Goal: Task Accomplishment & Management: Use online tool/utility

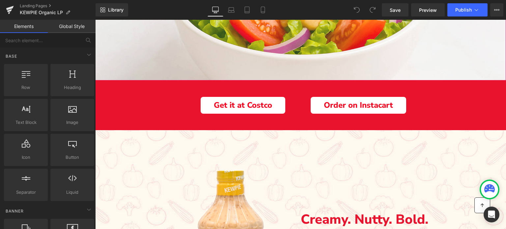
scroll to position [231, 0]
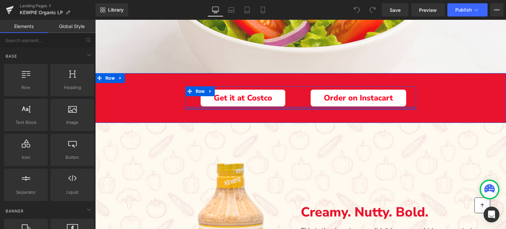
click at [316, 109] on div "Main content" at bounding box center [301, 107] width 231 height 3
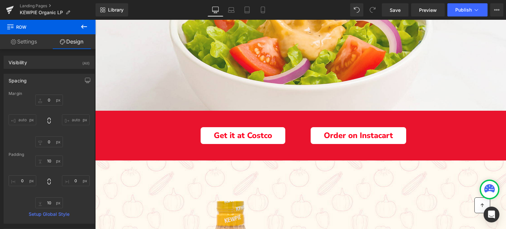
scroll to position [198, 0]
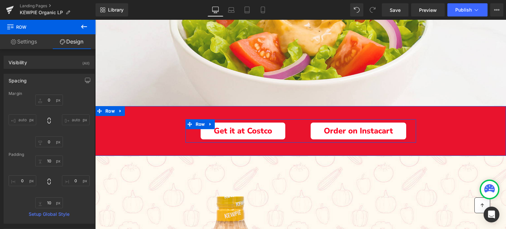
click at [192, 132] on div "Get it at Costco" at bounding box center [243, 131] width 105 height 17
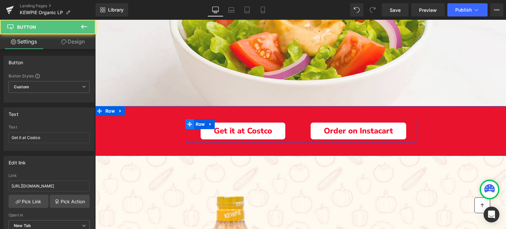
click at [190, 123] on icon "Main content" at bounding box center [190, 124] width 5 height 5
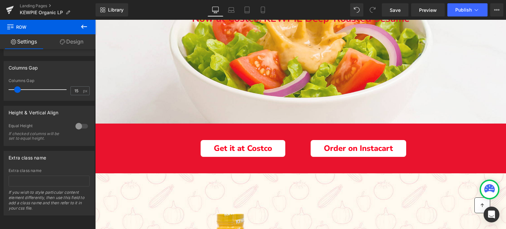
scroll to position [66, 0]
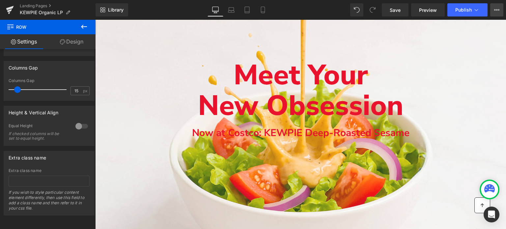
click at [501, 10] on button "View Live Page View with current Template Save Template to Library Schedule Pub…" at bounding box center [496, 9] width 13 height 13
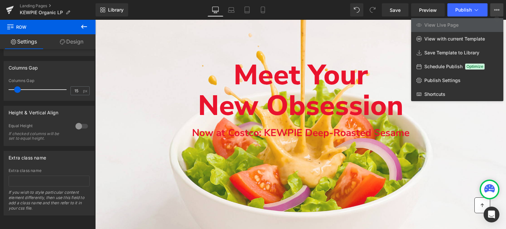
click at [310, 10] on div "Library Desktop Desktop Laptop Tablet Mobile Save Preview Publish Scheduled Vie…" at bounding box center [301, 9] width 411 height 13
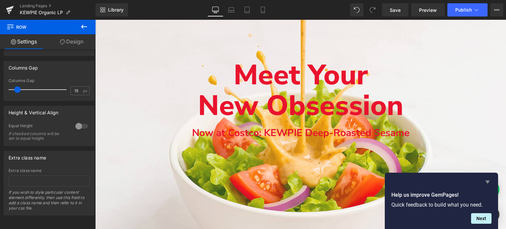
click at [488, 181] on icon "Hide survey" at bounding box center [488, 182] width 4 height 3
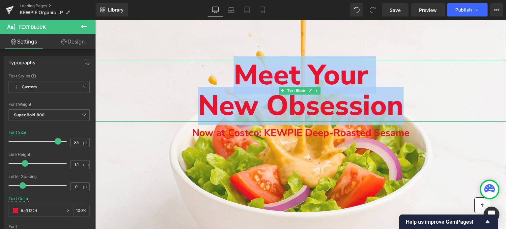
drag, startPoint x: 236, startPoint y: 73, endPoint x: 426, endPoint y: 100, distance: 191.1
click at [426, 100] on div "Meet Your New Obsession" at bounding box center [300, 91] width 411 height 62
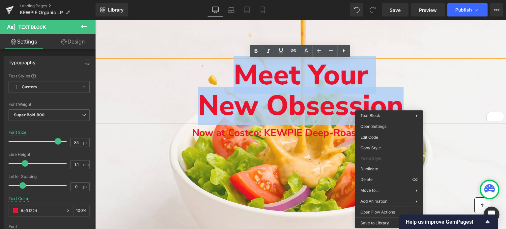
click at [270, 76] on span "Meet Your" at bounding box center [301, 75] width 134 height 38
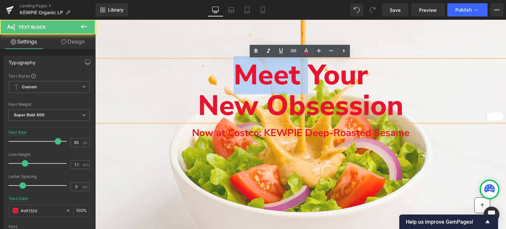
click at [270, 76] on span "Meet Your" at bounding box center [301, 75] width 134 height 38
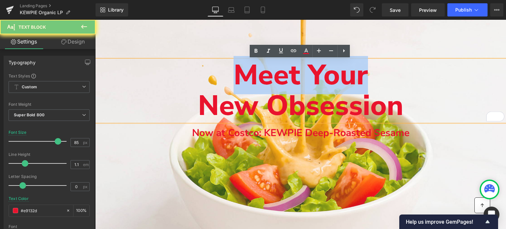
click at [270, 76] on span "Meet Your" at bounding box center [301, 75] width 134 height 38
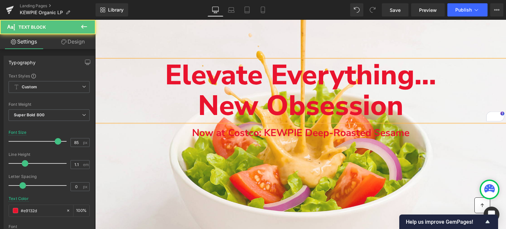
click at [369, 105] on span "New Obsession" at bounding box center [301, 106] width 206 height 38
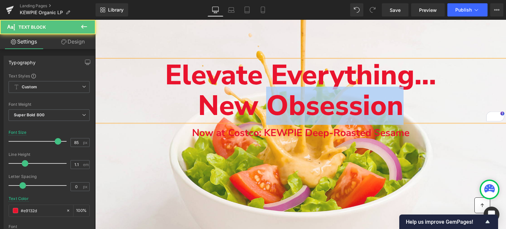
click at [369, 105] on span "New Obsession" at bounding box center [301, 106] width 206 height 38
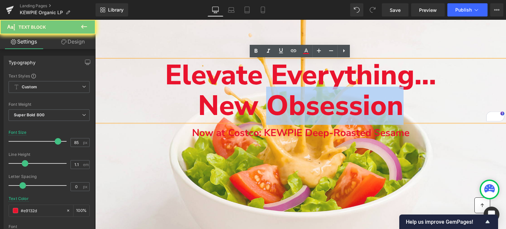
click at [369, 105] on span "New Obsession" at bounding box center [301, 106] width 206 height 38
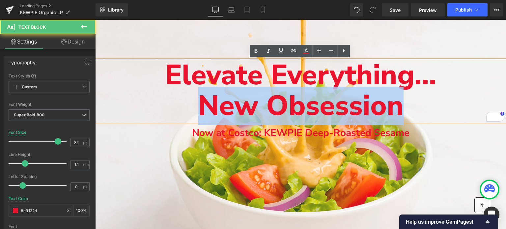
drag, startPoint x: 398, startPoint y: 112, endPoint x: 206, endPoint y: 108, distance: 192.5
click at [206, 108] on span "New Obsession" at bounding box center [301, 106] width 206 height 38
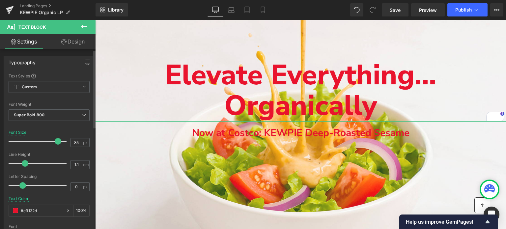
scroll to position [0, 0]
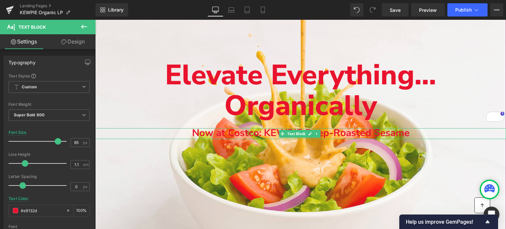
click at [218, 135] on span "Now at Costco: KEWPIE Deep-Roasted Sesame" at bounding box center [301, 133] width 218 height 14
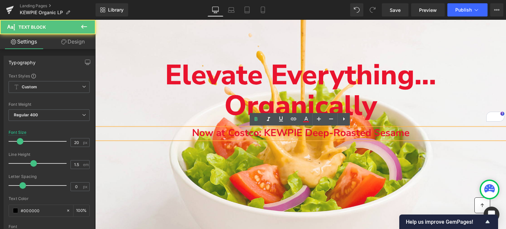
click at [218, 135] on span "Now at Costco: KEWPIE Deep-Roasted Sesame" at bounding box center [301, 133] width 218 height 14
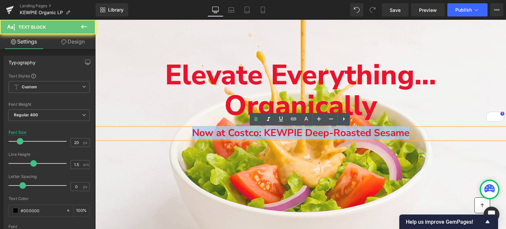
click at [218, 135] on span "Now at Costco: KEWPIE Deep-Roasted Sesame" at bounding box center [301, 133] width 218 height 14
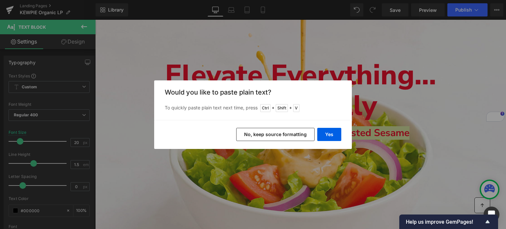
click at [254, 133] on button "No, keep source formatting" at bounding box center [275, 134] width 78 height 13
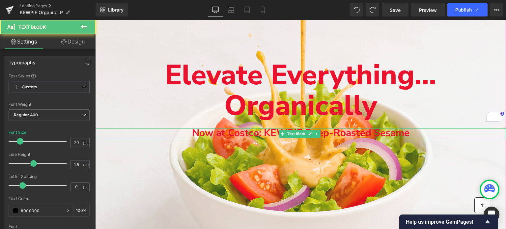
click at [254, 133] on span "Now at Costco: KEWPIE Deep-Roasted Sesame" at bounding box center [301, 133] width 218 height 14
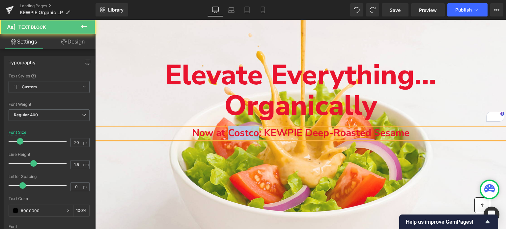
click at [254, 133] on span "Now at Costco: KEWPIE Deep-Roasted Sesame" at bounding box center [301, 133] width 218 height 14
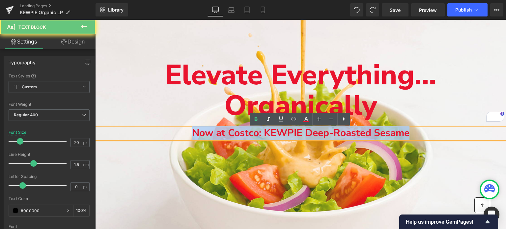
click at [254, 133] on span "Now at Costco: KEWPIE Deep-Roasted Sesame" at bounding box center [301, 133] width 218 height 14
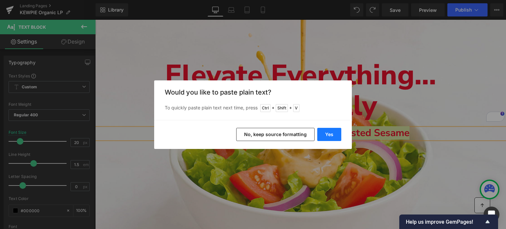
click at [323, 130] on button "Yes" at bounding box center [329, 134] width 24 height 13
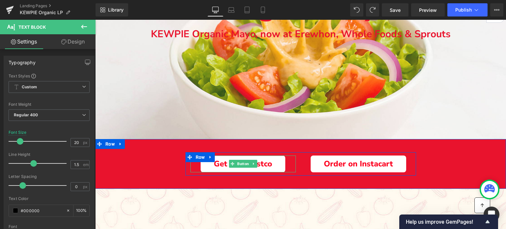
click at [214, 168] on span "Get it at Costco" at bounding box center [243, 164] width 58 height 9
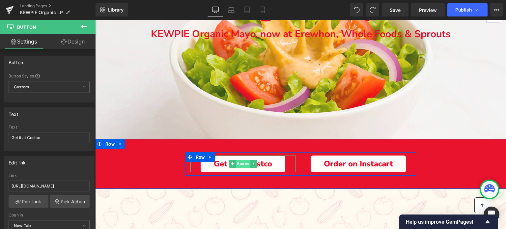
click at [236, 161] on span "Button" at bounding box center [243, 164] width 15 height 8
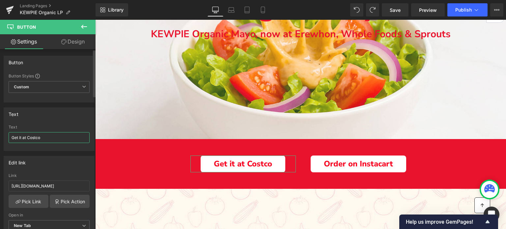
click at [42, 135] on input "Get it at Costco" at bounding box center [49, 137] width 81 height 11
type input "Shop Erewhon"
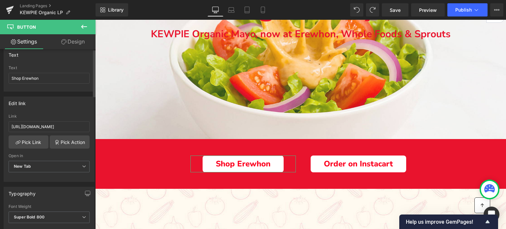
scroll to position [66, 0]
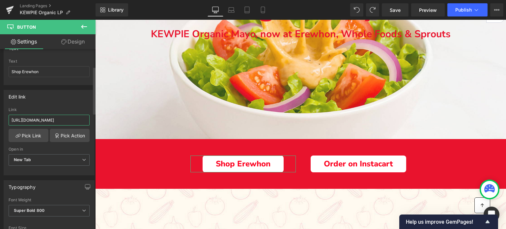
click at [45, 121] on input "https://www.costco.com/warehouse-locations" at bounding box center [49, 120] width 81 height 11
paste input "kewpieshop.com/collections/all-products/products/kewpie-mayonnaise"
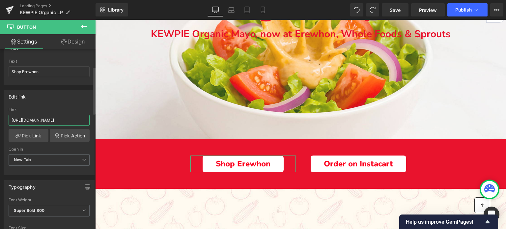
type input "[URL][DOMAIN_NAME]"
click at [50, 107] on div "Link" at bounding box center [49, 109] width 81 height 5
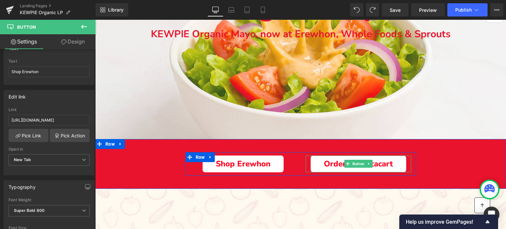
click at [315, 162] on link "Order on Instacart" at bounding box center [359, 164] width 96 height 17
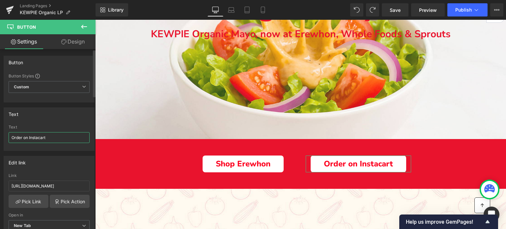
click at [29, 135] on input "Order on Instacart" at bounding box center [49, 137] width 81 height 11
type input "Shop Whole Foods"
click at [50, 186] on input "https://www.instacart.com/products/77100869-kewpie-deep-roasted-sesame-dressing…" at bounding box center [49, 186] width 81 height 11
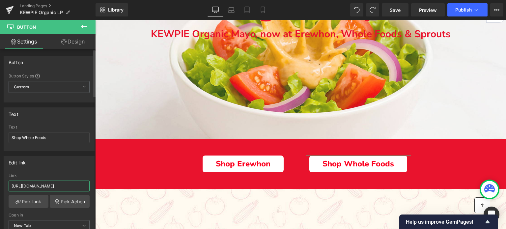
click at [50, 186] on input "https://www.instacart.com/products/77100869-kewpie-deep-roasted-sesame-dressing…" at bounding box center [49, 186] width 81 height 11
paste input "kewpieshop.com/collections/all-products/products/kewpie-mayonnaise"
type input "[URL][DOMAIN_NAME]"
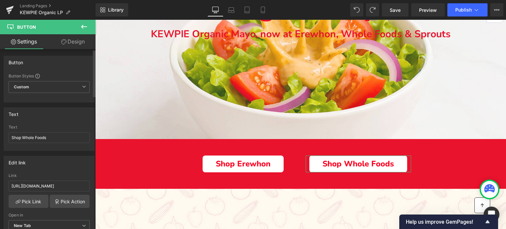
click at [62, 163] on div "Edit link" at bounding box center [49, 162] width 90 height 13
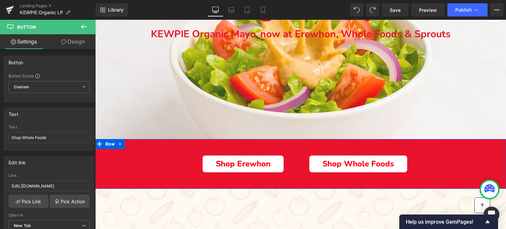
click at [177, 155] on div "Shop Erewhon Button Shop Whole Foods Button Row" at bounding box center [300, 164] width 411 height 24
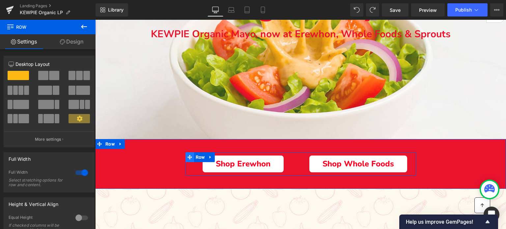
click at [191, 161] on span "Main content" at bounding box center [190, 157] width 9 height 10
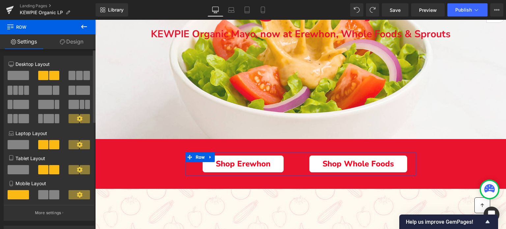
click at [73, 77] on span at bounding box center [72, 75] width 7 height 9
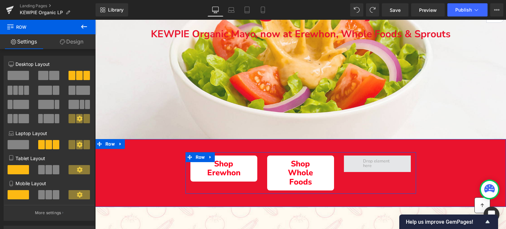
click at [383, 162] on span "Main content" at bounding box center [378, 163] width 34 height 13
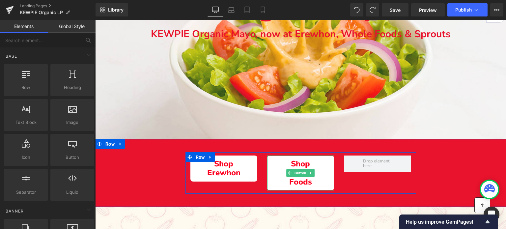
click at [283, 161] on span "Shop Whole Foods" at bounding box center [300, 173] width 41 height 27
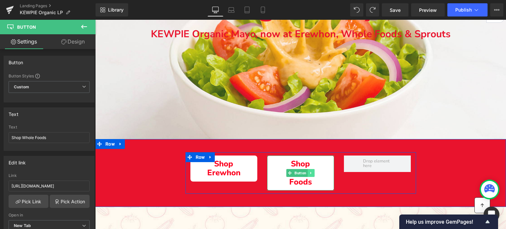
click at [310, 174] on icon "Main content" at bounding box center [311, 173] width 4 height 4
click at [310, 174] on link "Main content" at bounding box center [308, 173] width 7 height 8
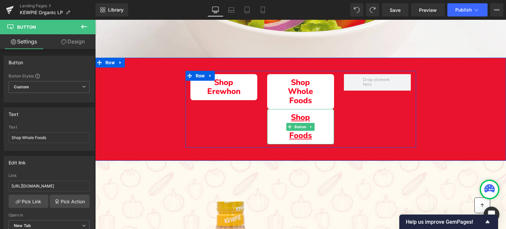
scroll to position [244, 0]
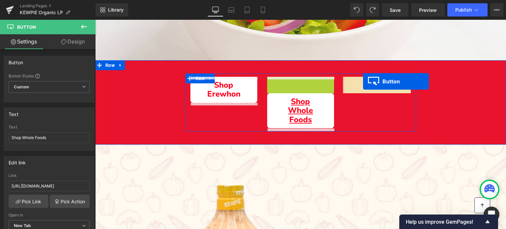
drag, startPoint x: 277, startPoint y: 93, endPoint x: 363, endPoint y: 81, distance: 87.5
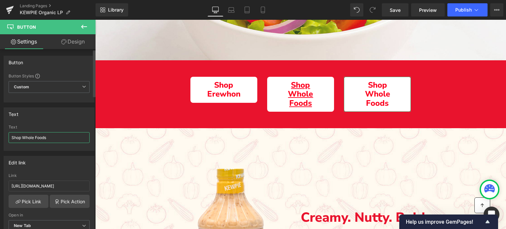
drag, startPoint x: 21, startPoint y: 137, endPoint x: 66, endPoint y: 139, distance: 44.2
click at [66, 139] on input "Shop Whole Foods" at bounding box center [49, 137] width 81 height 11
type input "Shop Sprouts"
click at [59, 186] on input "[URL][DOMAIN_NAME]" at bounding box center [49, 186] width 81 height 11
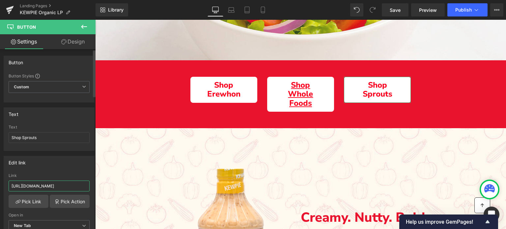
click at [59, 186] on input "[URL][DOMAIN_NAME]" at bounding box center [49, 186] width 81 height 11
click at [60, 110] on div "Text" at bounding box center [49, 114] width 90 height 13
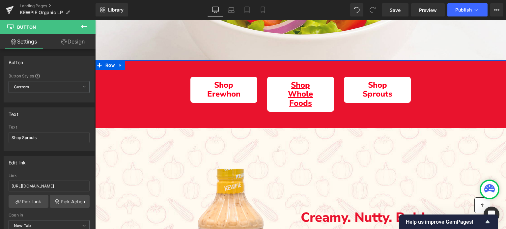
click at [148, 99] on div "Shop Erewhon Button Shop Whole Foods Button Shop Sprouts Button Row" at bounding box center [300, 95] width 411 height 42
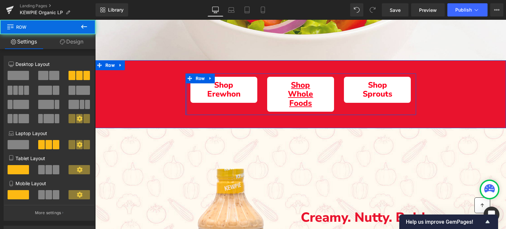
click at [183, 91] on div "Shop Erewhon Button Shop Whole Foods Button Shop Sprouts Button Row" at bounding box center [300, 95] width 411 height 42
click at [183, 93] on div "Shop Erewhon Button Shop Whole Foods Button Shop Sprouts Button Row" at bounding box center [300, 95] width 411 height 42
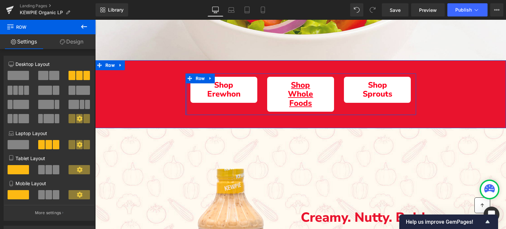
drag, startPoint x: 185, startPoint y: 93, endPoint x: 179, endPoint y: 93, distance: 5.3
click at [179, 93] on div "Shop Erewhon Button Shop Whole Foods Button Shop Sprouts Button Row" at bounding box center [300, 95] width 411 height 42
click at [176, 93] on div "Shop Erewhon Button Shop Whole Foods Button Shop Sprouts Button Row" at bounding box center [300, 95] width 411 height 42
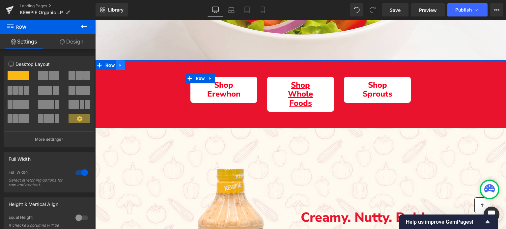
click at [120, 68] on icon "Main content" at bounding box center [120, 65] width 5 height 5
click at [125, 96] on div "Shop Erewhon Button Shop Whole Foods Button Shop Sprouts Button Row" at bounding box center [300, 95] width 411 height 42
click at [75, 42] on link "Design" at bounding box center [72, 41] width 48 height 15
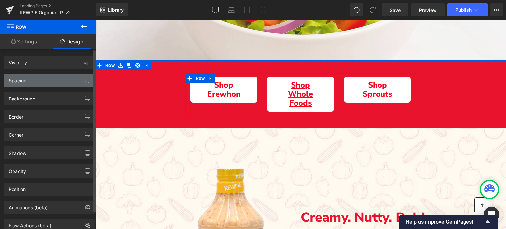
click at [45, 80] on div "Spacing" at bounding box center [49, 80] width 90 height 13
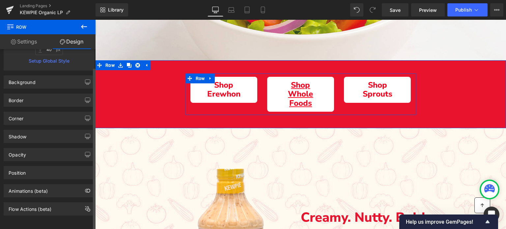
scroll to position [157, 0]
click at [201, 111] on div "Shop Erewhon Button Shop Whole Foods Button Shop Sprouts Button Row" at bounding box center [301, 95] width 231 height 42
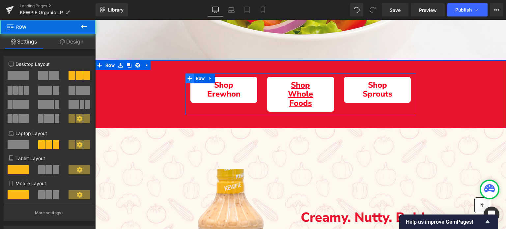
click at [192, 78] on span "Main content" at bounding box center [190, 79] width 9 height 10
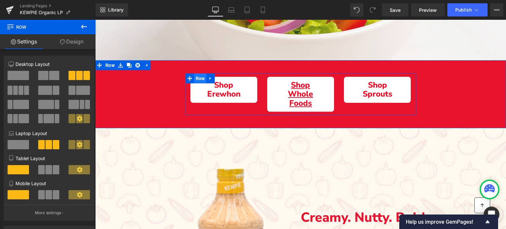
click at [198, 78] on span "Row" at bounding box center [200, 79] width 13 height 10
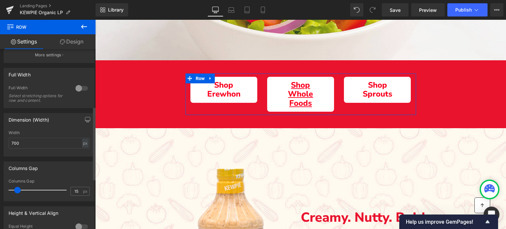
scroll to position [165, 0]
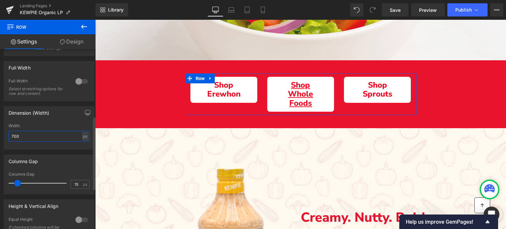
click at [10, 136] on input "700" at bounding box center [49, 136] width 81 height 11
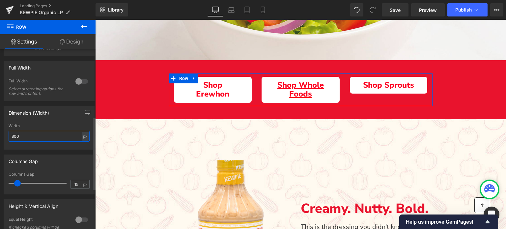
drag, startPoint x: 15, startPoint y: 139, endPoint x: 11, endPoint y: 138, distance: 3.7
click at [11, 138] on input "800" at bounding box center [49, 136] width 81 height 11
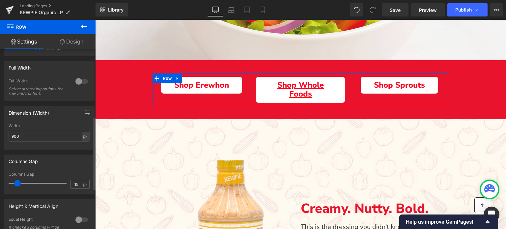
click at [38, 126] on div "Width" at bounding box center [49, 126] width 81 height 5
drag, startPoint x: 13, startPoint y: 135, endPoint x: 9, endPoint y: 135, distance: 4.0
click at [9, 135] on input "900" at bounding box center [49, 136] width 81 height 11
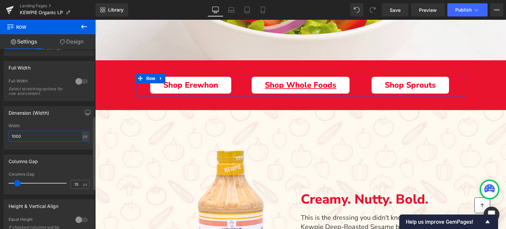
type input "1000"
click at [36, 128] on div "Width" at bounding box center [49, 126] width 81 height 5
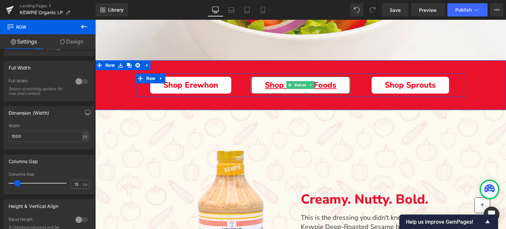
click at [261, 85] on link "Shop Whole Foods" at bounding box center [301, 85] width 98 height 17
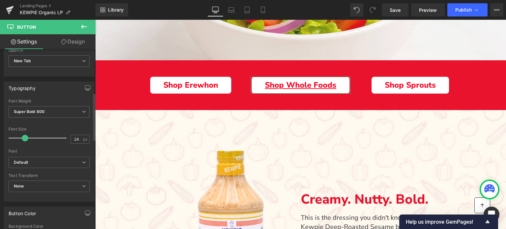
scroll to position [231, 0]
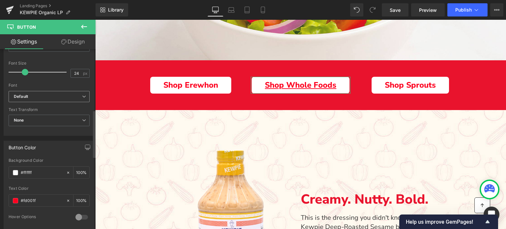
click at [49, 100] on span "Default" at bounding box center [49, 97] width 81 height 12
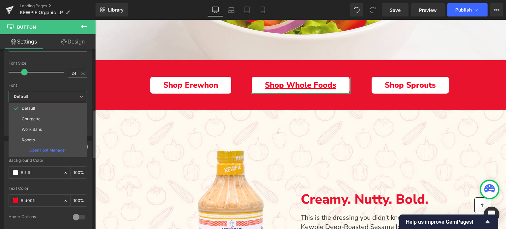
click at [49, 100] on span "Default" at bounding box center [48, 97] width 78 height 12
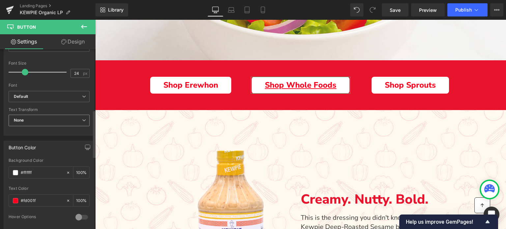
click at [50, 118] on span "None" at bounding box center [49, 121] width 81 height 12
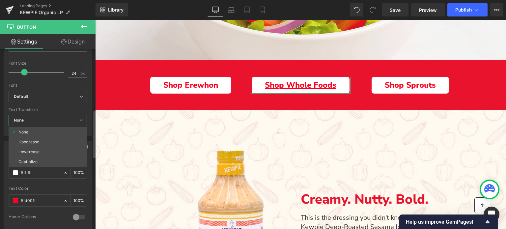
click at [55, 109] on div "Text Transform" at bounding box center [48, 109] width 78 height 5
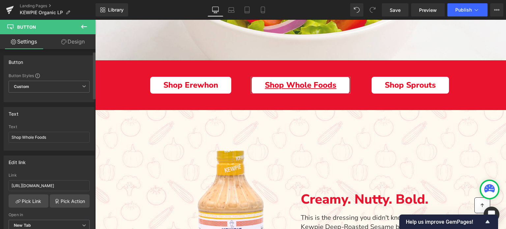
scroll to position [0, 0]
click at [71, 44] on link "Design" at bounding box center [73, 41] width 48 height 15
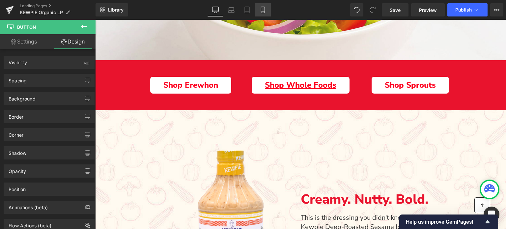
click at [265, 7] on icon at bounding box center [263, 10] width 7 height 7
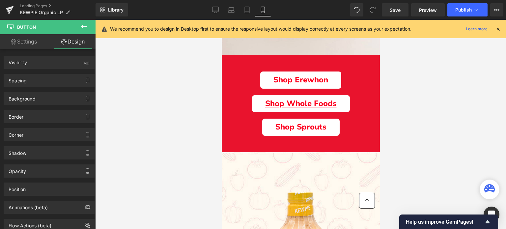
scroll to position [248, 0]
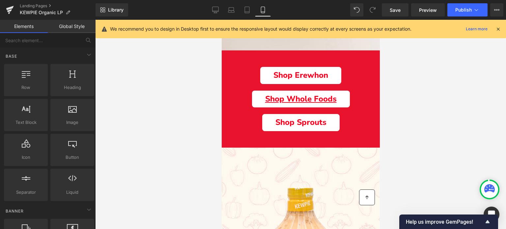
click at [417, 119] on div at bounding box center [300, 124] width 411 height 209
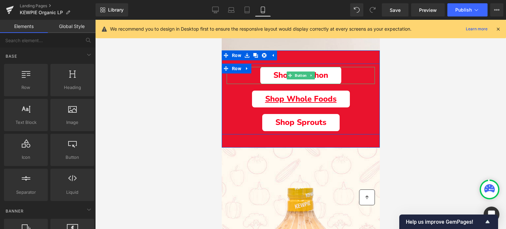
click at [340, 75] on link "Shop Erewhon" at bounding box center [300, 75] width 81 height 17
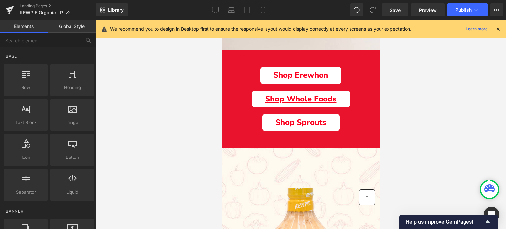
click at [452, 115] on div at bounding box center [300, 124] width 411 height 209
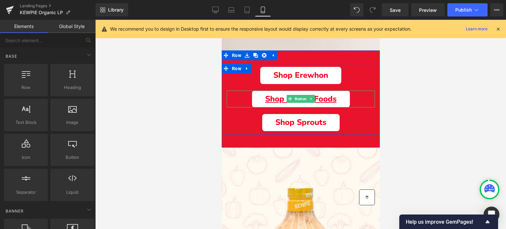
click at [336, 98] on link "Shop Whole Foods" at bounding box center [301, 99] width 98 height 17
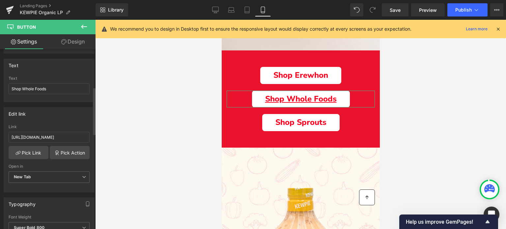
scroll to position [45, 0]
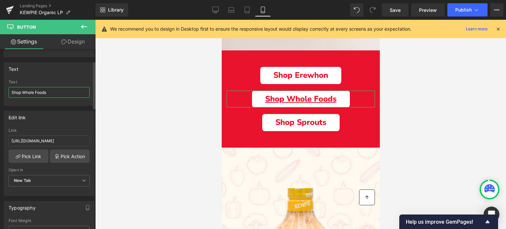
click at [54, 93] on input "Shop Whole Foods" at bounding box center [49, 92] width 81 height 11
type input "Shop Whole Foods"
click at [123, 94] on div at bounding box center [300, 124] width 411 height 209
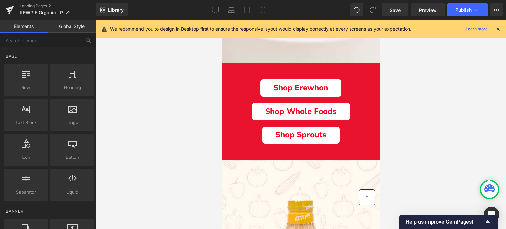
scroll to position [182, 0]
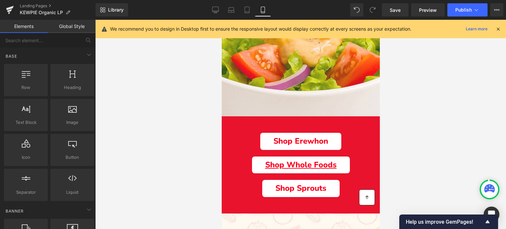
drag, startPoint x: 215, startPoint y: 8, endPoint x: 188, endPoint y: 15, distance: 27.7
click at [215, 8] on icon at bounding box center [215, 10] width 7 height 7
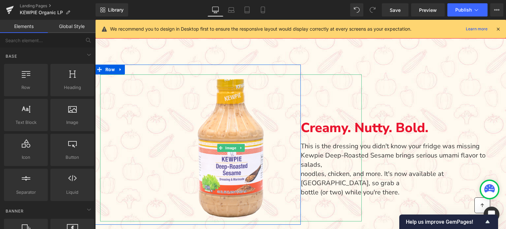
scroll to position [317, 0]
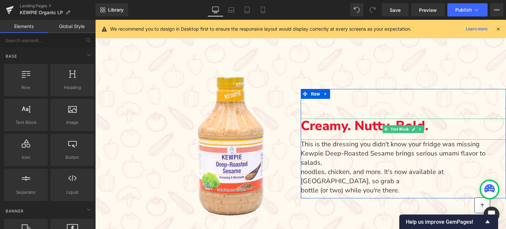
click at [363, 126] on p "Creamy. Nutty. Bold." at bounding box center [404, 126] width 206 height 15
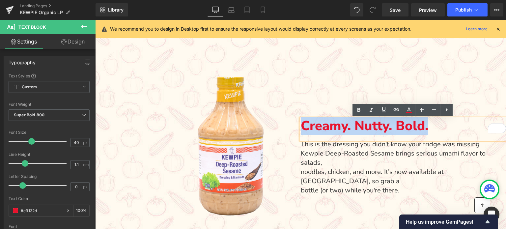
drag, startPoint x: 427, startPoint y: 126, endPoint x: 300, endPoint y: 128, distance: 127.6
click at [301, 128] on p "Creamy. Nutty. Bold." at bounding box center [404, 126] width 206 height 15
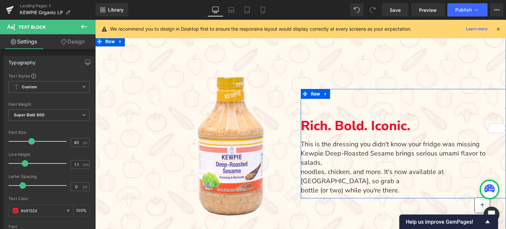
click at [351, 167] on p "noodles, chicken, and more. It's now available at Costco, so grab a" at bounding box center [404, 176] width 206 height 18
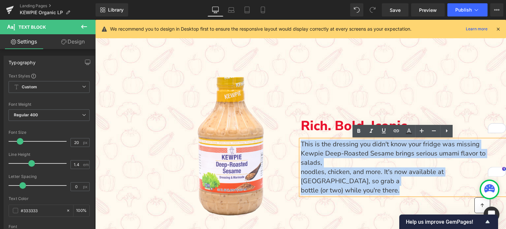
drag, startPoint x: 402, startPoint y: 173, endPoint x: 301, endPoint y: 143, distance: 105.8
click at [301, 143] on div "This is the dressing you didn't know your fridge was missing Kewpie Deep-Roaste…" at bounding box center [404, 167] width 206 height 55
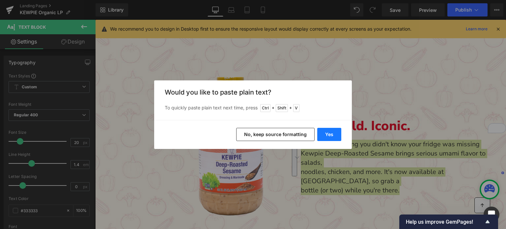
click at [326, 133] on button "Yes" at bounding box center [329, 134] width 24 height 13
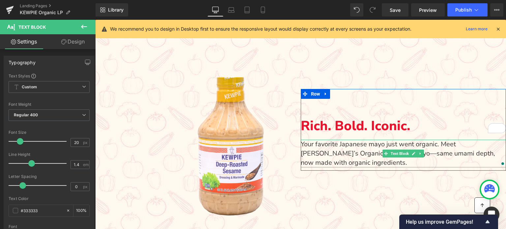
click at [482, 154] on p "Your favorite Japanese mayo just went organic. Meet KEWPIE’s Organic Japanese M…" at bounding box center [404, 154] width 206 height 28
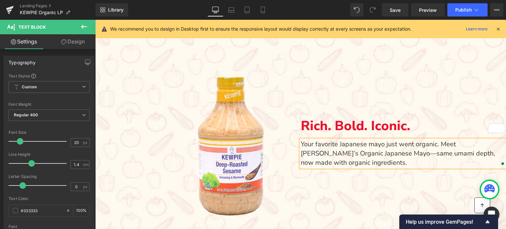
scroll to position [326, 0]
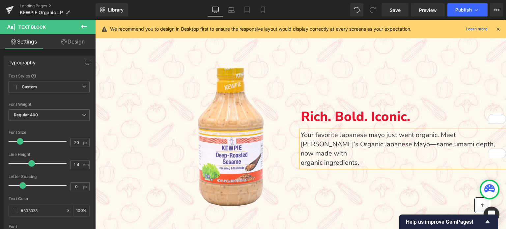
click at [427, 91] on div "Rich. Bold. Iconic. Text Block Your favorite Japanese mayo just went organic. M…" at bounding box center [404, 129] width 206 height 78
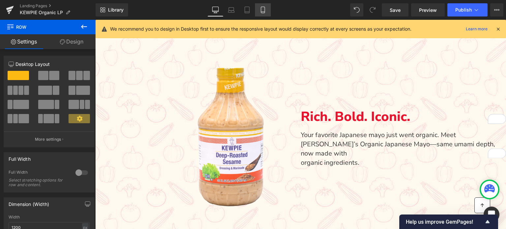
click at [263, 8] on icon at bounding box center [263, 10] width 7 height 7
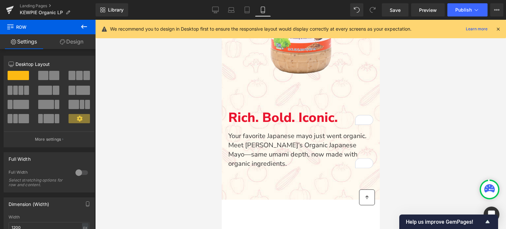
scroll to position [505, 0]
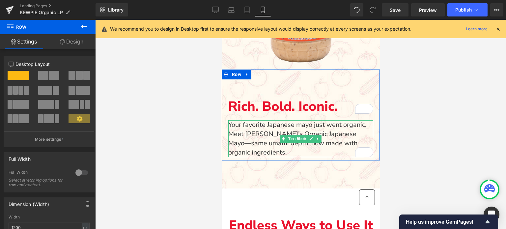
click at [229, 151] on p "organic ingredients." at bounding box center [300, 152] width 145 height 9
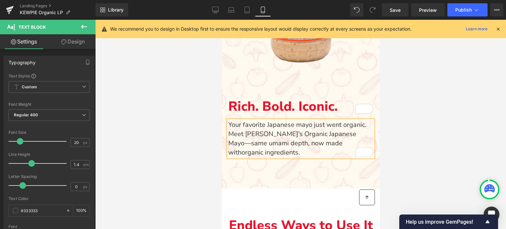
click at [241, 151] on span "organic ingredients." at bounding box center [270, 152] width 59 height 9
click at [187, 166] on div at bounding box center [300, 124] width 411 height 209
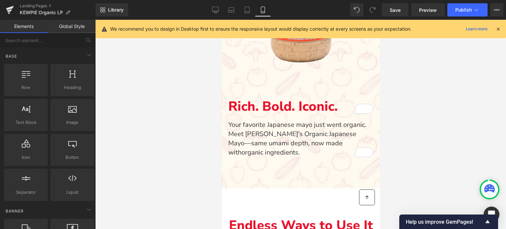
click at [458, 105] on div at bounding box center [300, 124] width 411 height 209
click at [214, 11] on icon at bounding box center [216, 11] width 6 height 0
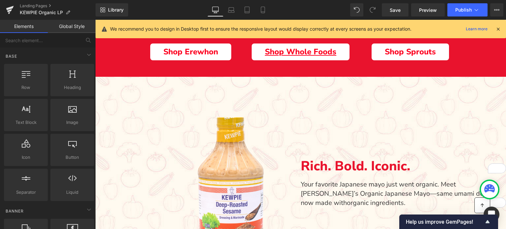
scroll to position [378, 0]
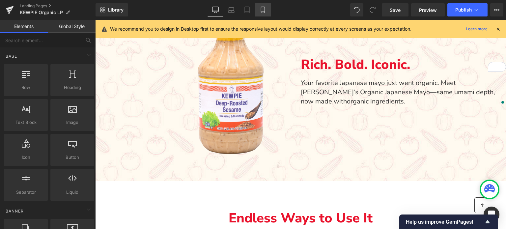
click at [260, 11] on icon at bounding box center [263, 10] width 7 height 7
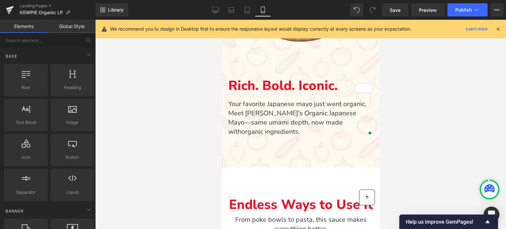
scroll to position [506, 0]
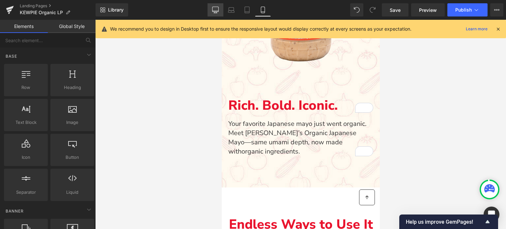
click at [220, 8] on link "Desktop" at bounding box center [216, 9] width 16 height 13
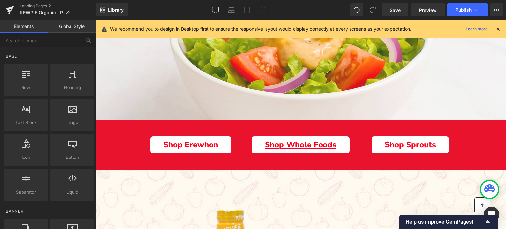
scroll to position [181, 0]
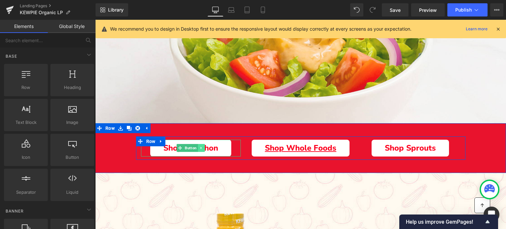
click at [202, 150] on icon "Main content" at bounding box center [202, 148] width 4 height 4
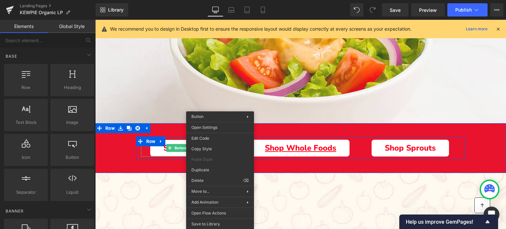
click at [159, 152] on link "Shop Erewhon" at bounding box center [190, 148] width 81 height 17
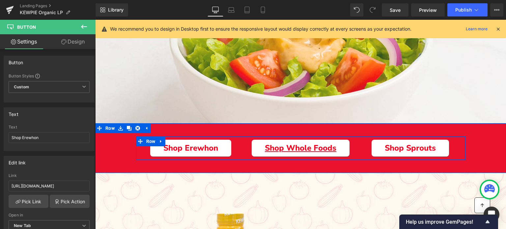
click at [256, 144] on link "Shop Whole Foods" at bounding box center [301, 148] width 98 height 17
click at [310, 147] on icon "Main content" at bounding box center [311, 148] width 4 height 4
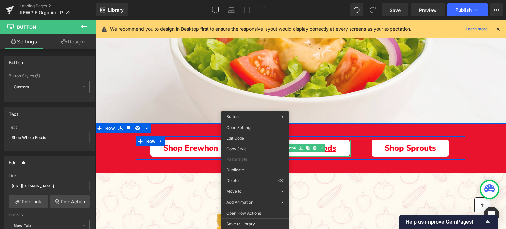
click at [308, 148] on div "Shop Whole Foods Button" at bounding box center [301, 148] width 100 height 17
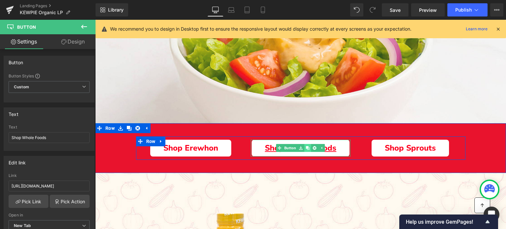
click at [308, 148] on icon "Main content" at bounding box center [308, 148] width 4 height 4
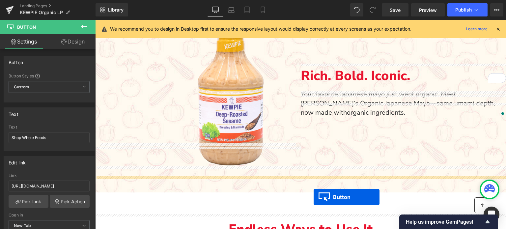
scroll to position [410, 0]
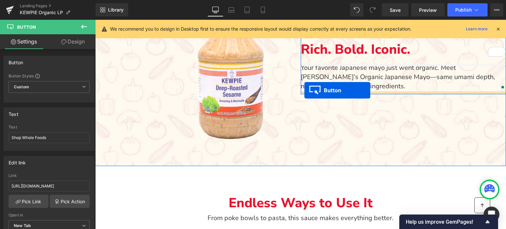
drag, startPoint x: 287, startPoint y: 55, endPoint x: 305, endPoint y: 90, distance: 39.8
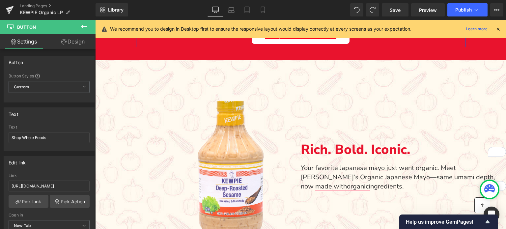
scroll to position [312, 0]
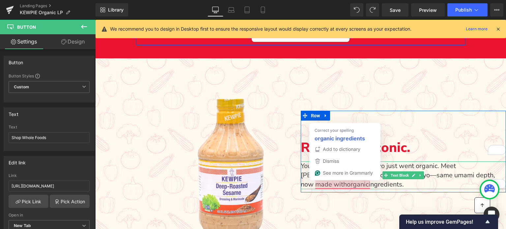
click at [347, 182] on span "organicingredients." at bounding box center [375, 184] width 57 height 9
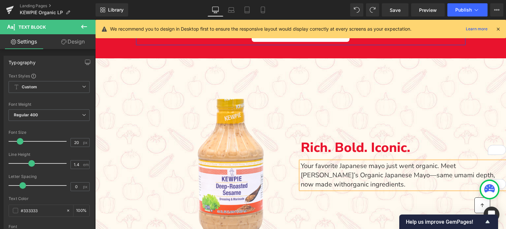
click at [341, 94] on div "Rich. Bold. Iconic. Text Block Your favorite Japanese mayo just went organic. M…" at bounding box center [404, 142] width 206 height 116
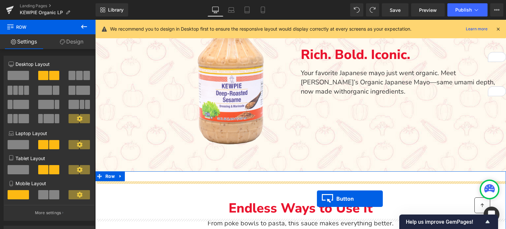
scroll to position [418, 0]
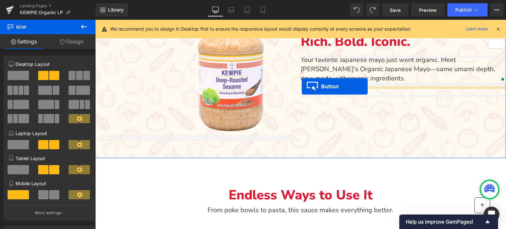
drag, startPoint x: 287, startPoint y: 101, endPoint x: 302, endPoint y: 86, distance: 20.8
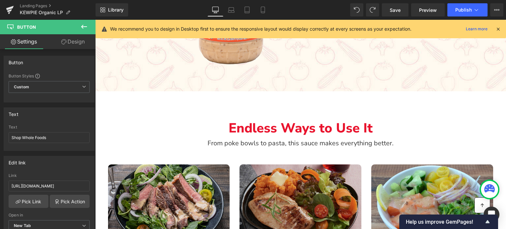
scroll to position [369, 0]
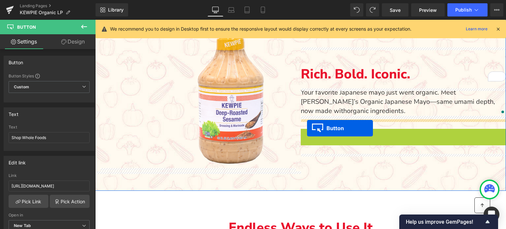
drag, startPoint x: 390, startPoint y: 137, endPoint x: 307, endPoint y: 128, distance: 83.5
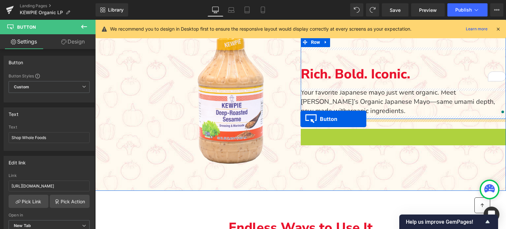
drag, startPoint x: 391, startPoint y: 135, endPoint x: 301, endPoint y: 119, distance: 91.5
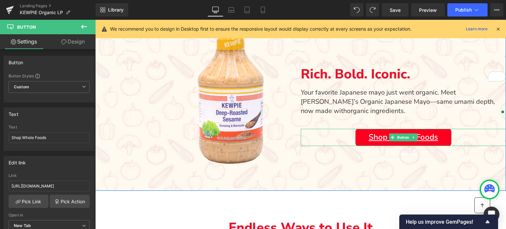
click at [306, 136] on div "Shop Whole Foods" at bounding box center [404, 137] width 206 height 17
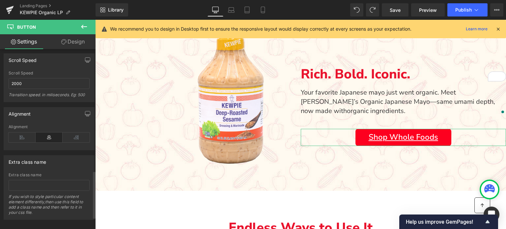
scroll to position [507, 0]
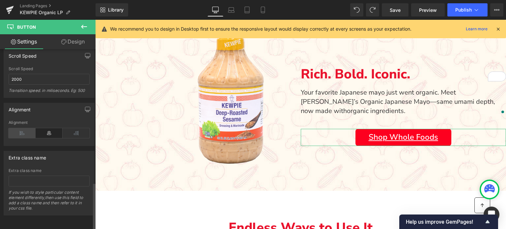
click at [25, 131] on icon at bounding box center [22, 133] width 27 height 10
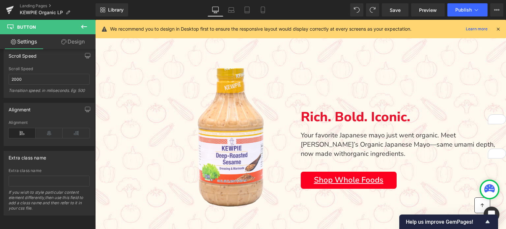
scroll to position [402, 0]
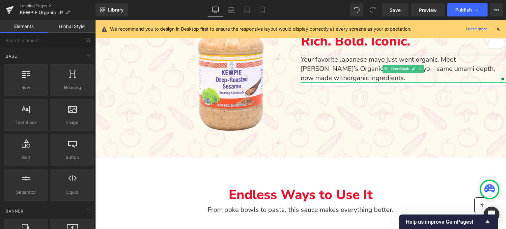
click at [352, 80] on p "Your favorite Japanese mayo just went organic. Meet KEWPIE’s Organic Japanese M…" at bounding box center [404, 69] width 206 height 28
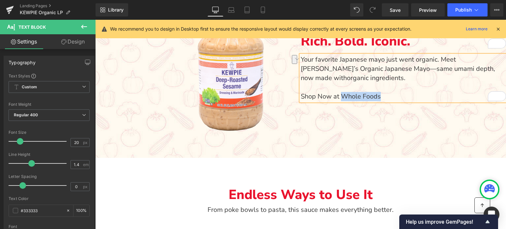
drag, startPoint x: 379, startPoint y: 97, endPoint x: 341, endPoint y: 94, distance: 37.7
click at [341, 94] on span "Shop Now at Whole Foods" at bounding box center [341, 96] width 80 height 9
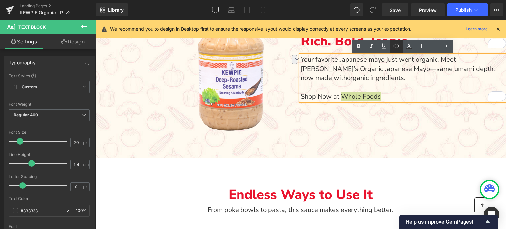
click at [395, 48] on icon at bounding box center [397, 46] width 8 height 8
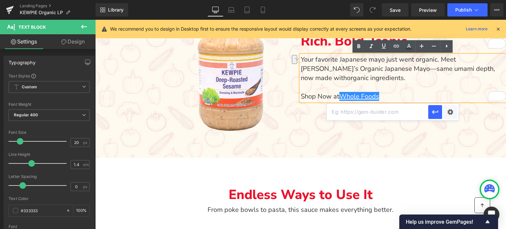
click at [392, 109] on input "text" at bounding box center [378, 112] width 102 height 16
paste input "https://www.kewpieshop.com/collections/all-products/products/kewpie-mayonnaise"
type input "https://www.kewpieshop.com/collections/all-products/products/kewpie-mayonnaise"
click at [434, 112] on icon "button" at bounding box center [435, 112] width 6 height 4
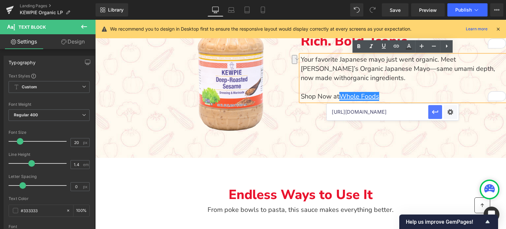
scroll to position [0, 0]
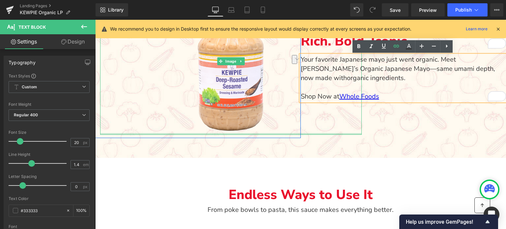
click at [339, 135] on div "Main content" at bounding box center [231, 134] width 262 height 2
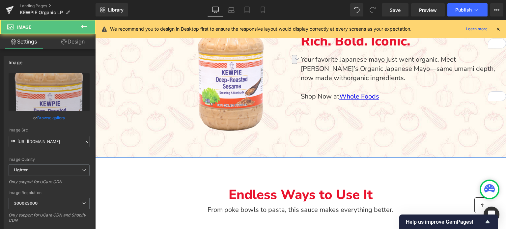
click at [403, 130] on div "Image Row Rich. Bold. Iconic. Text Block Your favorite Japanese mayo just went …" at bounding box center [300, 55] width 411 height 206
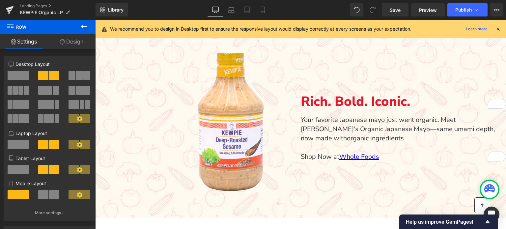
scroll to position [336, 0]
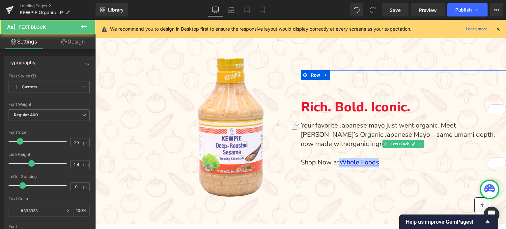
drag, startPoint x: 387, startPoint y: 163, endPoint x: 343, endPoint y: 163, distance: 43.5
click at [343, 163] on p "Shop Now at Whole Foods" at bounding box center [404, 162] width 206 height 9
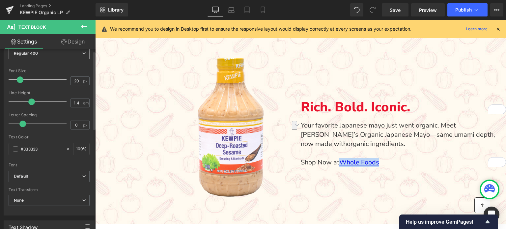
scroll to position [66, 0]
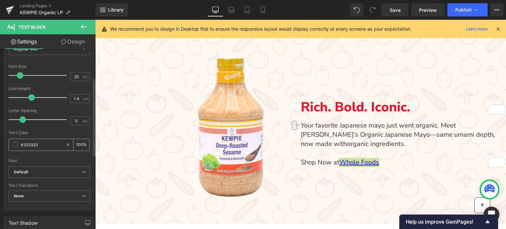
click at [15, 144] on span at bounding box center [15, 144] width 5 height 5
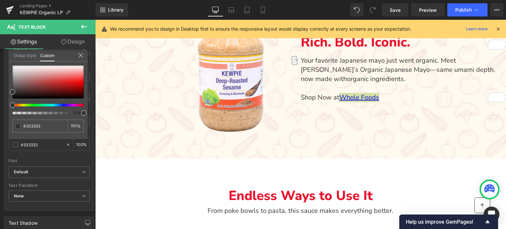
scroll to position [402, 0]
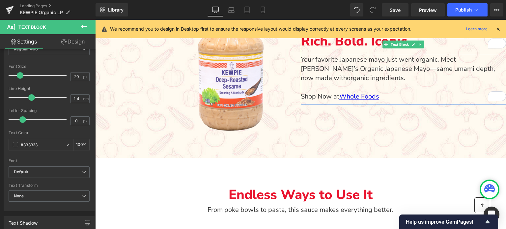
click at [351, 45] on p "Rich. Bold. Iconic." at bounding box center [404, 41] width 206 height 15
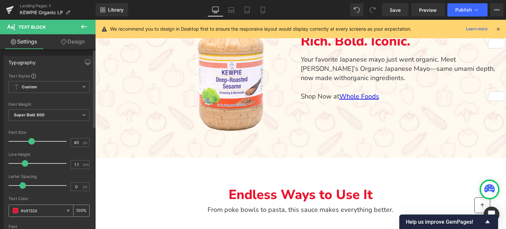
drag, startPoint x: 39, startPoint y: 209, endPoint x: 18, endPoint y: 209, distance: 20.4
click at [18, 209] on div "#e9132d" at bounding box center [37, 211] width 57 height 12
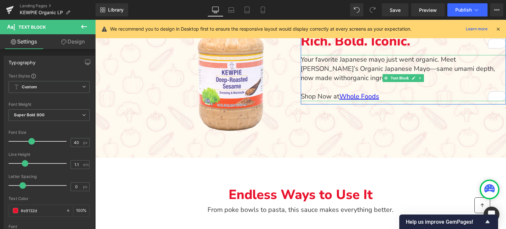
click at [393, 96] on p "Shop Now at Whole Foods" at bounding box center [404, 96] width 206 height 9
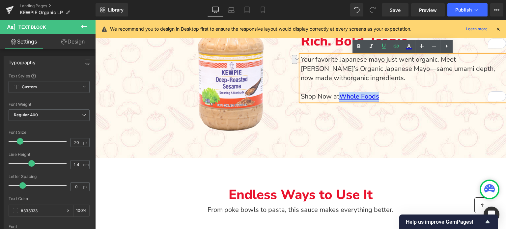
drag, startPoint x: 386, startPoint y: 96, endPoint x: 341, endPoint y: 96, distance: 45.2
click at [341, 96] on p "Shop Now at Whole Foods" at bounding box center [404, 96] width 206 height 9
click at [408, 46] on icon at bounding box center [409, 46] width 4 height 4
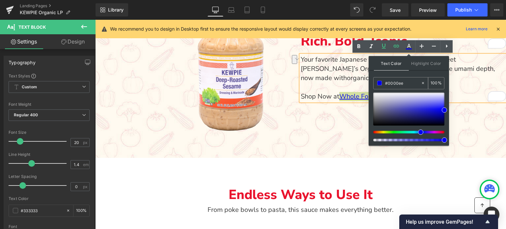
click at [400, 83] on input "#0000ee" at bounding box center [403, 82] width 36 height 7
paste input "e9132d"
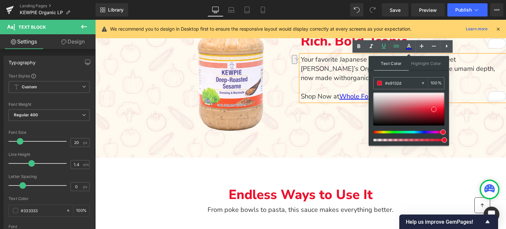
click at [327, 87] on p "To enrich screen reader interactions, please activate Accessibility in Grammarl…" at bounding box center [404, 87] width 206 height 9
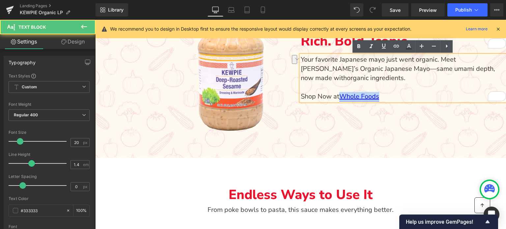
drag, startPoint x: 381, startPoint y: 96, endPoint x: 340, endPoint y: 96, distance: 40.9
click at [340, 96] on p "Shop Now at Whole Foods" at bounding box center [404, 96] width 206 height 9
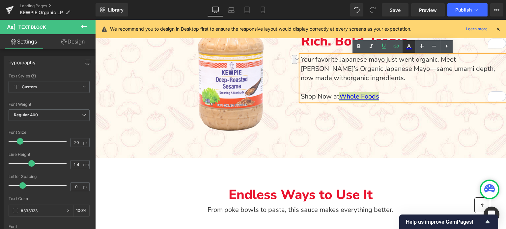
click at [408, 46] on icon at bounding box center [409, 47] width 8 height 8
type input "#0000ee"
type input "100"
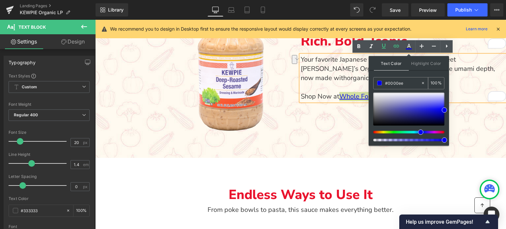
click at [394, 82] on input "#0000ee" at bounding box center [403, 82] width 36 height 7
paste input "e9132d"
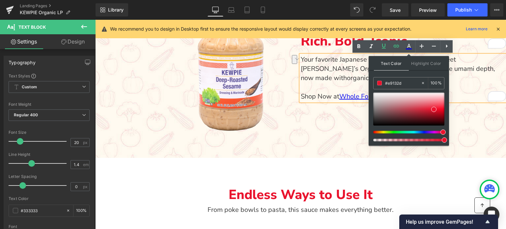
click at [466, 85] on p "To enrich screen reader interactions, please activate Accessibility in Grammarl…" at bounding box center [404, 87] width 206 height 9
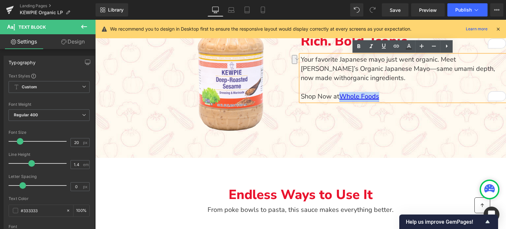
drag, startPoint x: 387, startPoint y: 95, endPoint x: 341, endPoint y: 98, distance: 46.6
click at [341, 98] on p "Shop Now at Whole Foods" at bounding box center [404, 96] width 206 height 9
click at [409, 49] on icon at bounding box center [409, 48] width 6 height 1
type input "#0000ee"
type input "100"
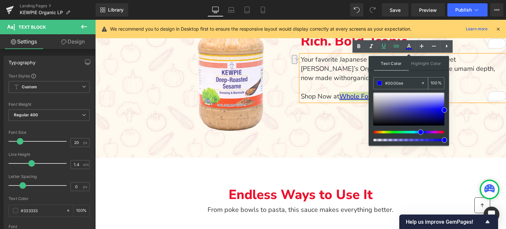
click at [399, 84] on input "#0000ee" at bounding box center [403, 82] width 36 height 7
paste input "#e9132d"
type input "##e9132d"
type input "0"
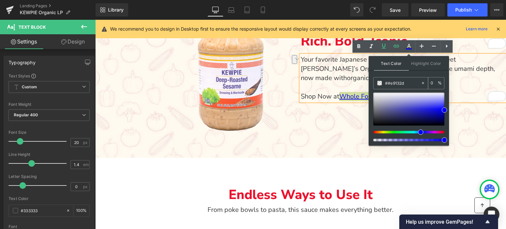
click at [387, 84] on input "##e9132d" at bounding box center [403, 82] width 36 height 7
type input "#e9132d"
type input "100"
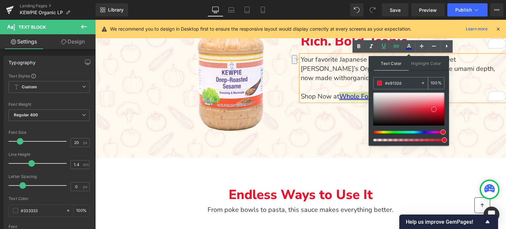
click at [415, 82] on input "#e9132d" at bounding box center [403, 82] width 36 height 7
type input "#e9132d"
click at [417, 74] on div "Text Color Highlight Color rgba(233, 19, 45, 1) #e9132d 100 % transparent trans…" at bounding box center [409, 101] width 80 height 90
click at [488, 85] on p "To enrich screen reader interactions, please activate Accessibility in Grammarl…" at bounding box center [404, 87] width 206 height 9
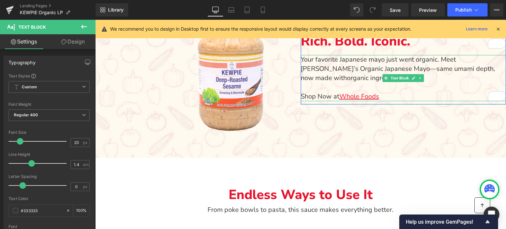
click at [396, 97] on p "Shop Now at Whole Foods" at bounding box center [404, 96] width 206 height 9
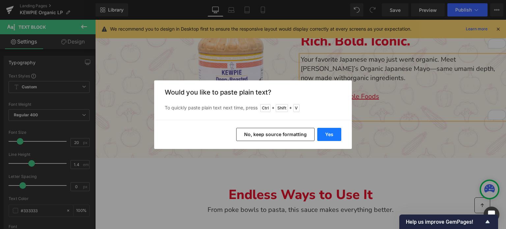
click at [332, 135] on button "Yes" at bounding box center [329, 134] width 24 height 13
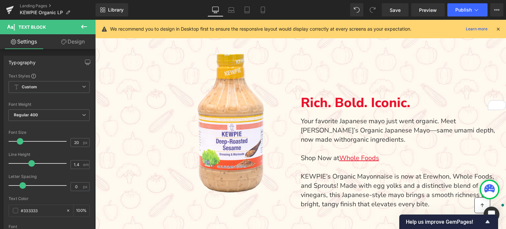
scroll to position [336, 0]
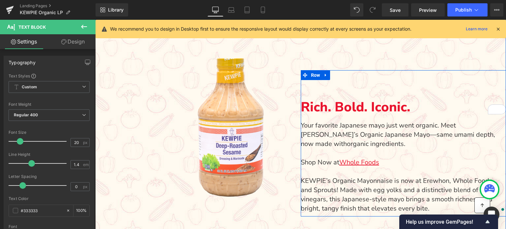
click at [345, 93] on div "Rich. Bold. Iconic. Text Block Your favorite Japanese mayo just went organic. M…" at bounding box center [404, 146] width 206 height 133
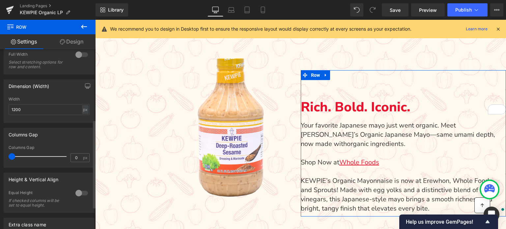
scroll to position [90, 0]
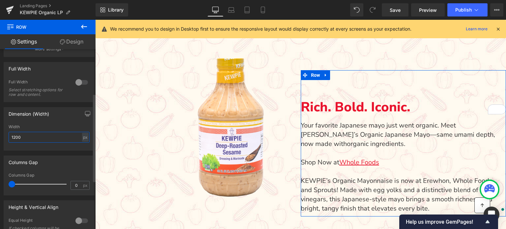
drag, startPoint x: 16, startPoint y: 138, endPoint x: 13, endPoint y: 136, distance: 4.1
click at [13, 136] on input "1200" at bounding box center [49, 137] width 81 height 11
click at [38, 126] on div "Width" at bounding box center [49, 127] width 81 height 5
click at [12, 137] on input "1000" at bounding box center [49, 137] width 81 height 11
click at [54, 121] on div "Dimension (Width) 200px Width 200 px % px" at bounding box center [49, 129] width 91 height 44
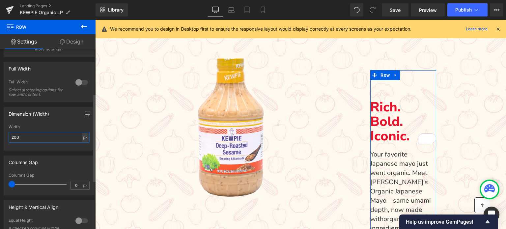
click at [10, 135] on input "200" at bounding box center [49, 137] width 81 height 11
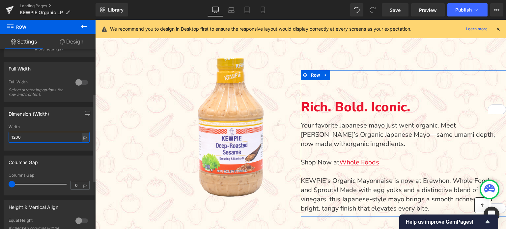
type input "1200"
click at [36, 130] on div "Width 1200 px % px" at bounding box center [49, 138] width 81 height 26
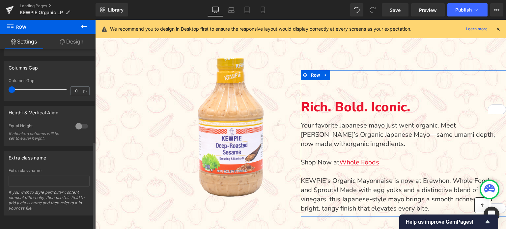
scroll to position [189, 0]
click at [75, 45] on link "Design" at bounding box center [72, 41] width 48 height 15
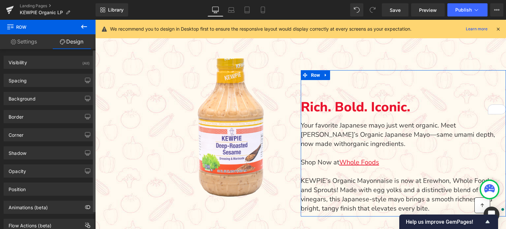
type input "80"
type input "0"
type input "30"
type input "0"
type input "10"
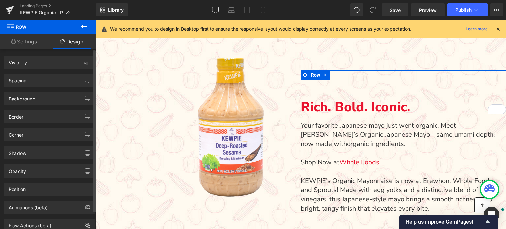
type input "0"
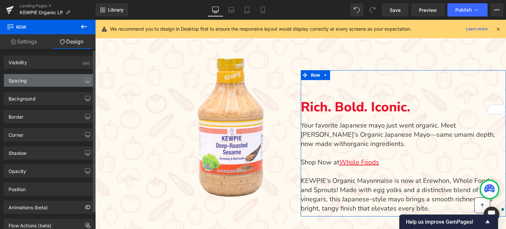
click at [61, 81] on div "Spacing" at bounding box center [49, 80] width 90 height 13
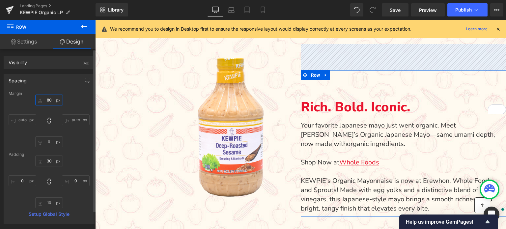
click at [47, 101] on input "80" at bounding box center [49, 100] width 28 height 11
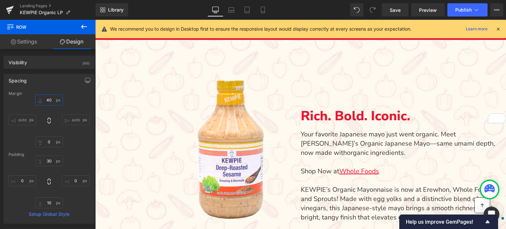
scroll to position [303, 0]
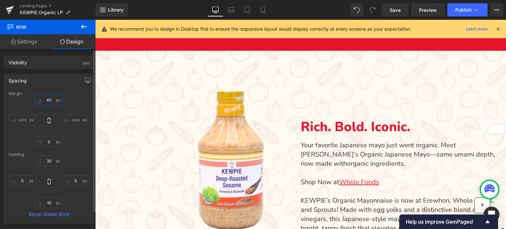
type input "40"
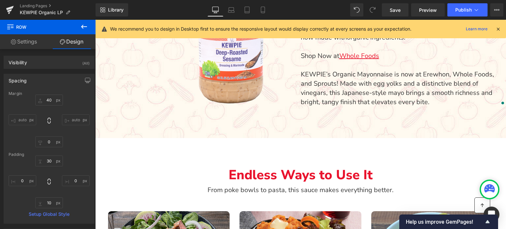
scroll to position [428, 0]
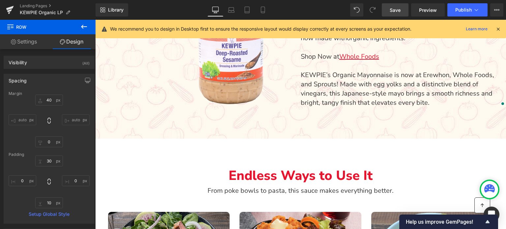
click at [399, 12] on span "Save" at bounding box center [395, 10] width 11 height 7
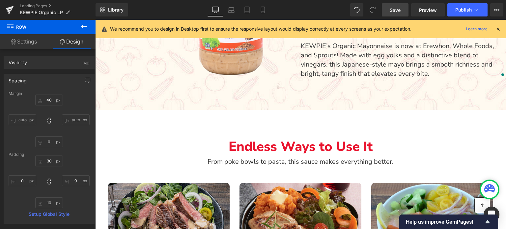
scroll to position [461, 0]
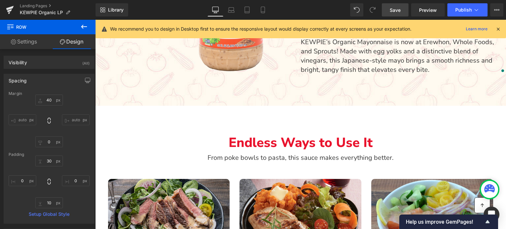
click at [81, 25] on icon at bounding box center [84, 27] width 8 height 8
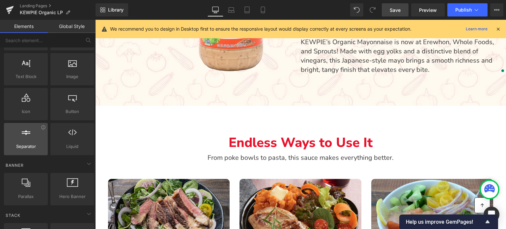
scroll to position [0, 0]
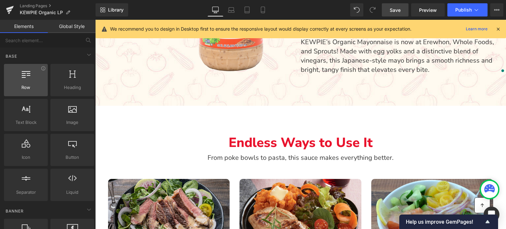
click at [24, 80] on div at bounding box center [26, 76] width 40 height 15
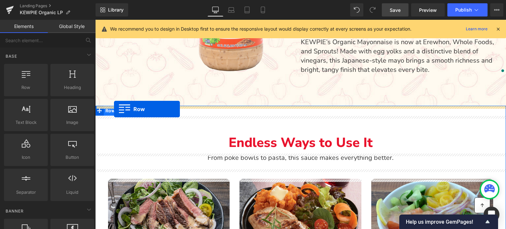
drag, startPoint x: 119, startPoint y: 100, endPoint x: 114, endPoint y: 109, distance: 10.2
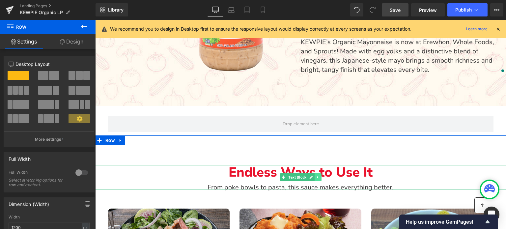
click at [317, 180] on link "Main content" at bounding box center [318, 177] width 7 height 8
click at [313, 176] on icon "Main content" at bounding box center [315, 177] width 4 height 4
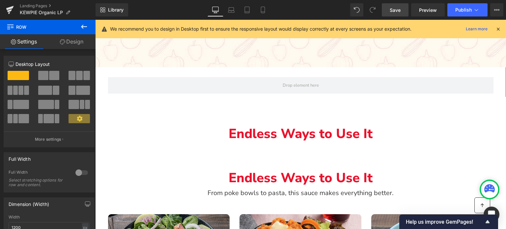
scroll to position [493, 0]
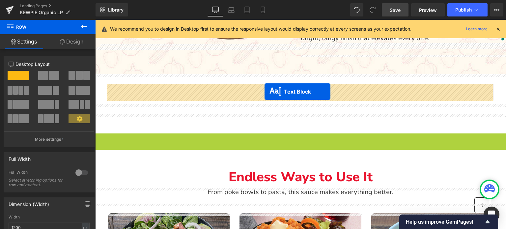
drag, startPoint x: 272, startPoint y: 147, endPoint x: 265, endPoint y: 92, distance: 56.2
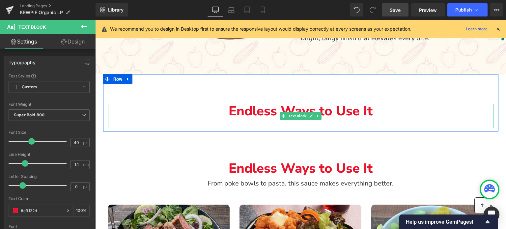
click at [247, 110] on p "Endless Ways to Use It" at bounding box center [301, 111] width 386 height 15
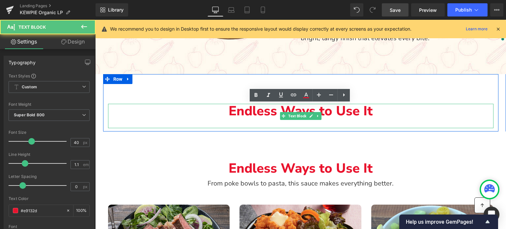
click at [247, 110] on p "Endless Ways to Use It" at bounding box center [301, 111] width 386 height 15
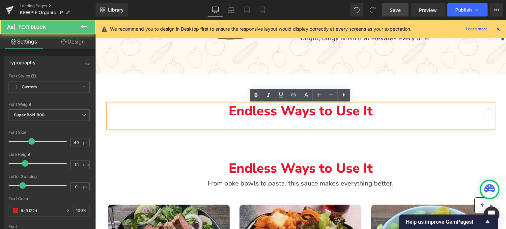
click at [247, 110] on p "Endless Ways to Use It" at bounding box center [301, 111] width 386 height 15
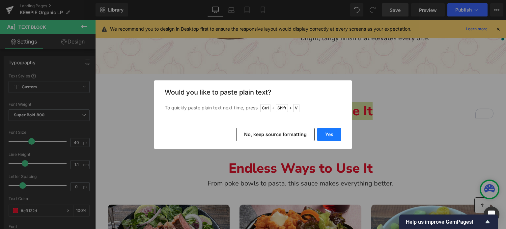
click at [323, 132] on button "Yes" at bounding box center [329, 134] width 24 height 13
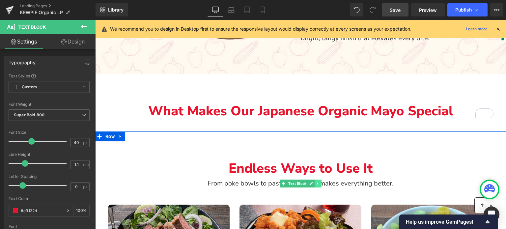
click at [320, 185] on icon "Main content" at bounding box center [318, 184] width 4 height 4
click at [316, 183] on icon "Main content" at bounding box center [315, 184] width 4 height 4
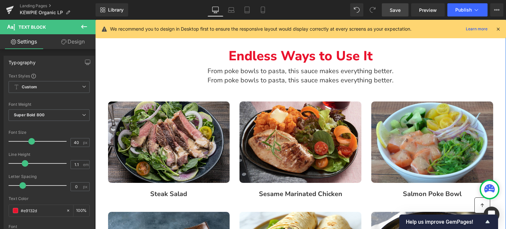
scroll to position [537, 0]
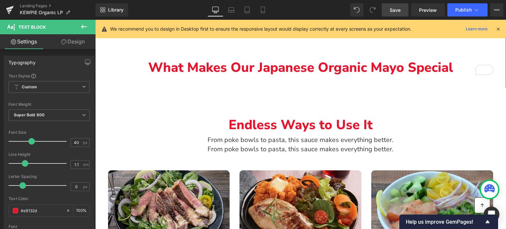
drag, startPoint x: 215, startPoint y: 141, endPoint x: 203, endPoint y: 141, distance: 11.9
click at [215, 141] on p "From poke bowls to pasta, this sauce makes everything better." at bounding box center [300, 139] width 411 height 9
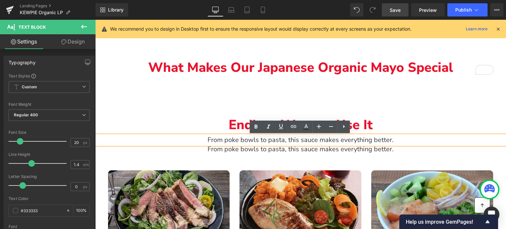
click at [213, 149] on p "From poke bowls to pasta, this sauce makes everything better." at bounding box center [300, 149] width 411 height 9
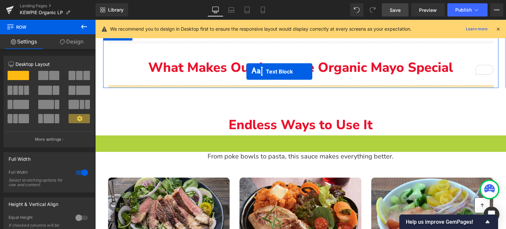
drag, startPoint x: 270, startPoint y: 139, endPoint x: 247, endPoint y: 72, distance: 71.9
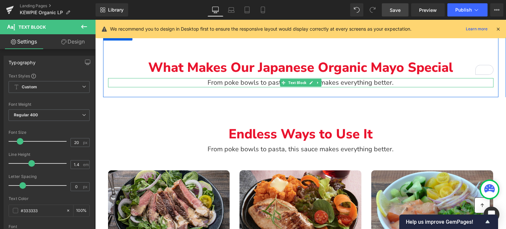
click at [219, 83] on p "From poke bowls to pasta, this sauce makes everything better." at bounding box center [301, 82] width 386 height 9
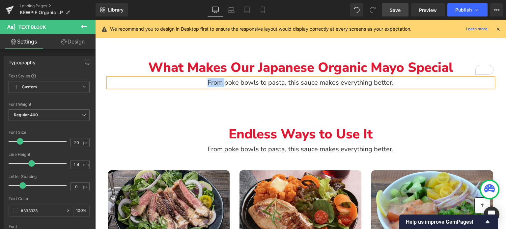
click at [219, 83] on p "From poke bowls to pasta, this sauce makes everything better." at bounding box center [301, 82] width 386 height 9
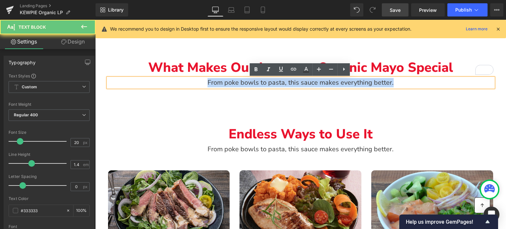
click at [219, 83] on p "From poke bowls to pasta, this sauce makes everything better." at bounding box center [301, 82] width 386 height 9
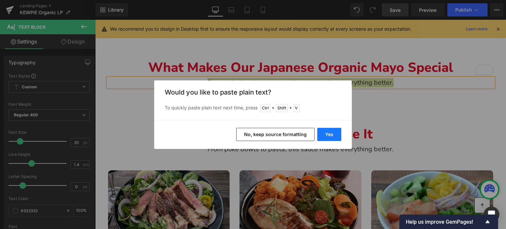
click at [319, 129] on button "Yes" at bounding box center [329, 134] width 24 height 13
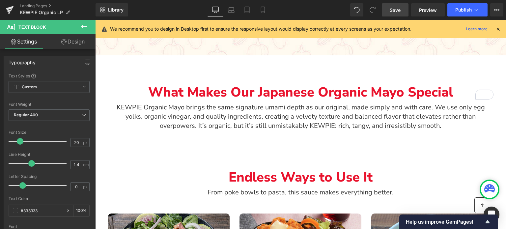
scroll to position [504, 0]
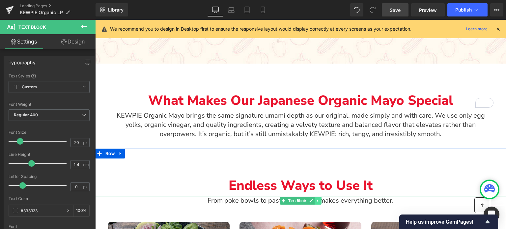
click at [318, 199] on icon "Main content" at bounding box center [318, 201] width 4 height 4
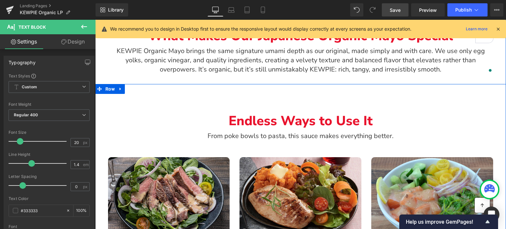
scroll to position [570, 0]
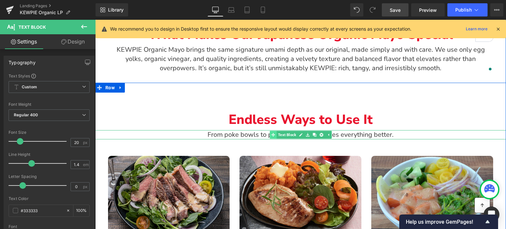
click at [283, 136] on link "Text Block" at bounding box center [284, 135] width 28 height 8
click at [316, 134] on icon "Main content" at bounding box center [318, 135] width 4 height 4
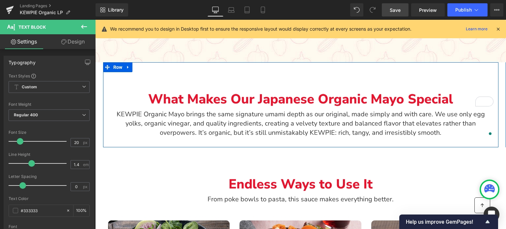
scroll to position [504, 0]
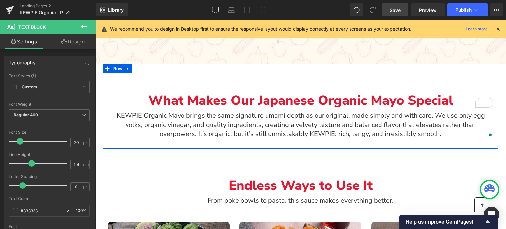
click at [176, 135] on p "KEWPIE Organic Mayo brings the same signature umami depth as our original, made…" at bounding box center [301, 125] width 386 height 28
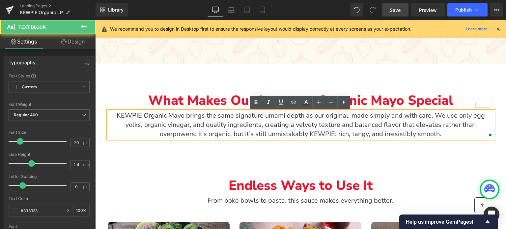
click at [197, 122] on p "KEWPIE Organic Mayo brings the same signature umami depth as our original, made…" at bounding box center [301, 125] width 386 height 28
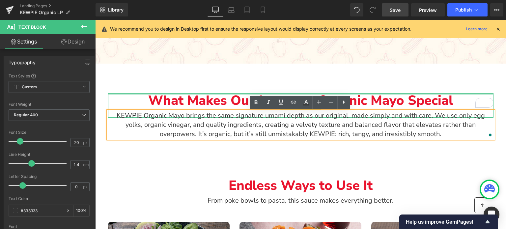
click at [143, 95] on div "Main content" at bounding box center [301, 94] width 386 height 2
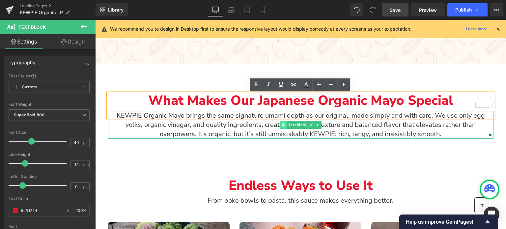
click at [282, 125] on icon "Main content" at bounding box center [284, 125] width 4 height 4
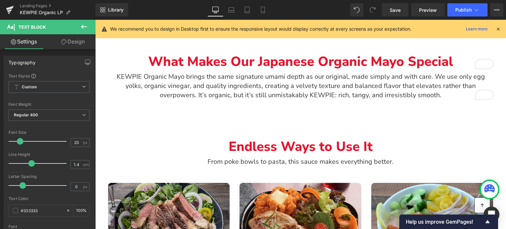
scroll to position [537, 0]
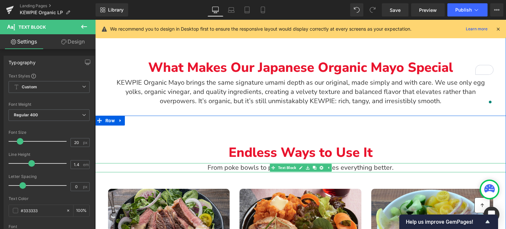
click at [218, 168] on p "From poke bowls to pasta, this sauce makes everything better." at bounding box center [300, 167] width 411 height 9
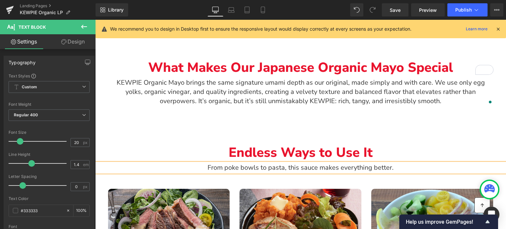
click at [218, 168] on p "From poke bowls to pasta, this sauce makes everything better." at bounding box center [300, 167] width 411 height 9
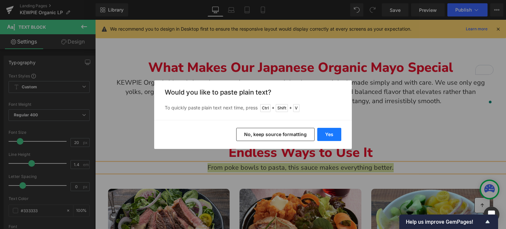
click at [329, 130] on button "Yes" at bounding box center [329, 134] width 24 height 13
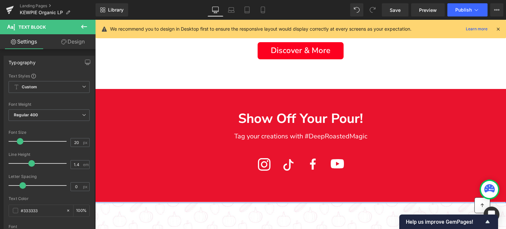
scroll to position [998, 0]
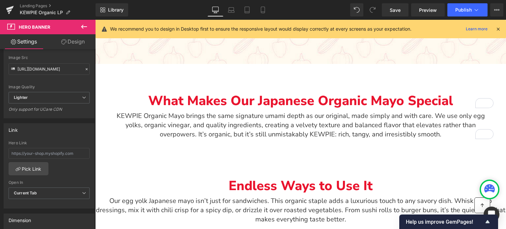
scroll to position [504, 0]
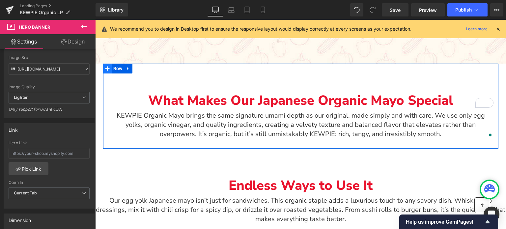
click at [107, 68] on icon "Main content" at bounding box center [107, 68] width 5 height 5
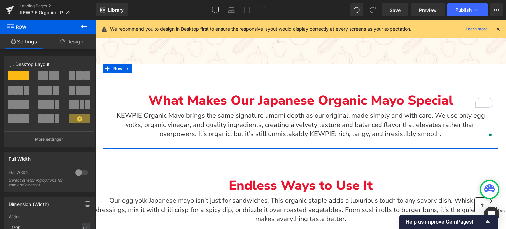
click at [66, 43] on link "Design" at bounding box center [72, 41] width 48 height 15
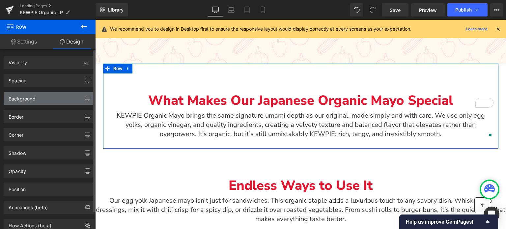
type input "transparent"
type input "0"
click at [35, 99] on div "Background" at bounding box center [22, 96] width 27 height 9
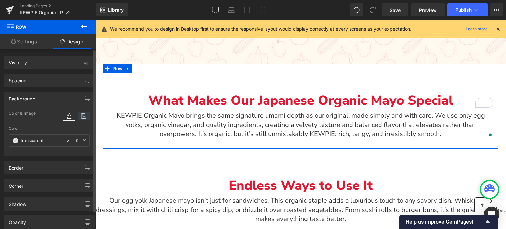
click at [82, 117] on icon at bounding box center [84, 116] width 12 height 9
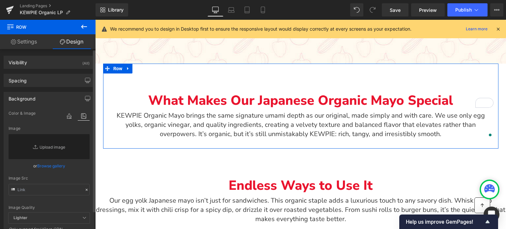
click at [45, 168] on link "Browse gallery" at bounding box center [51, 166] width 28 height 12
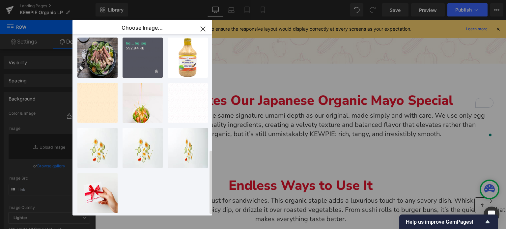
scroll to position [325, 0]
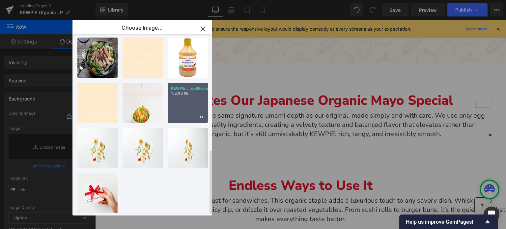
click at [185, 99] on div "KEWPIE_...geBG.png 162.98 KB" at bounding box center [188, 103] width 40 height 40
type input "https://ucarecdn.com/0c223f41-1a09-4c52-af74-a9a1f6952bb0/-/format/auto/-/previ…"
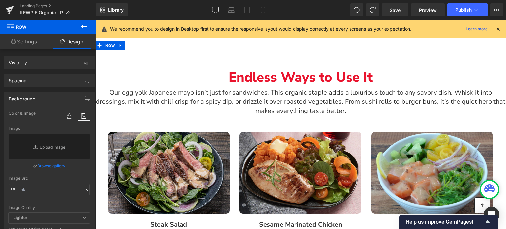
scroll to position [603, 0]
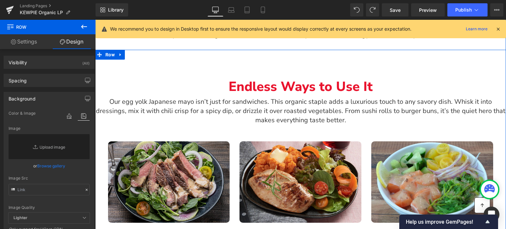
click at [358, 125] on div "Our egg yolk Japanese mayo isn’t just for sandwiches. This organic staple adds …" at bounding box center [300, 111] width 411 height 28
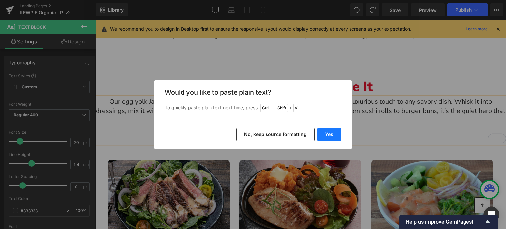
click at [332, 135] on button "Yes" at bounding box center [329, 134] width 24 height 13
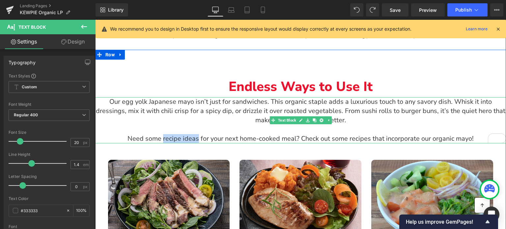
drag, startPoint x: 163, startPoint y: 139, endPoint x: 198, endPoint y: 139, distance: 35.3
click at [198, 139] on p "Need some recipe ideas for your next home-cooked meal? Check out some recipes t…" at bounding box center [300, 138] width 411 height 9
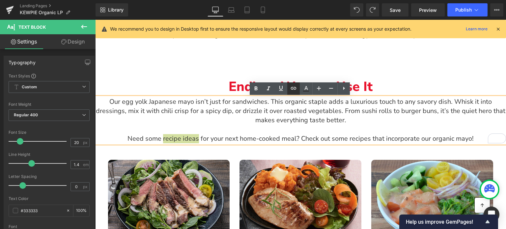
click at [295, 89] on icon at bounding box center [294, 88] width 6 height 3
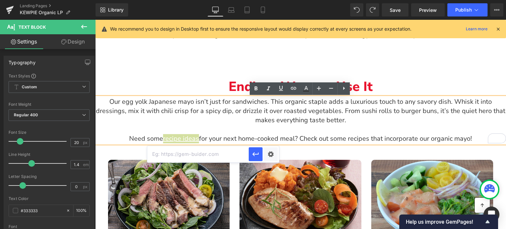
click at [214, 154] on input "text" at bounding box center [198, 154] width 102 height 16
paste input "[URL][DOMAIN_NAME]"
type input "[URL][DOMAIN_NAME]"
click at [256, 153] on icon "button" at bounding box center [256, 154] width 8 height 8
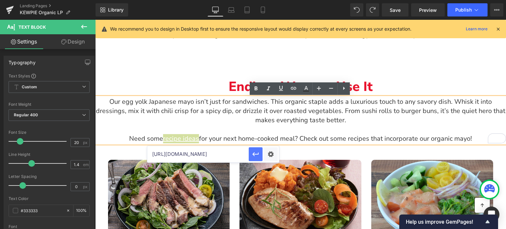
scroll to position [0, 0]
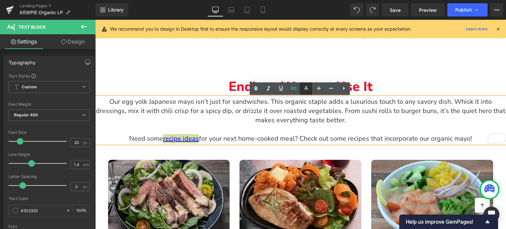
click at [309, 87] on icon at bounding box center [306, 89] width 8 height 8
type input "#0000ee"
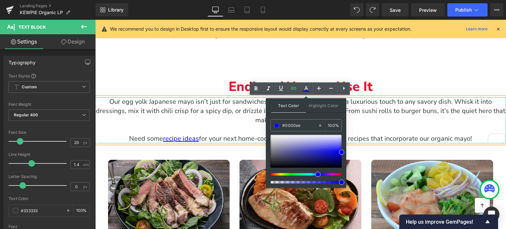
click at [176, 121] on p "Our egg yolk Japanese mayo isn’t just for sandwiches. This organic staple adds …" at bounding box center [300, 111] width 411 height 28
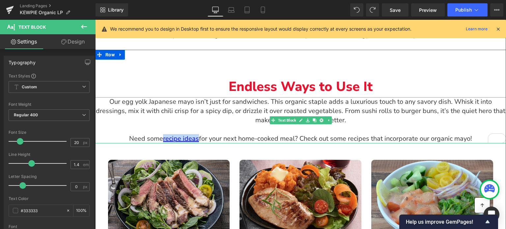
drag, startPoint x: 197, startPoint y: 139, endPoint x: 162, endPoint y: 137, distance: 35.0
click at [162, 137] on p "Need some recipe ideas for your next home-cooked meal? Check out some recipes t…" at bounding box center [300, 138] width 411 height 9
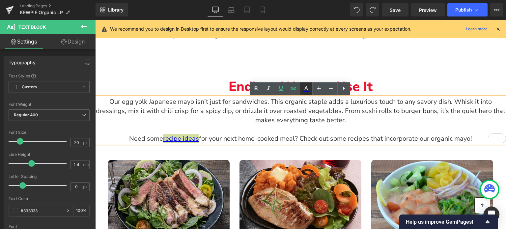
click at [304, 88] on icon at bounding box center [306, 89] width 8 height 8
type input "100"
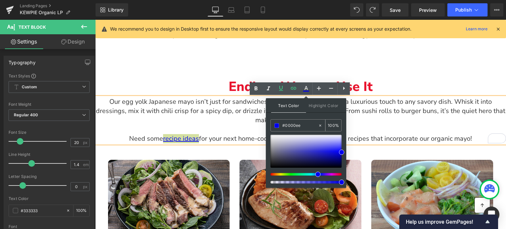
click at [304, 126] on input "#0000ee" at bounding box center [300, 125] width 36 height 7
paste input "e9132d"
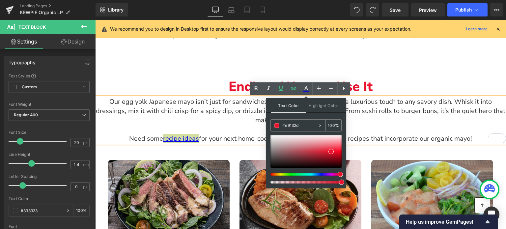
type input "#e9132d"
click at [306, 115] on div "Text Color Highlight Color rgba(233, 19, 45, 1) #e9132d 100 % transparent trans…" at bounding box center [306, 143] width 80 height 90
click at [423, 130] on p "To enrich screen reader interactions, please activate Accessibility in Grammarl…" at bounding box center [300, 129] width 411 height 9
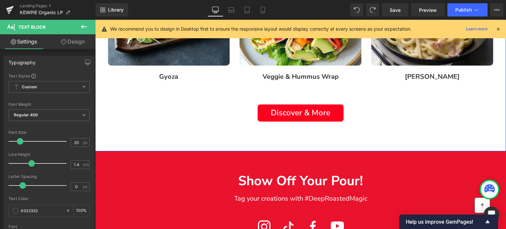
scroll to position [899, 0]
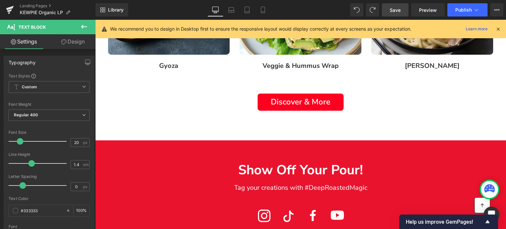
click at [398, 11] on span "Save" at bounding box center [395, 10] width 11 height 7
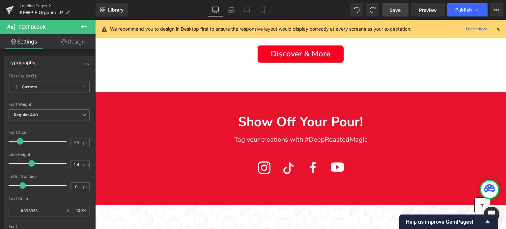
scroll to position [965, 0]
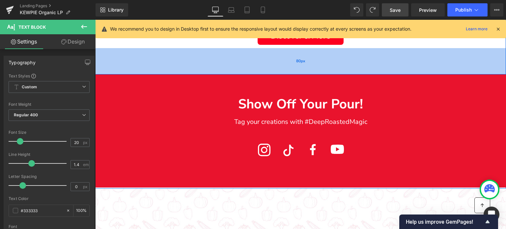
click at [122, 72] on div "80px" at bounding box center [300, 61] width 411 height 26
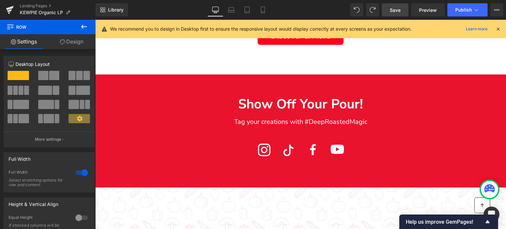
click at [81, 27] on icon at bounding box center [84, 27] width 6 height 4
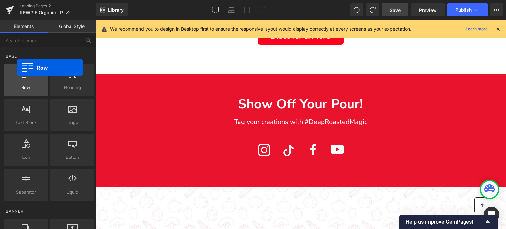
drag, startPoint x: 32, startPoint y: 84, endPoint x: 0, endPoint y: 43, distance: 51.7
click at [17, 68] on div "Row rows, columns, layouts, div" at bounding box center [26, 80] width 44 height 32
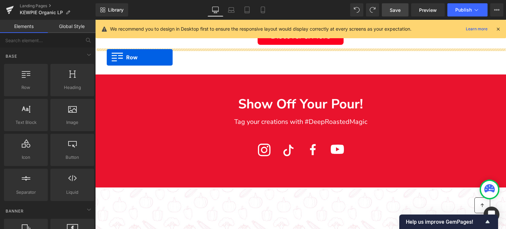
drag, startPoint x: 118, startPoint y: 101, endPoint x: 107, endPoint y: 57, distance: 45.2
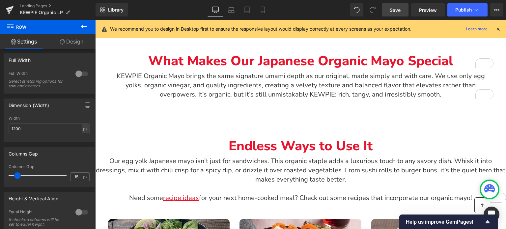
scroll to position [537, 0]
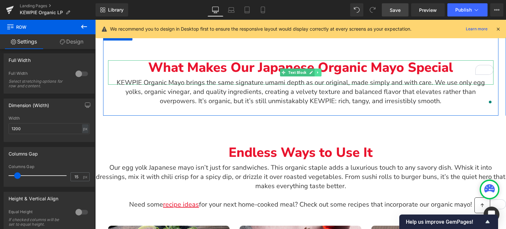
click at [318, 71] on icon "Main content" at bounding box center [318, 73] width 4 height 4
click at [315, 72] on icon "Main content" at bounding box center [315, 73] width 4 height 4
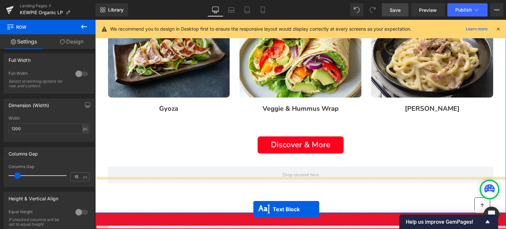
scroll to position [958, 0]
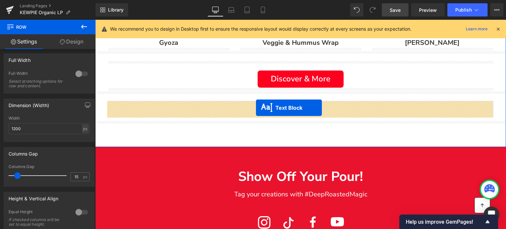
drag, startPoint x: 270, startPoint y: 74, endPoint x: 256, endPoint y: 108, distance: 37.0
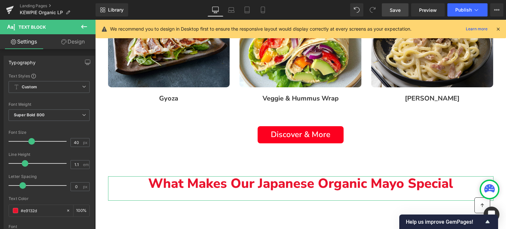
scroll to position [955, 0]
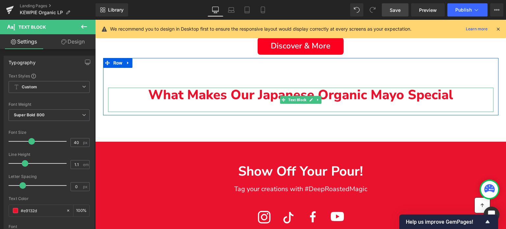
click at [451, 96] on p "What Makes Our Japanese Organic Mayo Special" at bounding box center [301, 95] width 386 height 15
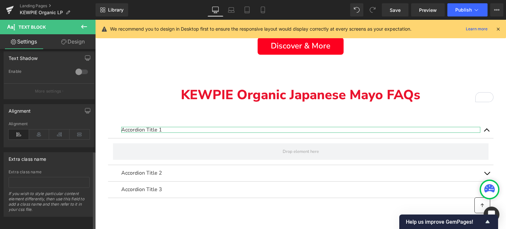
scroll to position [236, 0]
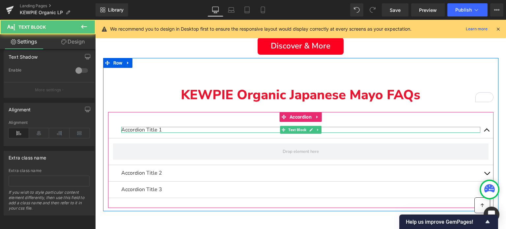
click at [141, 129] on p "Accordion Title 1" at bounding box center [300, 130] width 359 height 6
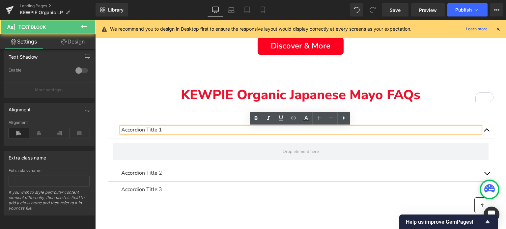
click at [141, 129] on p "Accordion Title 1" at bounding box center [300, 130] width 359 height 6
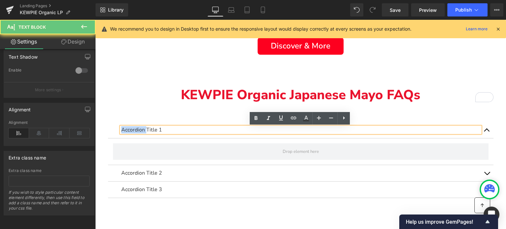
click at [141, 129] on p "Accordion Title 1" at bounding box center [300, 130] width 359 height 6
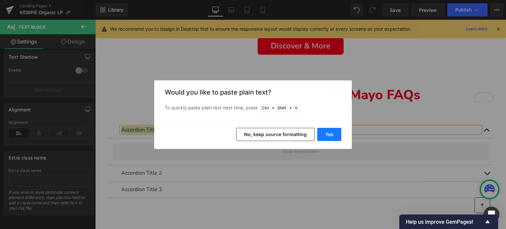
click at [326, 132] on button "Yes" at bounding box center [329, 134] width 24 height 13
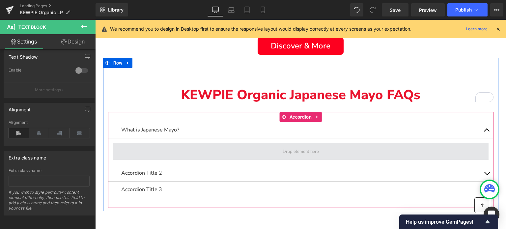
click at [277, 149] on span "Main content" at bounding box center [301, 151] width 376 height 16
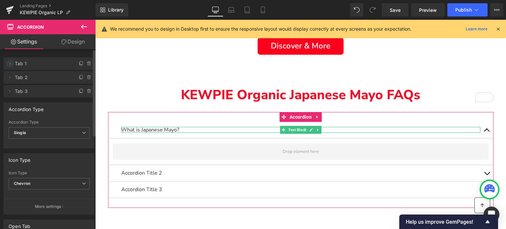
click at [11, 64] on icon at bounding box center [9, 63] width 5 height 5
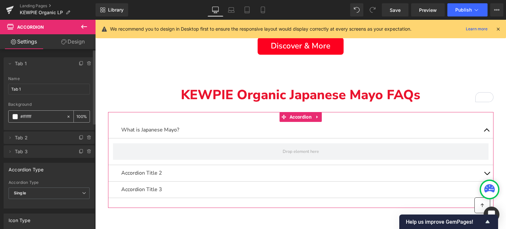
scroll to position [0, 0]
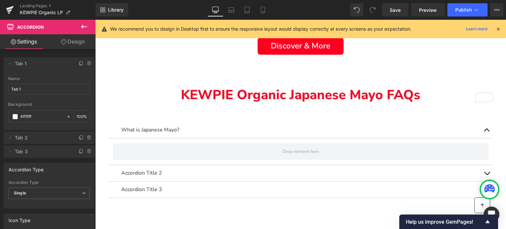
click at [85, 28] on icon at bounding box center [84, 27] width 8 height 8
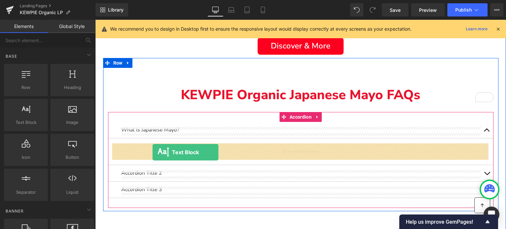
drag, startPoint x: 124, startPoint y: 134, endPoint x: 153, endPoint y: 152, distance: 33.9
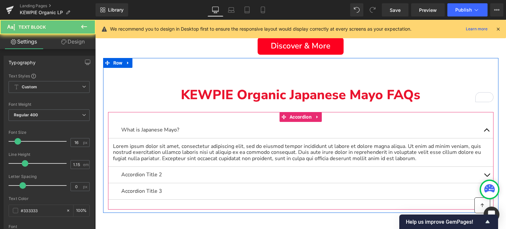
click at [149, 152] on p "Lorem ipsum dolor sit amet, consectetur adipiscing elit, sed do eiusmod tempor …" at bounding box center [301, 152] width 376 height 18
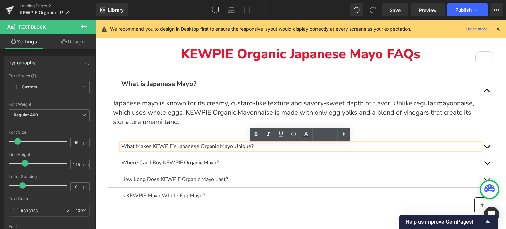
scroll to position [989, 0]
click at [486, 147] on button "Main content" at bounding box center [487, 146] width 13 height 16
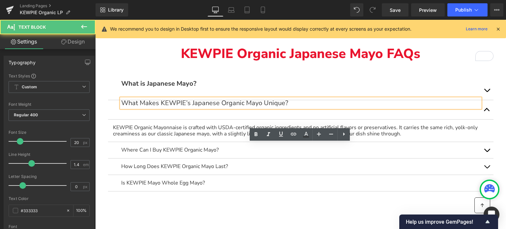
click at [177, 105] on p "What Makes KEWPIE’s Japanese Organic Mayo Unique?" at bounding box center [300, 103] width 359 height 9
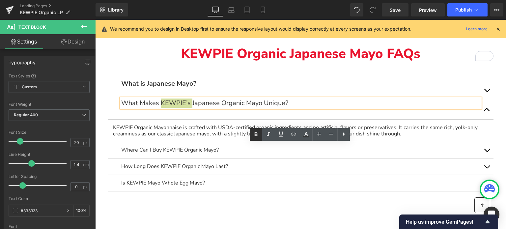
click at [252, 135] on icon at bounding box center [256, 135] width 8 height 8
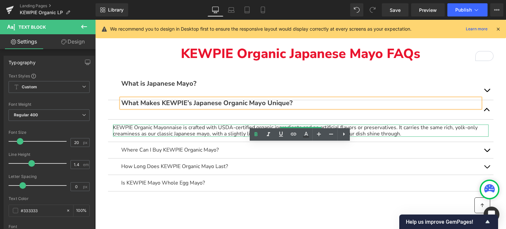
click at [201, 130] on p "KEWPIE Organic Mayonnaise is crafted with USDA-certified organic ingredients an…" at bounding box center [301, 131] width 376 height 12
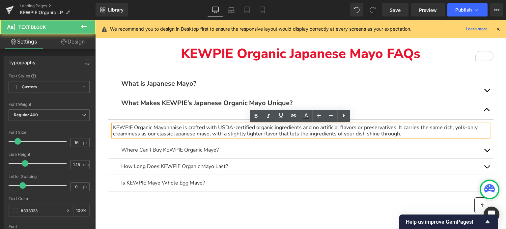
click at [201, 130] on p "KEWPIE Organic Mayonnaise is crafted with USDA-certified organic ingredients an…" at bounding box center [301, 131] width 376 height 12
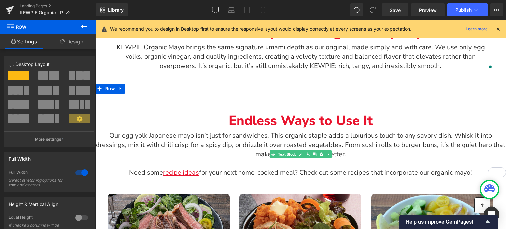
scroll to position [515, 0]
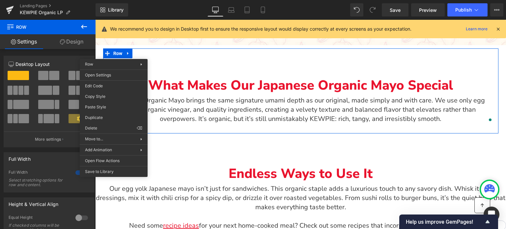
drag, startPoint x: 198, startPoint y: 119, endPoint x: 103, endPoint y: 99, distance: 97.4
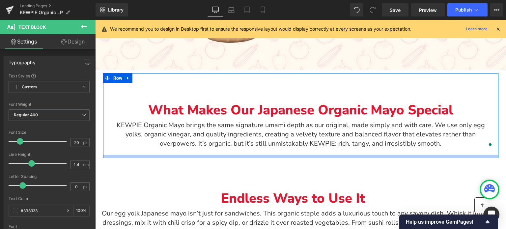
scroll to position [482, 0]
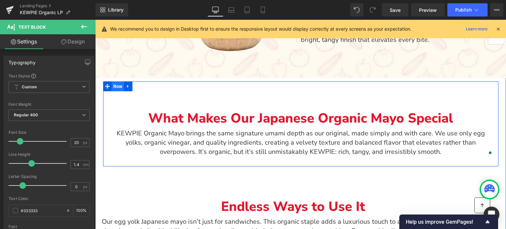
click at [116, 88] on span "Row" at bounding box center [118, 86] width 13 height 10
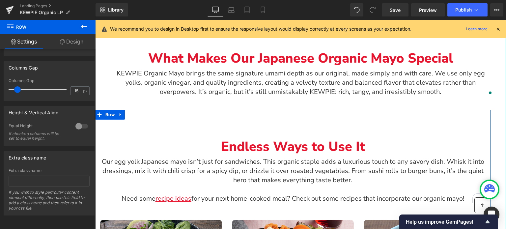
scroll to position [547, 0]
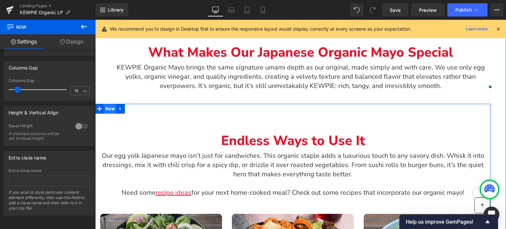
click at [110, 110] on span "Row" at bounding box center [110, 109] width 13 height 10
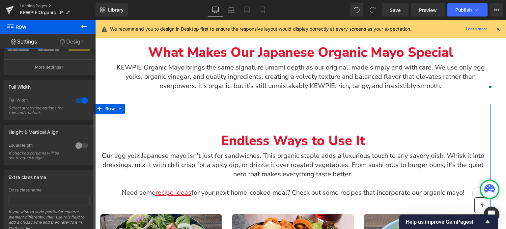
scroll to position [0, 0]
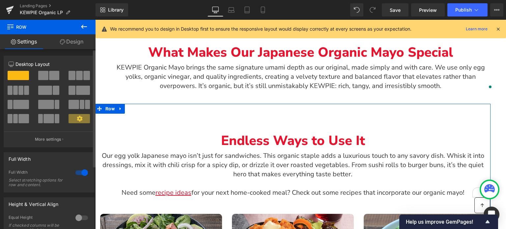
click at [80, 174] on div at bounding box center [82, 172] width 16 height 11
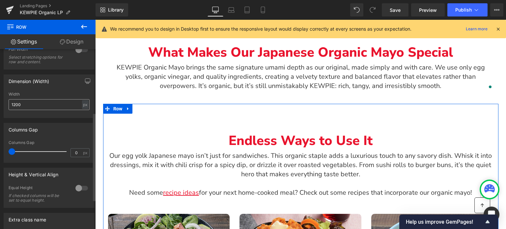
scroll to position [132, 0]
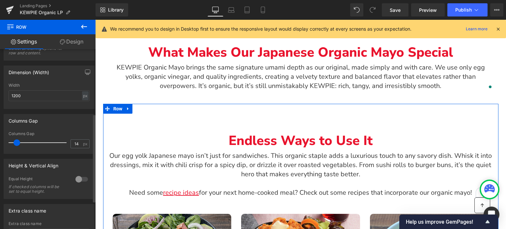
drag, startPoint x: 12, startPoint y: 142, endPoint x: 17, endPoint y: 140, distance: 5.2
click at [17, 140] on span at bounding box center [17, 142] width 7 height 7
click at [76, 145] on input "14" at bounding box center [77, 144] width 12 height 8
type input "15"
click at [66, 130] on div "Columns Gap 14px Columns Gap 15 px" at bounding box center [49, 134] width 91 height 40
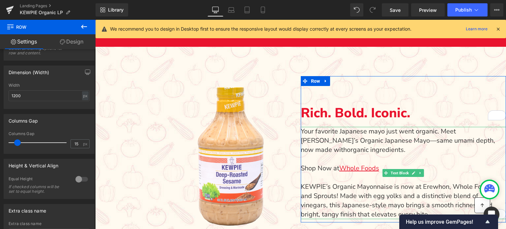
scroll to position [350, 0]
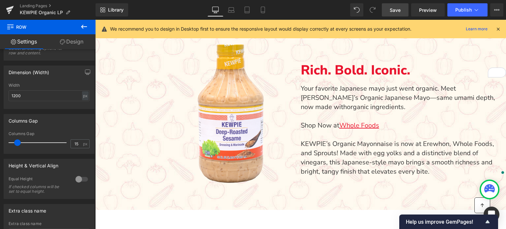
click at [391, 14] on link "Save" at bounding box center [395, 9] width 27 height 13
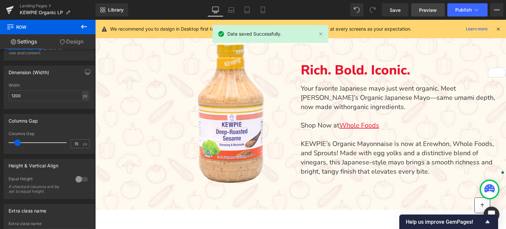
click at [424, 9] on span "Preview" at bounding box center [428, 10] width 18 height 7
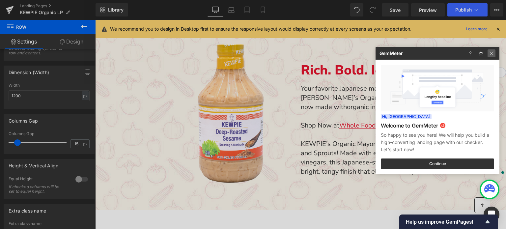
click at [494, 53] on img at bounding box center [492, 53] width 8 height 8
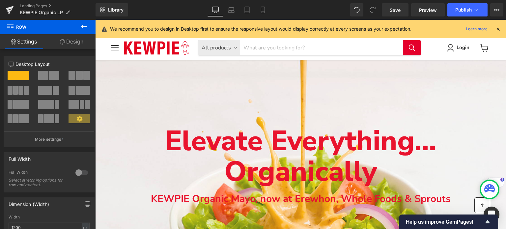
scroll to position [132, 0]
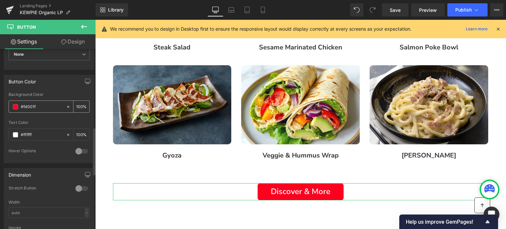
click at [41, 104] on input "#fd001f" at bounding box center [42, 106] width 42 height 7
paste input "e9132d"
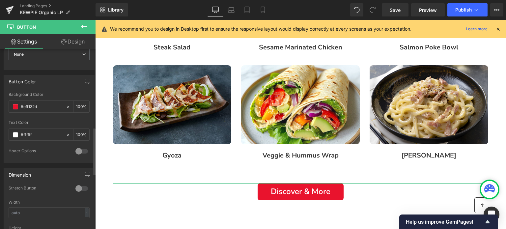
type input "#e9132d"
click at [55, 83] on div "Button Color" at bounding box center [49, 81] width 90 height 13
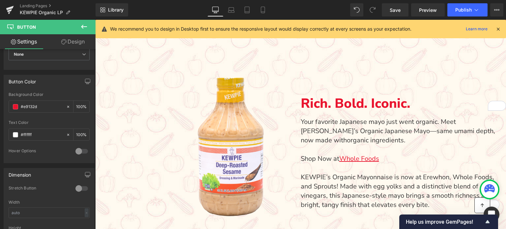
scroll to position [310, 0]
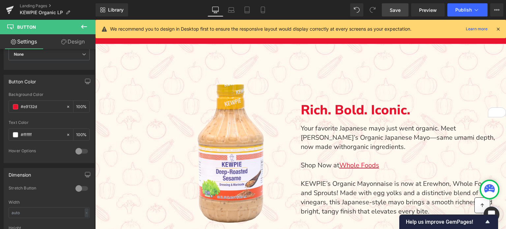
click at [400, 9] on span "Save" at bounding box center [395, 10] width 11 height 7
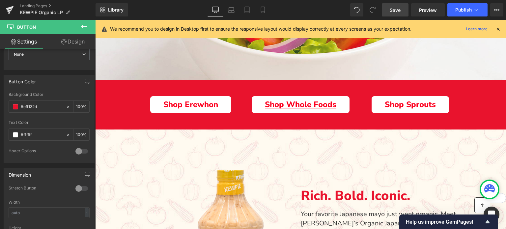
scroll to position [244, 0]
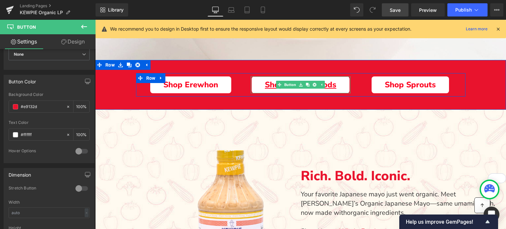
click at [344, 85] on link "Shop Whole Foods" at bounding box center [301, 84] width 98 height 17
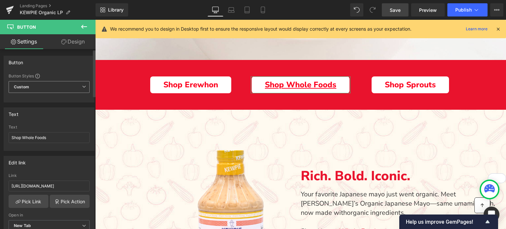
click at [59, 84] on span "Custom Setup Global Style" at bounding box center [49, 87] width 81 height 12
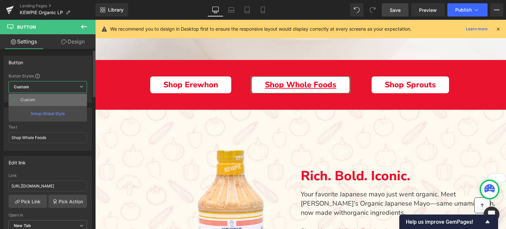
click at [53, 97] on li "Custom" at bounding box center [48, 100] width 78 height 12
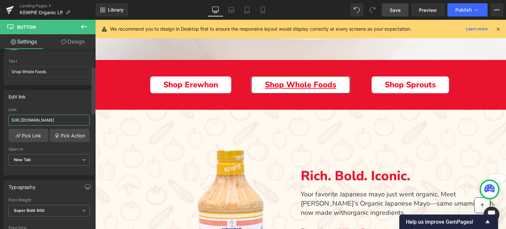
scroll to position [0, 86]
drag, startPoint x: 70, startPoint y: 117, endPoint x: 93, endPoint y: 118, distance: 23.4
click at [93, 118] on div "Button Button Styles Custom Custom Setup Global Style Custom Setup Global Style…" at bounding box center [48, 140] width 96 height 183
click at [77, 104] on div "Edit link https://www.kewpieshop.com/collections/all-products/products/kewpie-m…" at bounding box center [49, 132] width 91 height 85
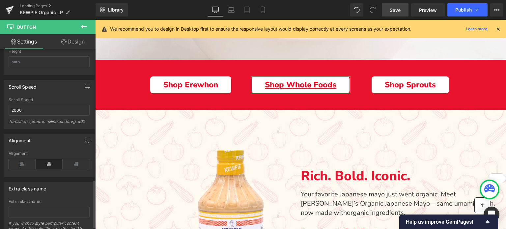
scroll to position [507, 0]
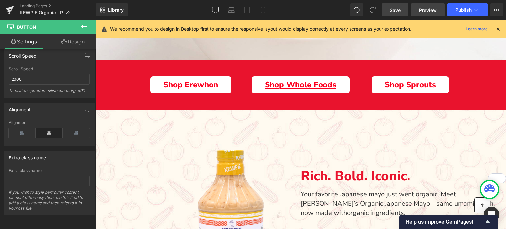
click at [424, 11] on span "Preview" at bounding box center [428, 10] width 18 height 7
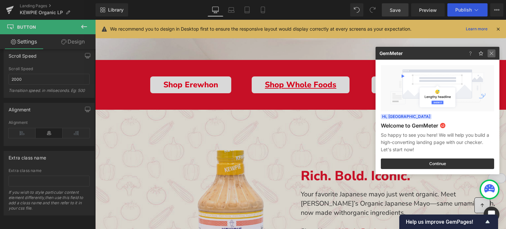
click at [492, 51] on img at bounding box center [492, 53] width 8 height 8
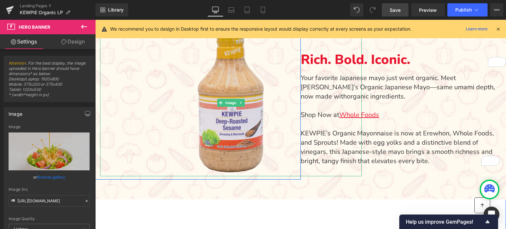
scroll to position [363, 0]
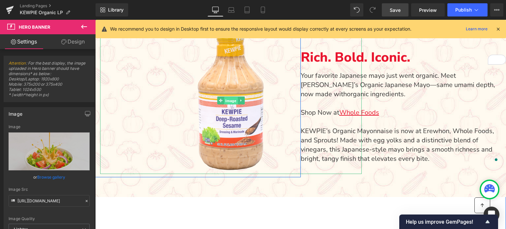
click at [229, 100] on span "Image" at bounding box center [231, 101] width 14 height 8
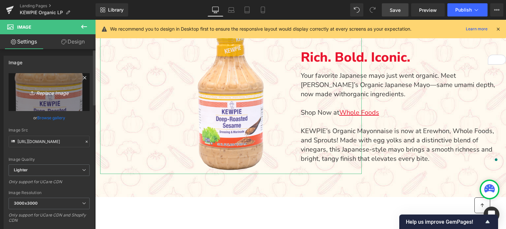
click at [44, 91] on icon "Replace Image" at bounding box center [49, 92] width 53 height 8
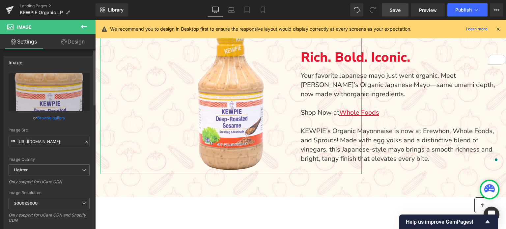
click at [48, 116] on link "Browse gallery" at bounding box center [51, 118] width 28 height 12
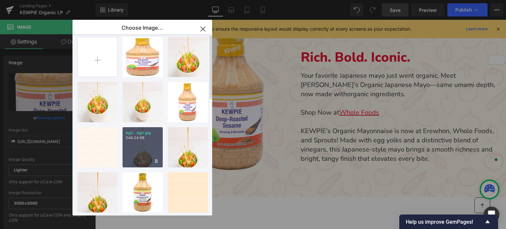
scroll to position [0, 0]
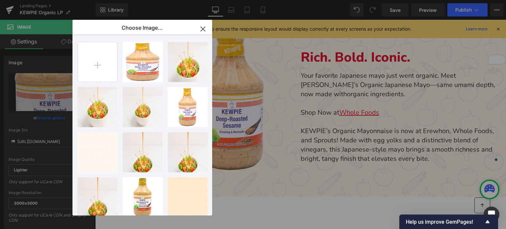
click at [201, 25] on icon "button" at bounding box center [203, 29] width 11 height 11
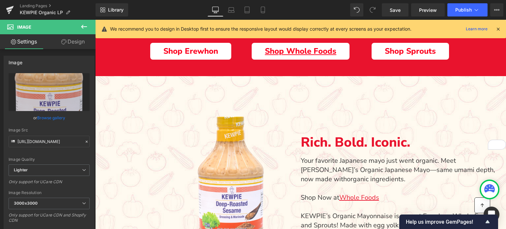
scroll to position [264, 0]
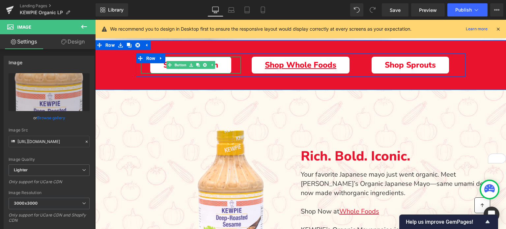
click at [154, 70] on link "Shop Erewhon" at bounding box center [190, 65] width 81 height 17
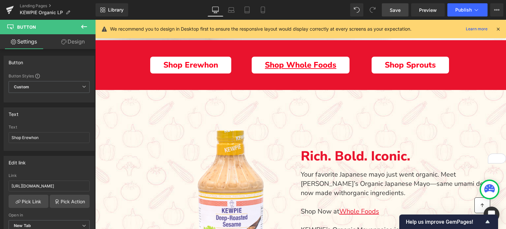
drag, startPoint x: 389, startPoint y: 10, endPoint x: 199, endPoint y: 50, distance: 194.0
click at [389, 10] on link "Save" at bounding box center [395, 9] width 27 height 13
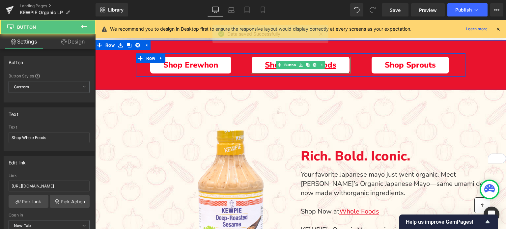
click at [268, 66] on span "Shop Whole Foods" at bounding box center [301, 65] width 72 height 9
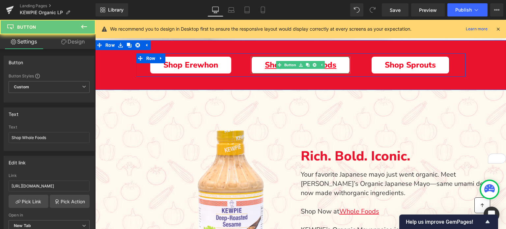
click at [268, 66] on span "Shop Whole Foods" at bounding box center [301, 65] width 72 height 9
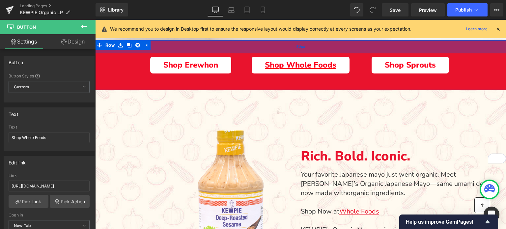
click at [283, 47] on div "40px" at bounding box center [300, 46] width 411 height 13
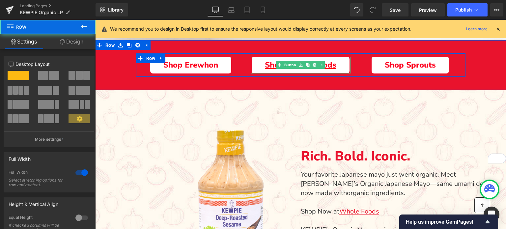
click at [272, 65] on span "Shop Whole Foods" at bounding box center [301, 65] width 72 height 9
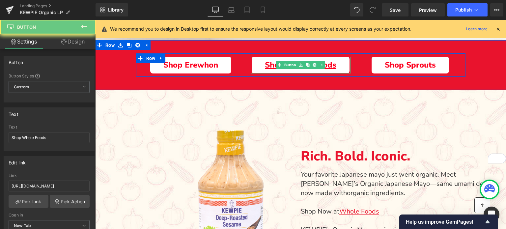
click at [272, 65] on span "Shop Whole Foods" at bounding box center [301, 65] width 72 height 9
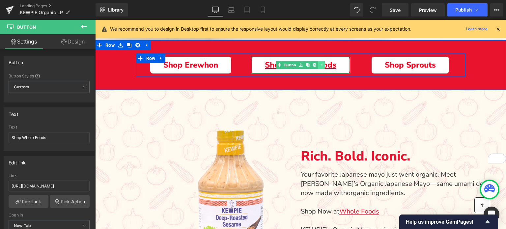
click at [321, 67] on icon "Main content" at bounding box center [322, 65] width 4 height 4
click at [312, 66] on icon "Main content" at bounding box center [311, 65] width 4 height 4
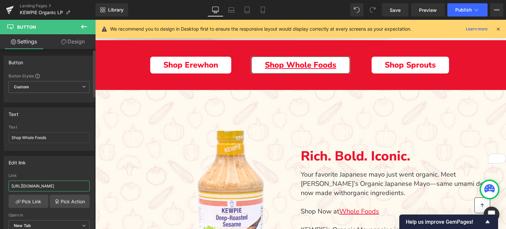
scroll to position [0, 86]
drag, startPoint x: 49, startPoint y: 185, endPoint x: 85, endPoint y: 178, distance: 36.5
click at [85, 178] on div "Link https://www.kewpieshop.com/collections/all-products/products/kewpie-mayonn…" at bounding box center [49, 183] width 81 height 21
click at [58, 121] on div "Text Shop Whole Foods Text Shop Whole Foods" at bounding box center [49, 129] width 91 height 44
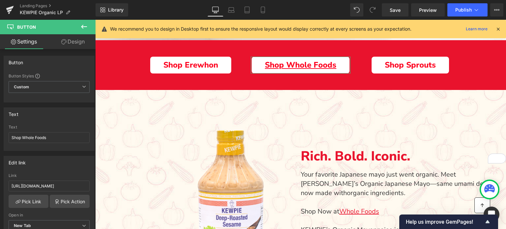
click at [66, 43] on link "Design" at bounding box center [73, 41] width 48 height 15
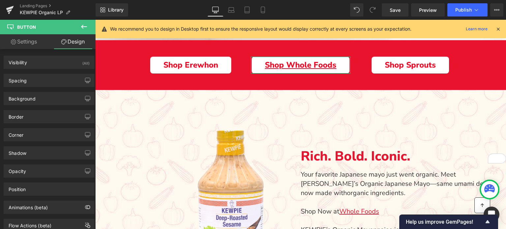
click at [30, 41] on link "Settings" at bounding box center [24, 41] width 48 height 15
type input "100"
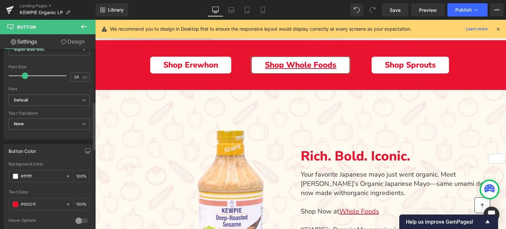
scroll to position [231, 0]
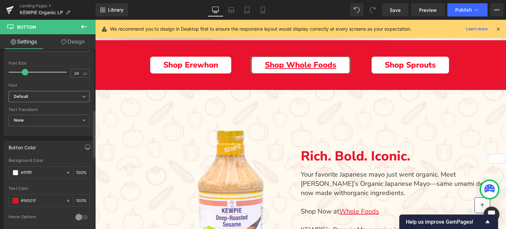
click at [40, 98] on b "Default" at bounding box center [48, 97] width 68 height 6
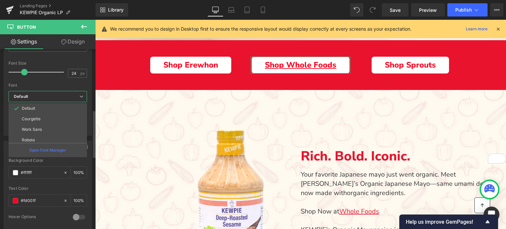
click at [54, 86] on div "Font" at bounding box center [48, 85] width 78 height 5
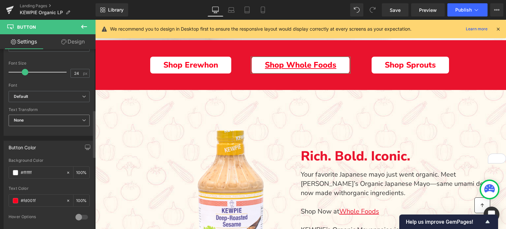
click at [53, 116] on span "None" at bounding box center [49, 121] width 81 height 12
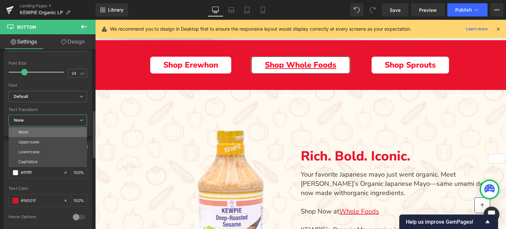
click at [44, 129] on li "None" at bounding box center [48, 132] width 78 height 10
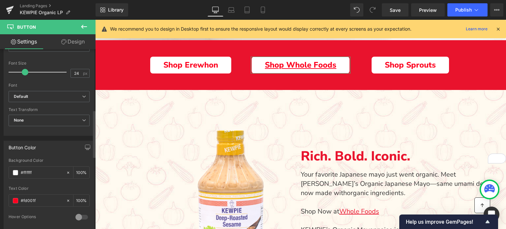
click at [55, 109] on div "Text Transform" at bounding box center [49, 109] width 81 height 5
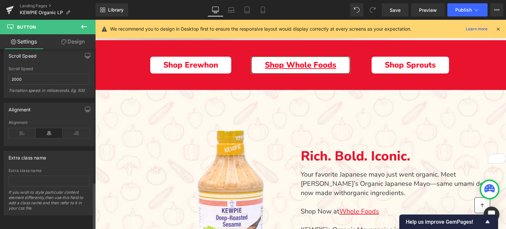
scroll to position [507, 0]
click at [397, 13] on span "Save" at bounding box center [395, 10] width 11 height 7
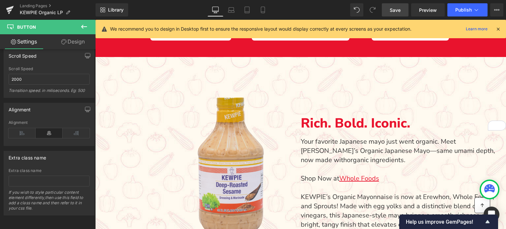
scroll to position [99, 0]
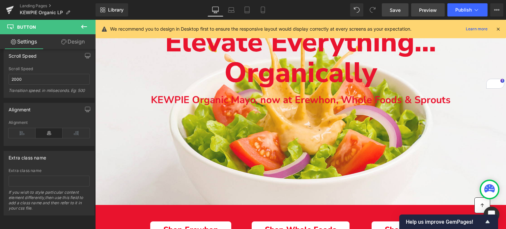
click at [423, 13] on span "Preview" at bounding box center [428, 10] width 18 height 7
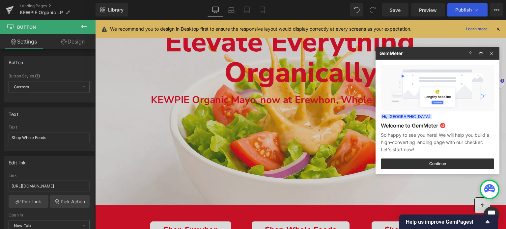
scroll to position [507, 0]
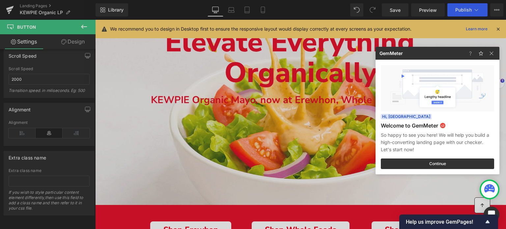
click at [328, 102] on div at bounding box center [253, 114] width 506 height 229
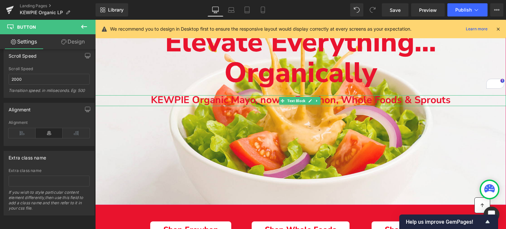
click at [400, 100] on b "KEWPIE Organic Mayo, now at Erewhon, Whole Foods & Sprouts" at bounding box center [301, 100] width 300 height 14
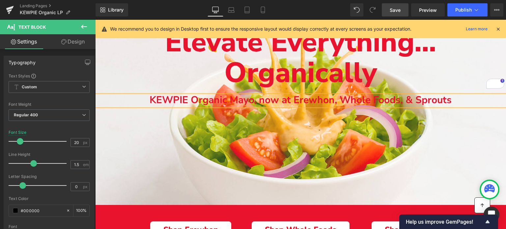
click at [401, 11] on span "Save" at bounding box center [395, 10] width 11 height 7
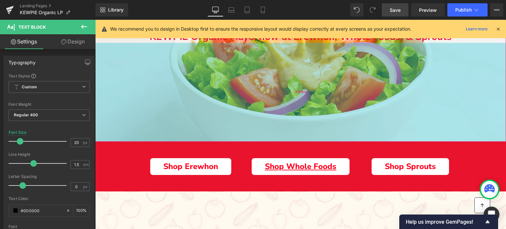
scroll to position [165, 0]
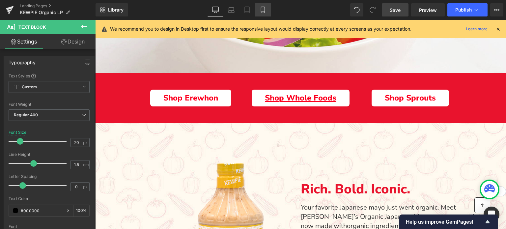
click at [257, 10] on link "Mobile" at bounding box center [263, 9] width 16 height 13
type input "22"
type input "100"
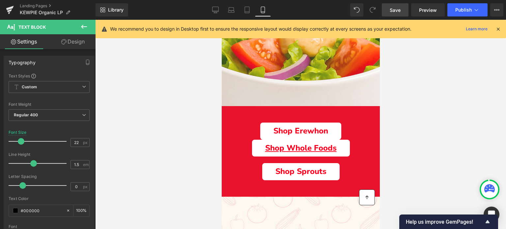
scroll to position [205, 0]
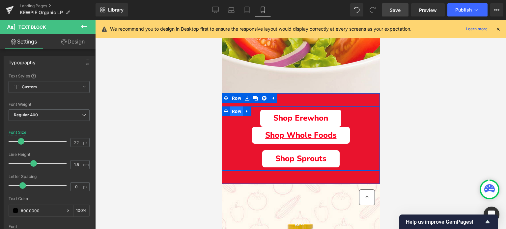
click at [237, 111] on span "Row" at bounding box center [236, 111] width 13 height 10
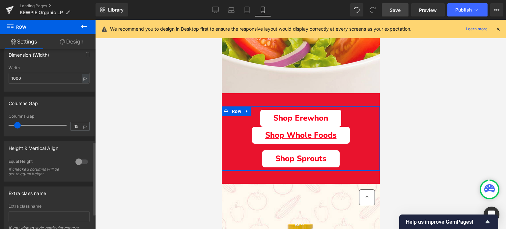
scroll to position [231, 0]
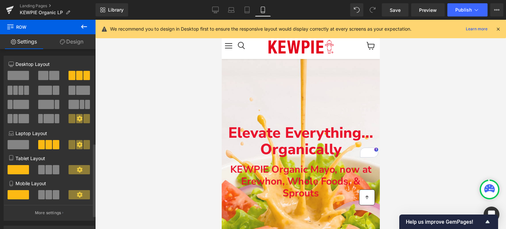
scroll to position [254, 0]
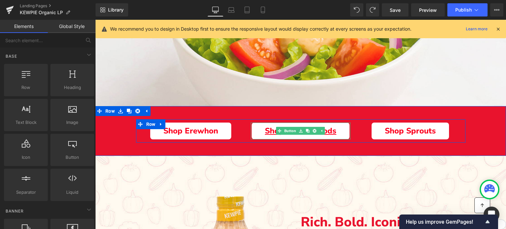
scroll to position [66, 0]
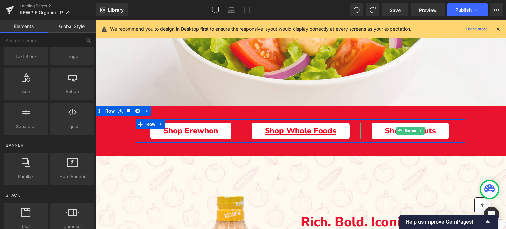
click at [391, 129] on span "Shop Sprouts" at bounding box center [410, 131] width 51 height 9
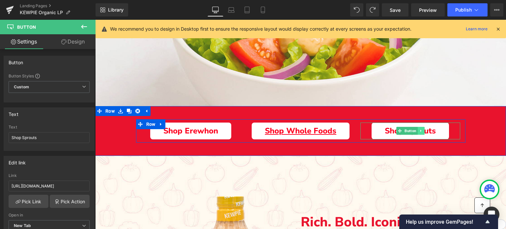
click at [420, 130] on icon "Main content" at bounding box center [422, 131] width 4 height 4
click at [416, 133] on icon "Main content" at bounding box center [418, 131] width 4 height 4
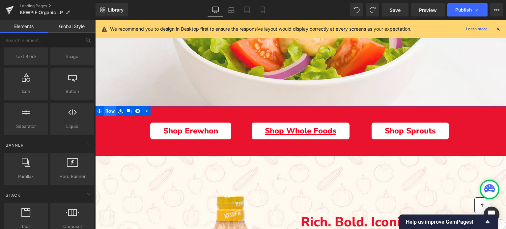
click at [108, 111] on span "Row" at bounding box center [110, 111] width 13 height 10
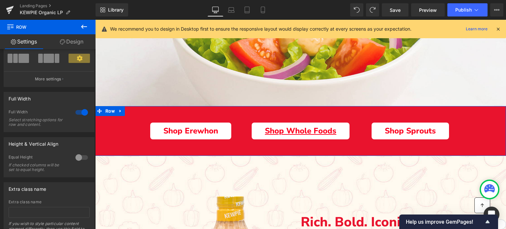
scroll to position [0, 0]
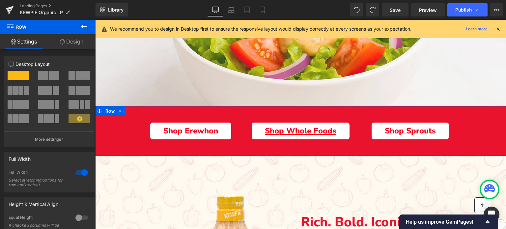
click at [79, 42] on link "Design" at bounding box center [72, 41] width 48 height 15
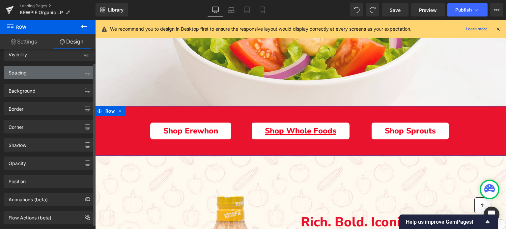
scroll to position [20, 0]
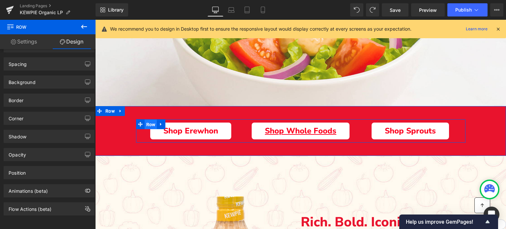
click at [152, 126] on span "Row" at bounding box center [151, 125] width 13 height 10
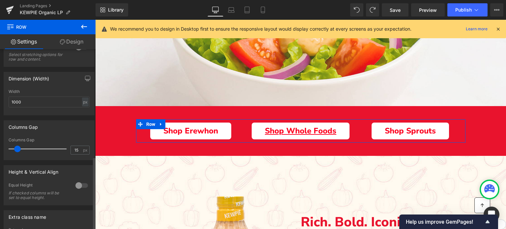
scroll to position [99, 0]
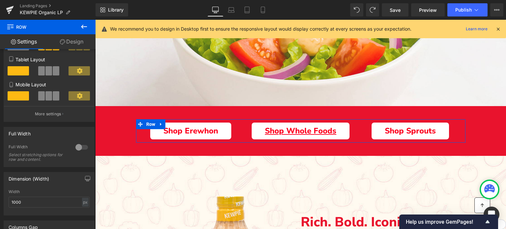
click at [79, 42] on link "Design" at bounding box center [72, 41] width 48 height 15
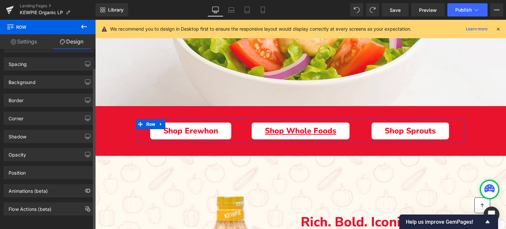
scroll to position [20, 0]
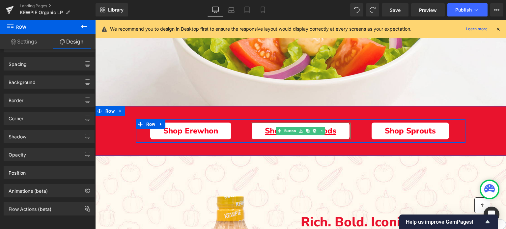
click at [254, 130] on link "Shop Whole Foods" at bounding box center [301, 131] width 98 height 17
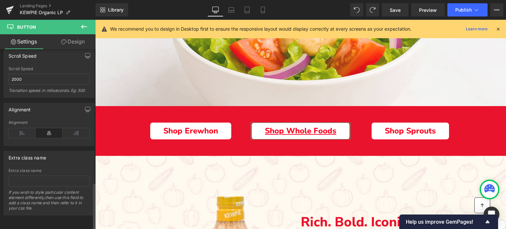
scroll to position [507, 0]
click at [82, 36] on link "Design" at bounding box center [73, 41] width 48 height 15
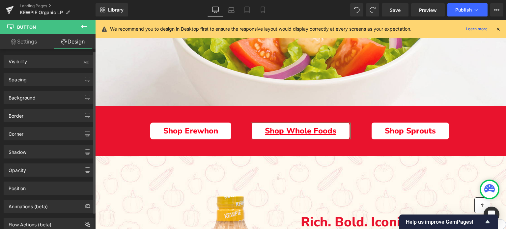
scroll to position [0, 0]
click at [28, 41] on link "Settings" at bounding box center [24, 41] width 48 height 15
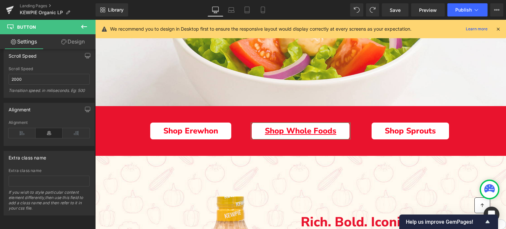
type input "100"
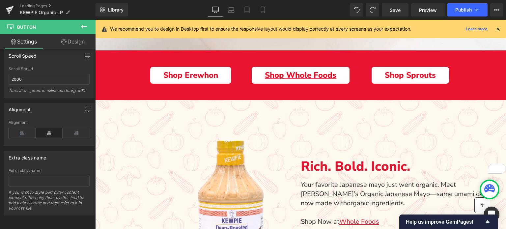
scroll to position [264, 0]
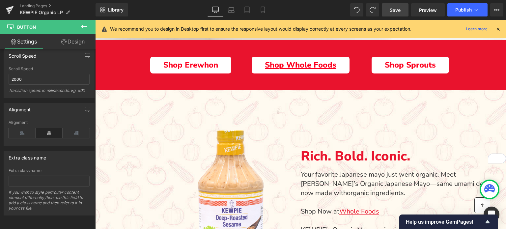
click at [393, 8] on span "Save" at bounding box center [395, 10] width 11 height 7
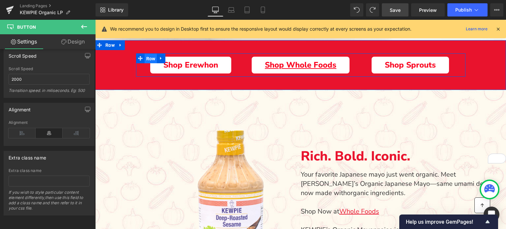
click at [151, 56] on span "Row" at bounding box center [151, 59] width 13 height 10
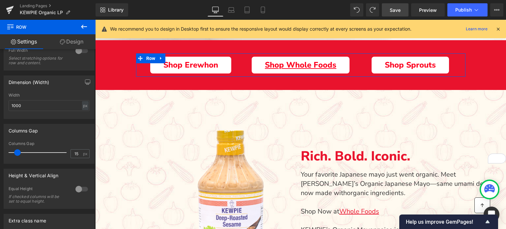
scroll to position [198, 0]
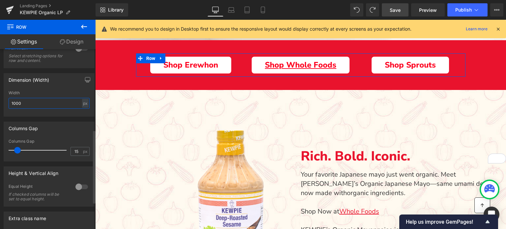
click at [14, 103] on input "1000" at bounding box center [49, 103] width 81 height 11
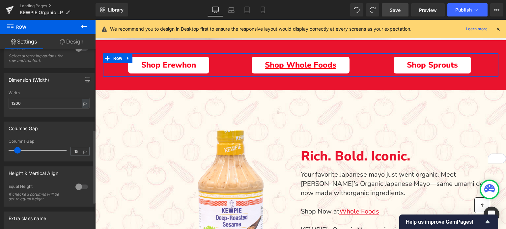
click at [34, 93] on div "Width" at bounding box center [49, 93] width 81 height 5
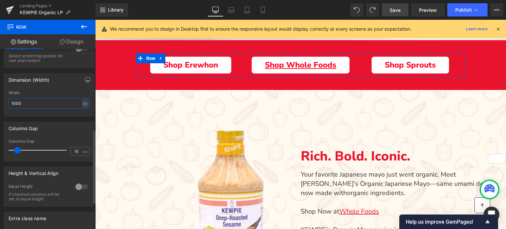
type input "1000"
click at [16, 153] on span at bounding box center [17, 150] width 7 height 7
click at [45, 139] on div "Columns Gap 14px Columns Gap 14 px" at bounding box center [49, 142] width 91 height 40
type input "15"
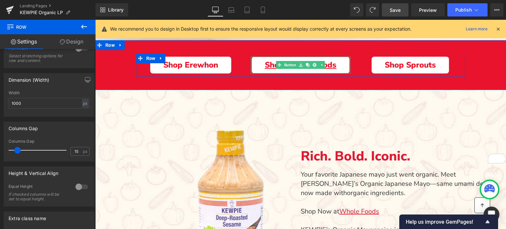
click at [262, 68] on link "Shop Whole Foods" at bounding box center [301, 65] width 98 height 17
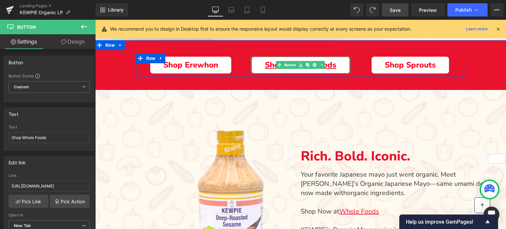
click at [267, 65] on span "Shop Whole Foods" at bounding box center [301, 65] width 72 height 9
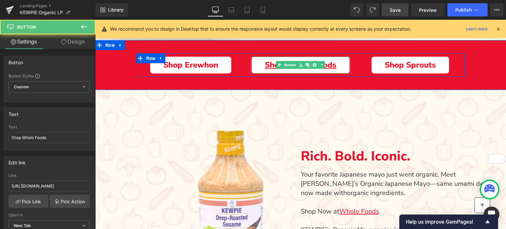
click at [267, 65] on span "Shop Whole Foods" at bounding box center [301, 65] width 72 height 9
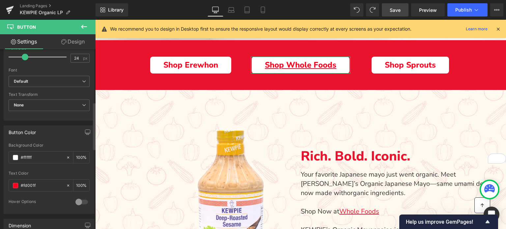
scroll to position [264, 0]
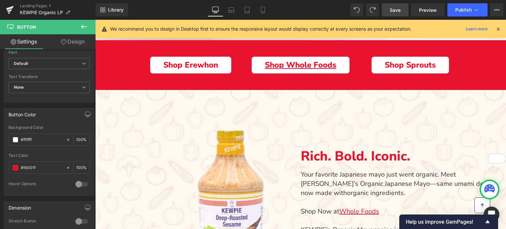
click at [83, 24] on icon at bounding box center [84, 27] width 8 height 8
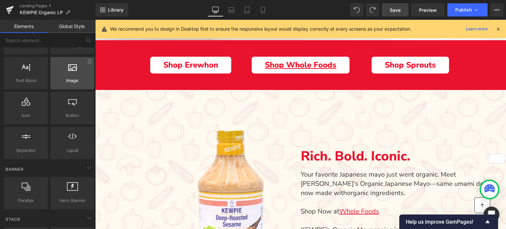
scroll to position [0, 0]
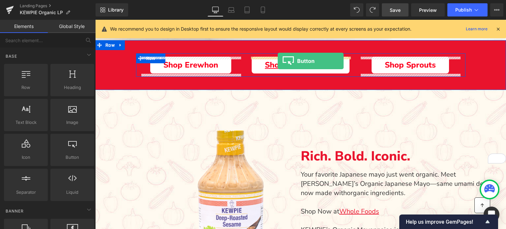
drag, startPoint x: 172, startPoint y: 172, endPoint x: 278, endPoint y: 61, distance: 153.6
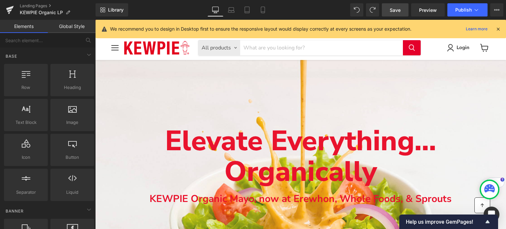
drag, startPoint x: 506, startPoint y: 126, endPoint x: 601, endPoint y: 20, distance: 142.1
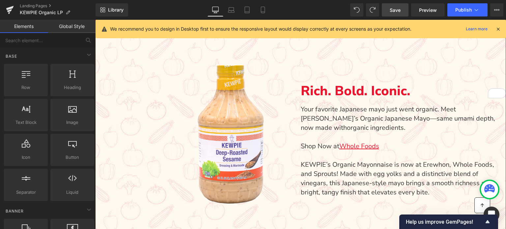
scroll to position [330, 0]
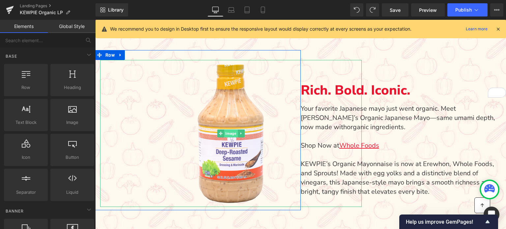
click at [226, 134] on span "Image" at bounding box center [231, 134] width 14 height 8
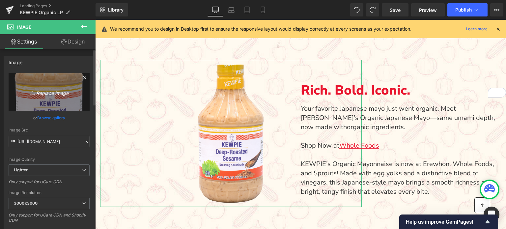
click at [55, 93] on icon "Replace Image" at bounding box center [49, 92] width 53 height 8
type input "C:\fakepath\kewpie-organic-mayo.png"
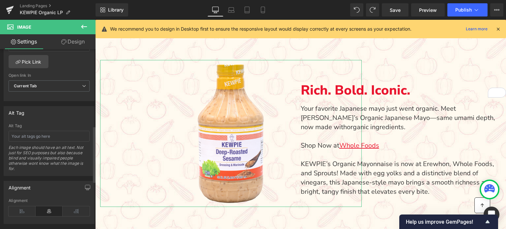
scroll to position [330, 0]
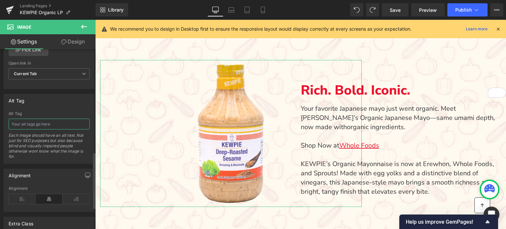
click at [41, 125] on input "text" at bounding box center [49, 124] width 81 height 11
type input "KEWPIE Organic Japanese Mayo"
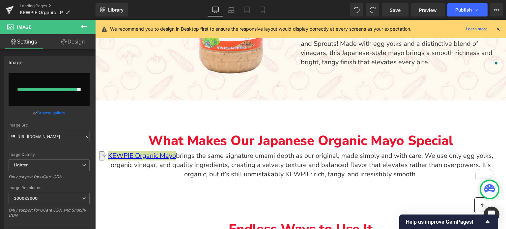
scroll to position [461, 0]
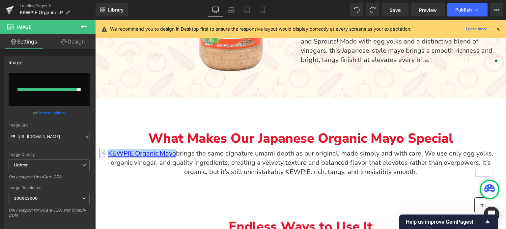
click at [220, 163] on p "KEWPIE Organic Mayo brings the same signature umami depth as our original, made…" at bounding box center [301, 163] width 386 height 28
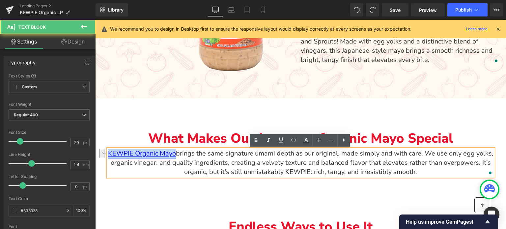
drag, startPoint x: 175, startPoint y: 153, endPoint x: 108, endPoint y: 151, distance: 66.9
click at [108, 151] on link "KEWPIE Organic Mayo" at bounding box center [142, 153] width 68 height 9
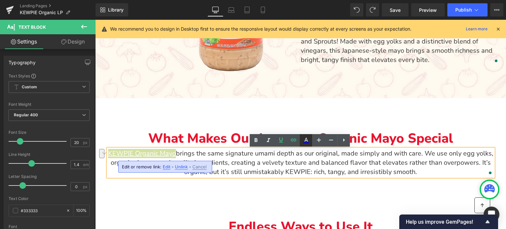
click at [307, 139] on icon at bounding box center [306, 140] width 8 height 8
type input "#ffffff"
type input "100"
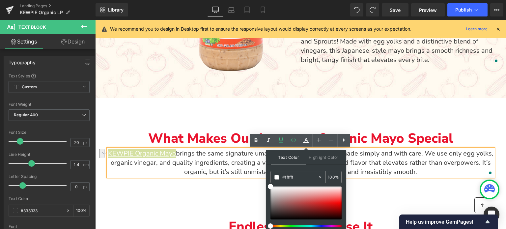
click at [294, 174] on input "#ffffff" at bounding box center [300, 177] width 36 height 7
paste input "e9132d"
type input "#e9132d"
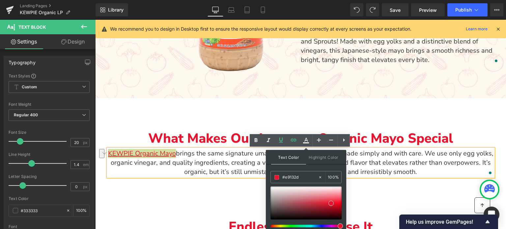
click at [299, 168] on div "Text Color Highlight Color rgba(233, 19, 45, 1) #e9132d 100 % transparent trans…" at bounding box center [306, 195] width 80 height 90
click at [223, 162] on p "KEWPIE Organic Mayo brings the same signature umami depth as our original, made…" at bounding box center [301, 163] width 386 height 28
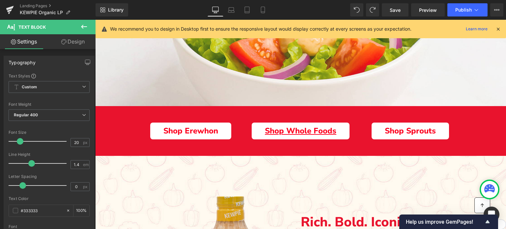
scroll to position [330, 0]
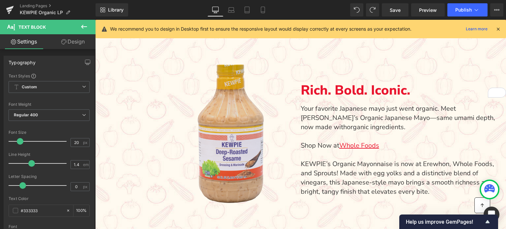
click at [224, 131] on div "Image" at bounding box center [231, 133] width 262 height 147
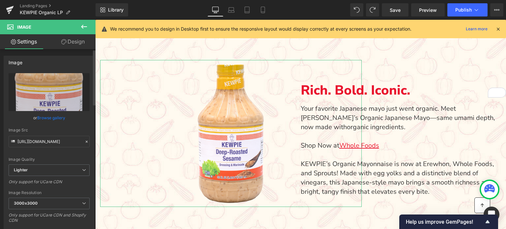
click at [55, 118] on link "Browse gallery" at bounding box center [51, 118] width 28 height 12
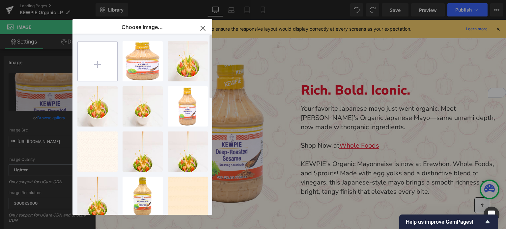
click at [98, 66] on input "file" at bounding box center [98, 62] width 40 height 40
type input "C:\fakepath\kewpie-organic-mayo.png"
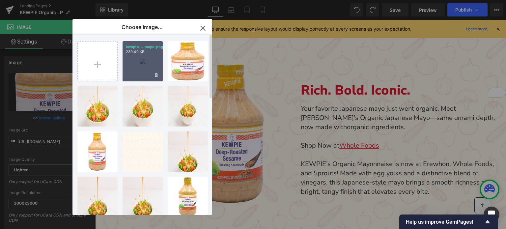
click at [145, 58] on div "kewpie-...mayo.png 239.40 KB" at bounding box center [143, 61] width 40 height 40
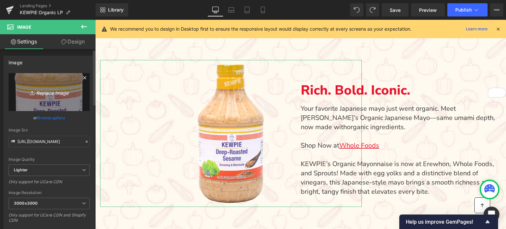
click at [44, 93] on icon "Replace Image" at bounding box center [49, 92] width 53 height 8
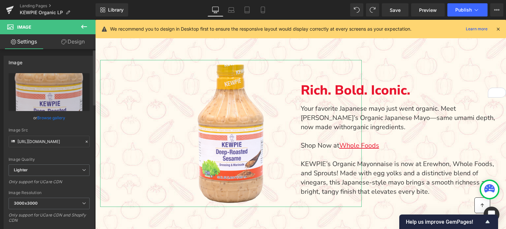
click at [55, 120] on link "Browse gallery" at bounding box center [51, 118] width 28 height 12
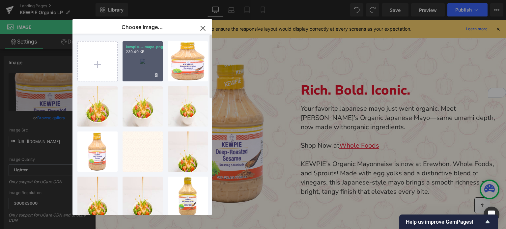
click at [145, 59] on div "kewpie-...mayo.png 239.40 KB" at bounding box center [143, 61] width 40 height 40
type input "https://ucarecdn.com/19d075a9-0225-454f-a58e-1cd4bc017ae9/-/format/auto/-/previ…"
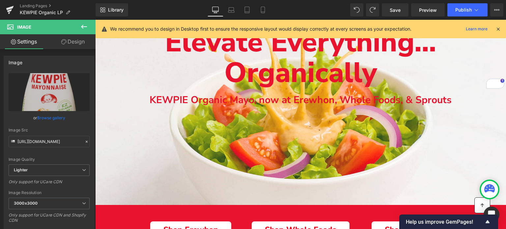
scroll to position [66, 0]
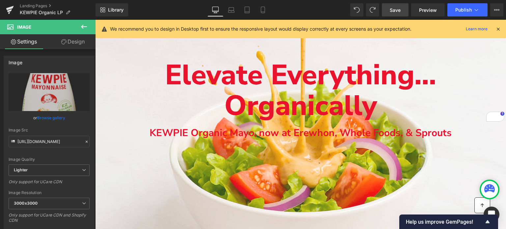
click at [391, 10] on span "Save" at bounding box center [395, 10] width 11 height 7
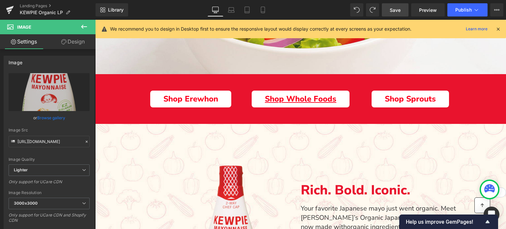
scroll to position [231, 0]
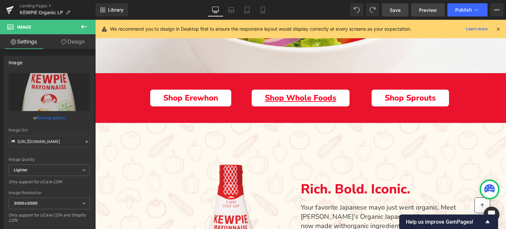
click at [429, 7] on span "Preview" at bounding box center [428, 10] width 18 height 7
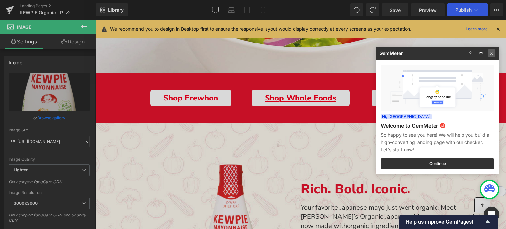
click at [491, 55] on img at bounding box center [492, 53] width 8 height 8
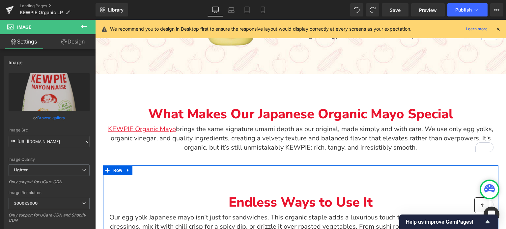
scroll to position [461, 0]
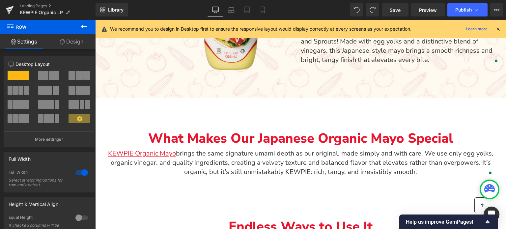
click at [76, 44] on link "Design" at bounding box center [72, 41] width 48 height 15
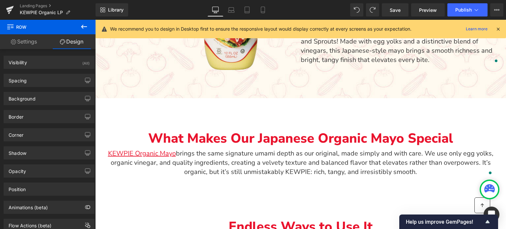
drag, startPoint x: 385, startPoint y: 165, endPoint x: 487, endPoint y: 188, distance: 104.7
click at [487, 188] on icon at bounding box center [490, 188] width 11 height 8
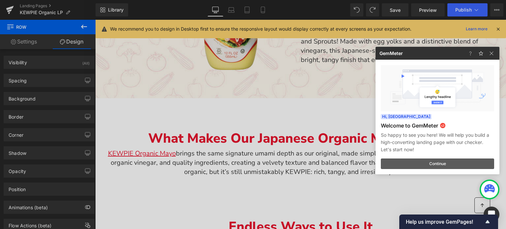
click at [420, 166] on button "Continue" at bounding box center [437, 164] width 113 height 11
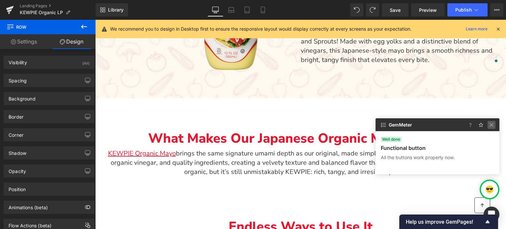
click at [493, 124] on img at bounding box center [492, 125] width 8 height 8
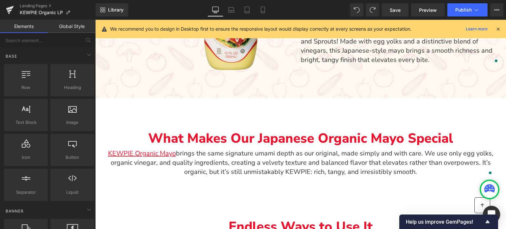
click at [491, 211] on div "Open Intercom Messenger" at bounding box center [491, 214] width 17 height 17
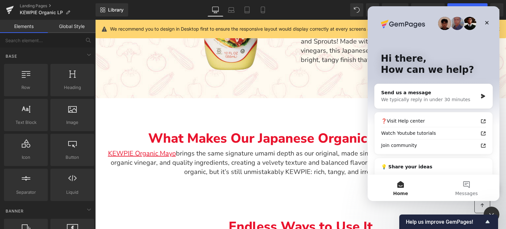
scroll to position [0, 0]
click at [462, 188] on button "3 Messages" at bounding box center [467, 188] width 66 height 26
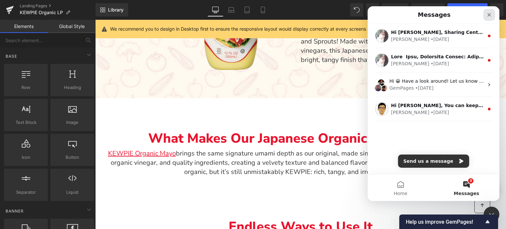
click at [490, 15] on icon "Close" at bounding box center [489, 14] width 5 height 5
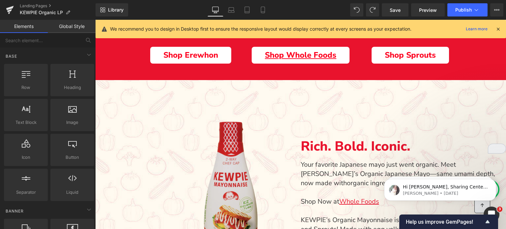
scroll to position [231, 0]
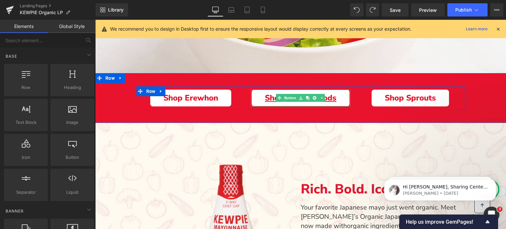
click at [259, 103] on link "Shop Whole Foods" at bounding box center [301, 98] width 98 height 17
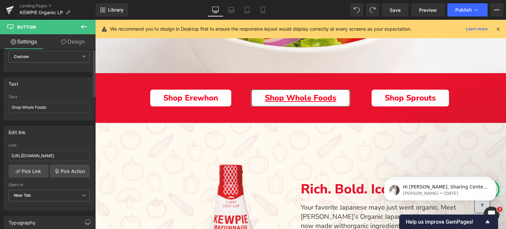
scroll to position [33, 0]
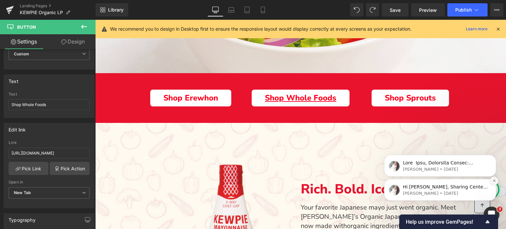
click at [493, 181] on icon "Dismiss notification" at bounding box center [495, 181] width 4 height 4
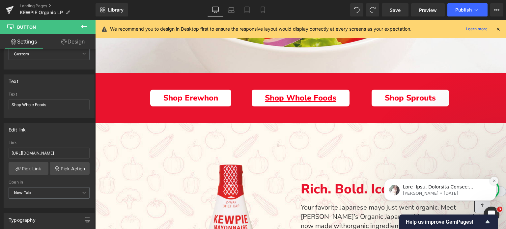
click at [494, 181] on icon "Dismiss notification" at bounding box center [495, 181] width 4 height 4
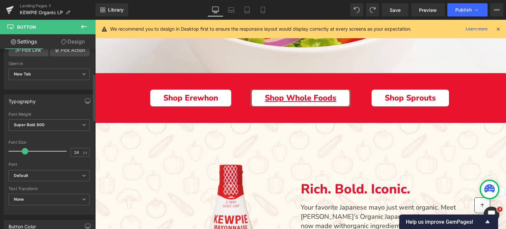
scroll to position [165, 0]
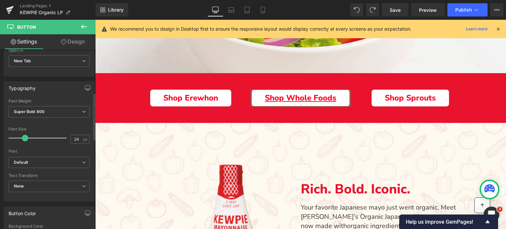
click at [29, 88] on div "Typography" at bounding box center [22, 86] width 27 height 9
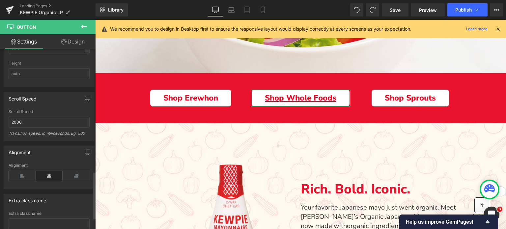
scroll to position [507, 0]
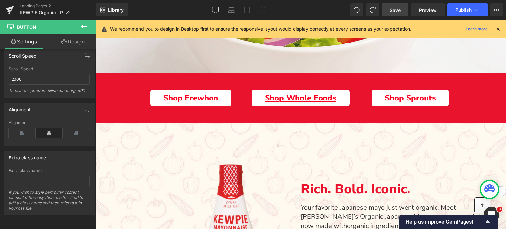
click at [396, 10] on span "Save" at bounding box center [395, 10] width 11 height 7
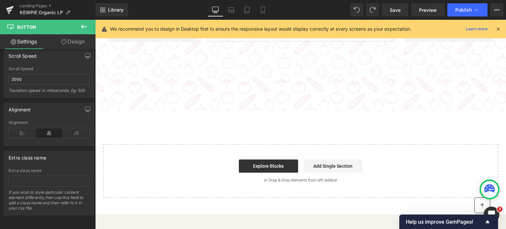
scroll to position [1450, 0]
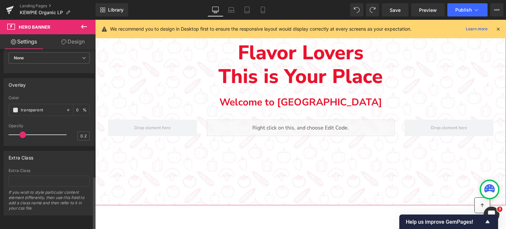
scroll to position [427, 0]
click at [68, 43] on link "Design" at bounding box center [73, 41] width 48 height 15
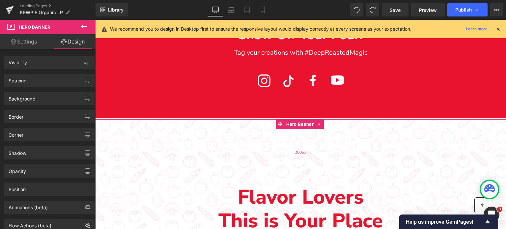
scroll to position [1187, 0]
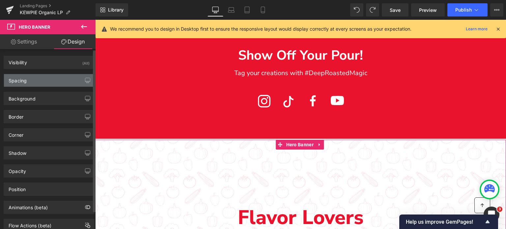
click at [32, 77] on div "Spacing" at bounding box center [49, 80] width 90 height 13
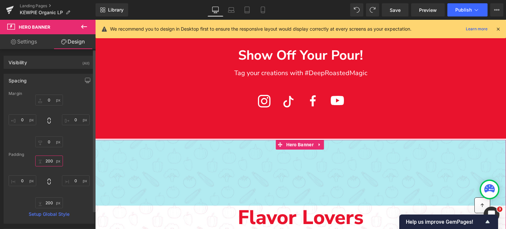
click at [47, 161] on input "200" at bounding box center [49, 161] width 28 height 11
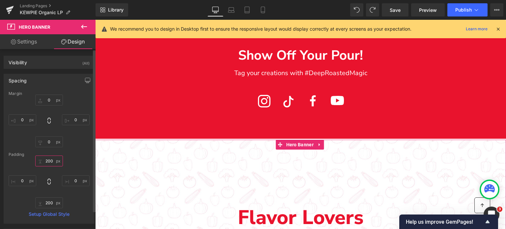
click at [47, 161] on input "200" at bounding box center [49, 161] width 28 height 11
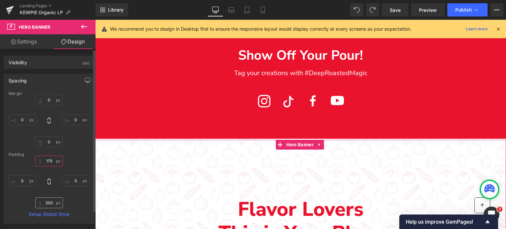
type input "175"
click at [47, 202] on input "200" at bounding box center [49, 202] width 28 height 11
type input "175"
click at [26, 200] on div "175 175 0px 0 175 175 0px 0" at bounding box center [49, 182] width 81 height 53
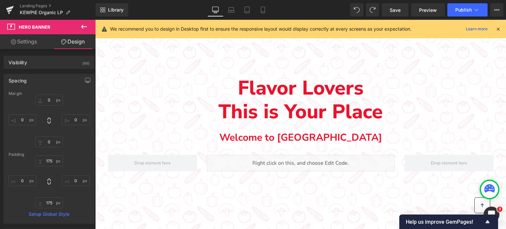
scroll to position [1318, 0]
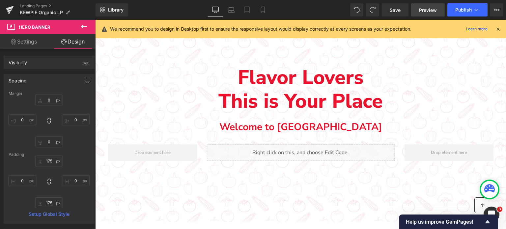
click at [435, 10] on span "Preview" at bounding box center [428, 10] width 18 height 7
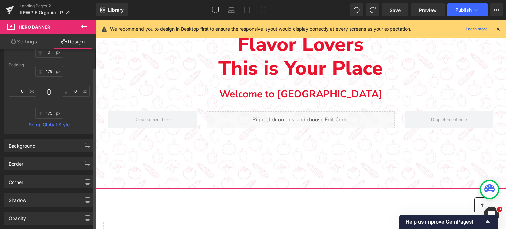
scroll to position [132, 0]
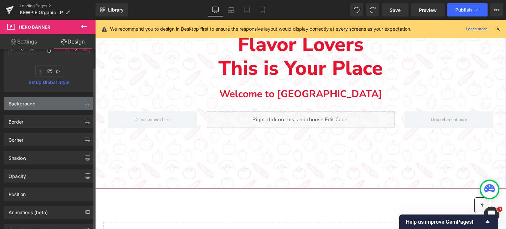
click at [36, 103] on div "Background" at bounding box center [49, 103] width 90 height 13
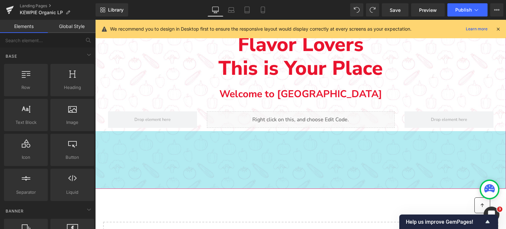
click at [121, 183] on div "175px" at bounding box center [300, 160] width 411 height 58
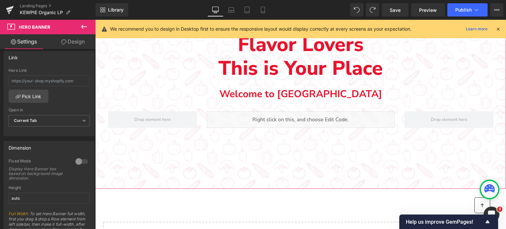
scroll to position [163, 0]
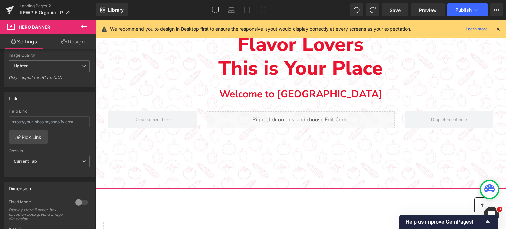
click at [73, 43] on link "Design" at bounding box center [73, 41] width 48 height 15
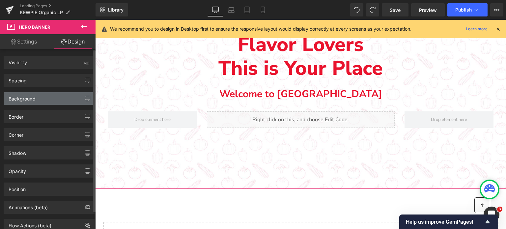
click at [45, 95] on div "Background" at bounding box center [49, 98] width 90 height 13
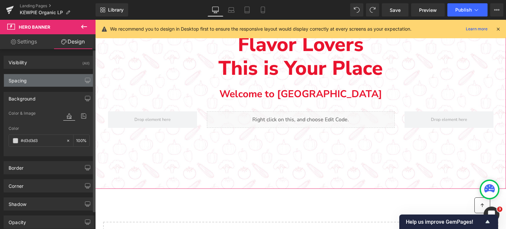
click at [32, 80] on div "Spacing" at bounding box center [49, 80] width 90 height 13
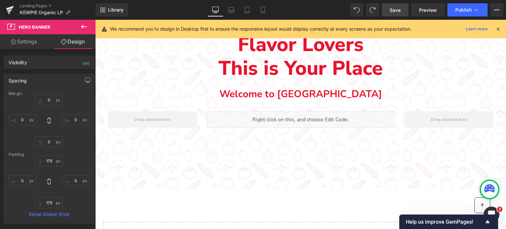
click at [398, 9] on span "Save" at bounding box center [395, 10] width 11 height 7
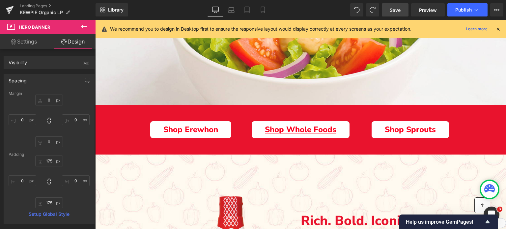
scroll to position [198, 0]
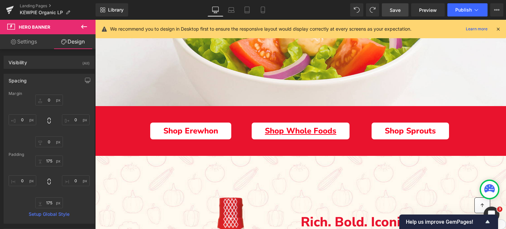
click at [87, 26] on icon at bounding box center [84, 27] width 8 height 8
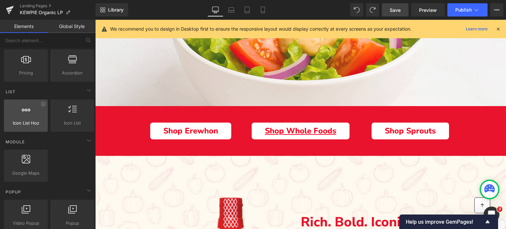
scroll to position [264, 0]
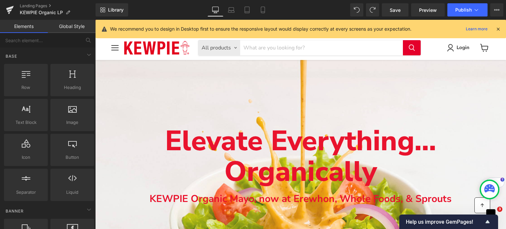
scroll to position [66, 0]
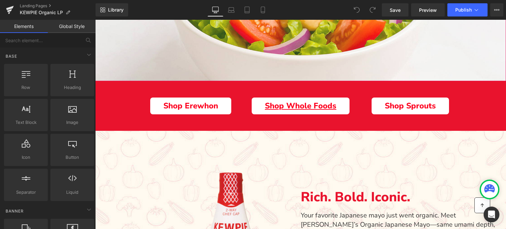
scroll to position [231, 0]
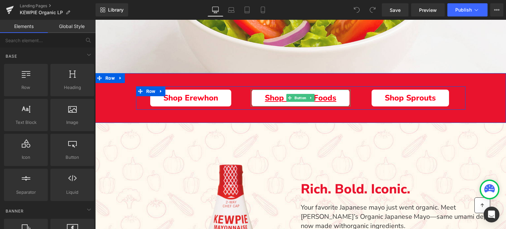
click at [347, 99] on link "Shop Whole Foods" at bounding box center [301, 98] width 98 height 17
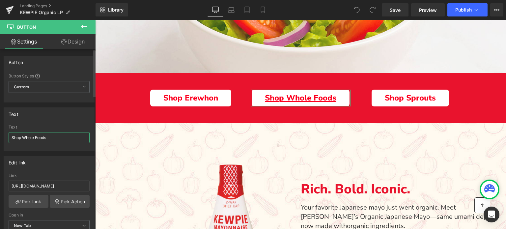
click at [29, 134] on input "Shop Whole Foods" at bounding box center [49, 137] width 81 height 11
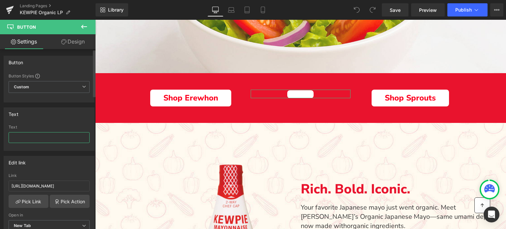
type input "S"
type input "Shop Whole Foods"
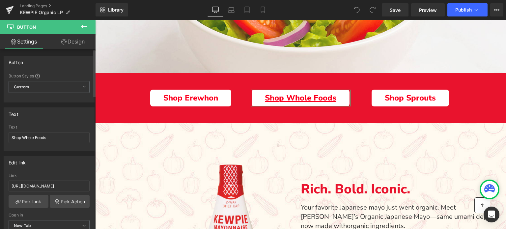
click at [63, 167] on div "Edit link" at bounding box center [49, 162] width 90 height 13
click at [34, 188] on input "https://www.kewpieshop.com/collections/all-products/products/kewpie-mayonnaise" at bounding box center [49, 186] width 81 height 11
click at [69, 204] on link "Pick Action" at bounding box center [70, 201] width 40 height 13
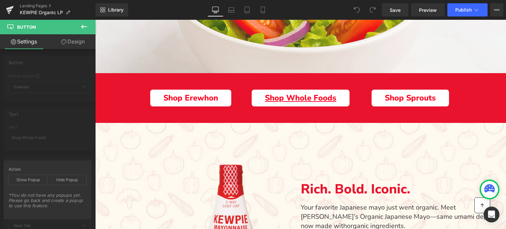
click at [83, 27] on icon at bounding box center [84, 27] width 8 height 8
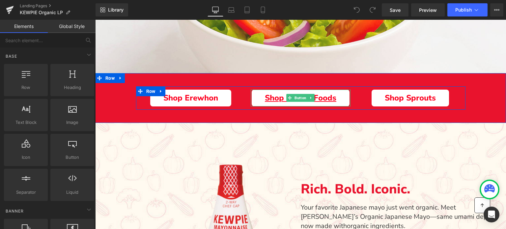
click at [266, 92] on link "Shop Whole Foods" at bounding box center [301, 98] width 98 height 17
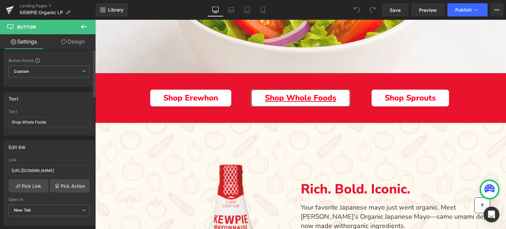
scroll to position [66, 0]
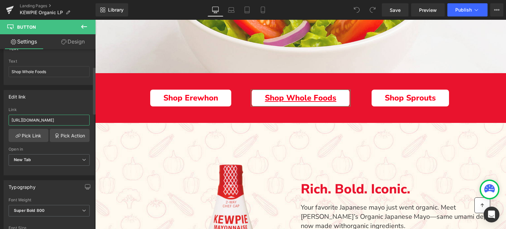
click at [34, 119] on input "https://www.kewpieshop.com/collections/all-products/products/kewpie-mayonnaise" at bounding box center [49, 120] width 81 height 11
click at [53, 104] on div "Edit link Link Pick Link Pick Action Current Tab New Tab Open in New Tab Curren…" at bounding box center [49, 132] width 91 height 85
click at [38, 119] on input "text" at bounding box center [49, 120] width 81 height 11
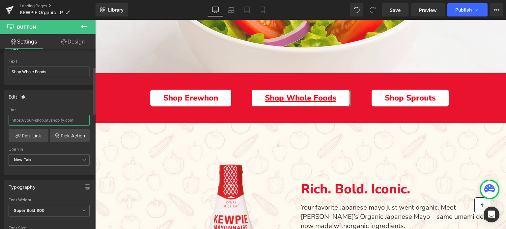
paste input "https://www.kewpieshop.com/collections/all-products/products/kewpie-mayonnaise"
type input "https://www.kewpieshop.com/collections/all-products/products/kewpie-mayonnaise"
click at [58, 97] on div "Edit link" at bounding box center [49, 96] width 90 height 13
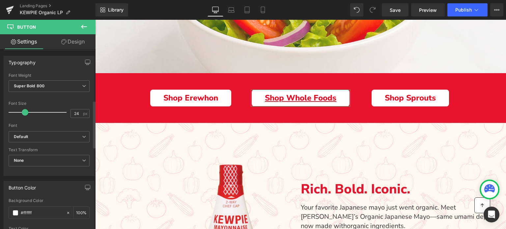
scroll to position [198, 0]
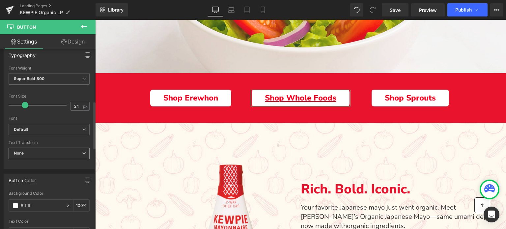
click at [20, 151] on b "None" at bounding box center [19, 153] width 10 height 5
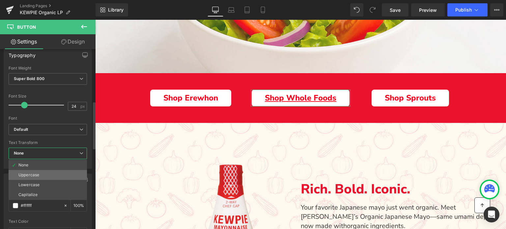
click at [20, 170] on li "Uppercase" at bounding box center [48, 175] width 78 height 10
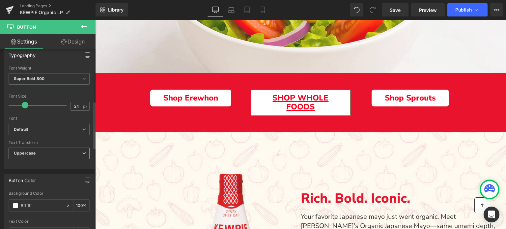
click at [22, 153] on b "Uppercase" at bounding box center [25, 153] width 22 height 5
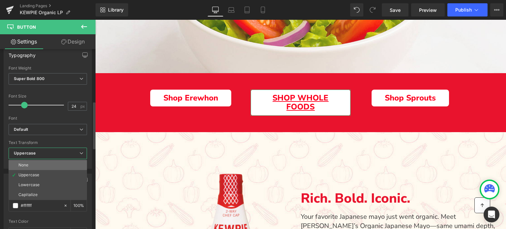
click at [22, 163] on div "None" at bounding box center [23, 165] width 10 height 5
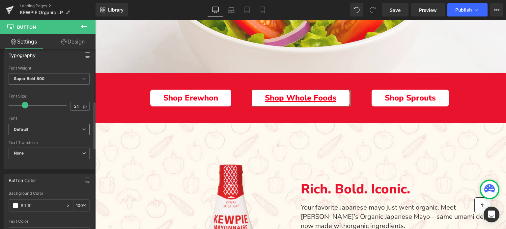
click at [35, 132] on span "Default" at bounding box center [49, 130] width 81 height 12
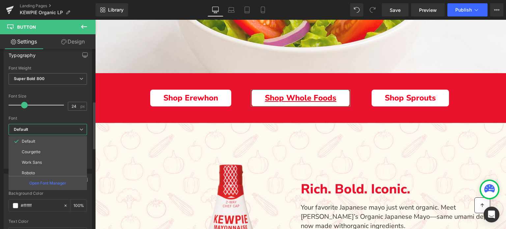
click at [42, 116] on div "Font" at bounding box center [48, 118] width 78 height 5
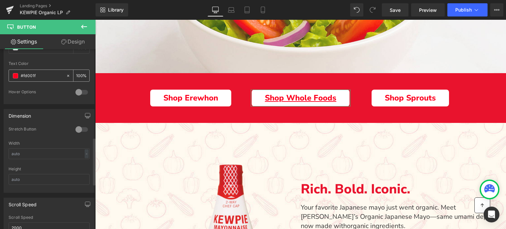
scroll to position [363, 0]
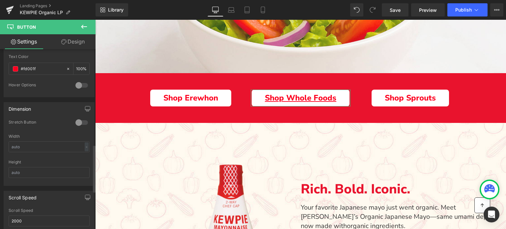
click at [80, 118] on div at bounding box center [82, 122] width 16 height 11
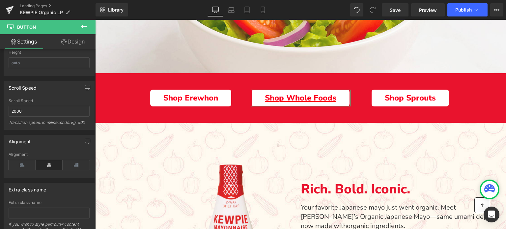
scroll to position [441, 0]
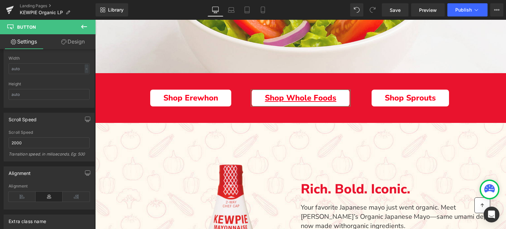
click at [70, 39] on link "Design" at bounding box center [73, 41] width 48 height 15
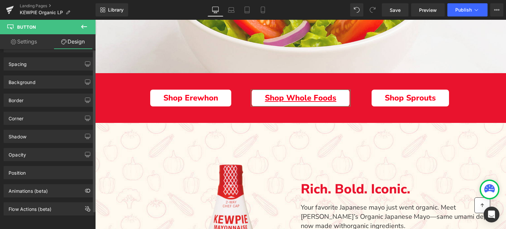
scroll to position [20, 0]
click at [31, 96] on div "Border" at bounding box center [49, 100] width 90 height 13
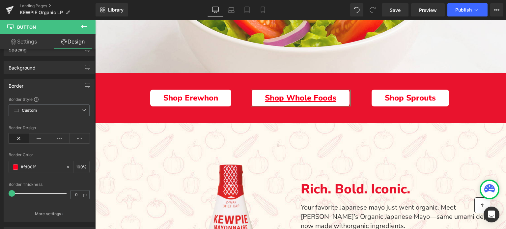
scroll to position [17, 0]
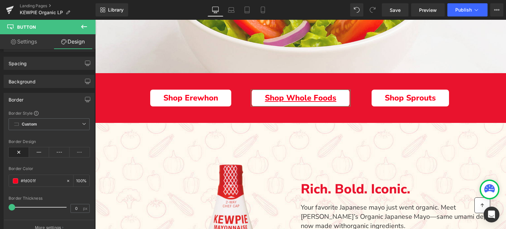
click at [31, 40] on link "Settings" at bounding box center [24, 41] width 48 height 15
type input "100"
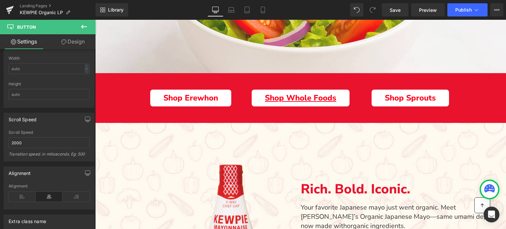
click at [83, 24] on icon at bounding box center [84, 27] width 8 height 8
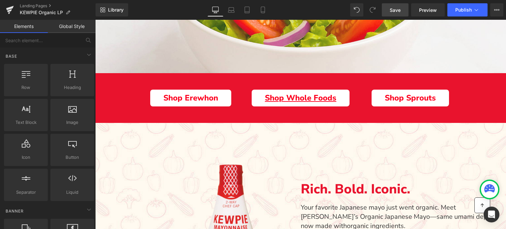
click at [388, 11] on link "Save" at bounding box center [395, 9] width 27 height 13
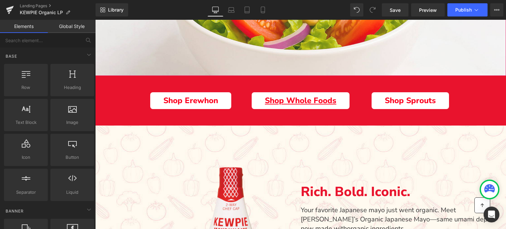
scroll to position [231, 0]
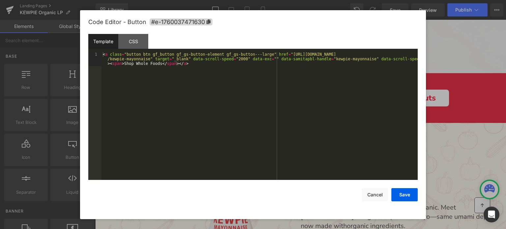
click at [324, 0] on div "You are previewing how the will restyle your page. You can not edit Elements in…" at bounding box center [253, 0] width 506 height 0
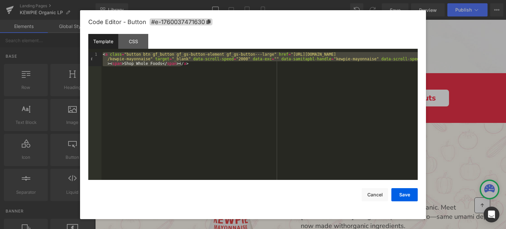
drag, startPoint x: 194, startPoint y: 66, endPoint x: 99, endPoint y: 51, distance: 96.0
click at [99, 51] on div "Template CSS 1 < a class = "button btn gf_button gf_gs-button-element gf_gs-but…" at bounding box center [253, 107] width 330 height 146
click at [138, 41] on div "CSS" at bounding box center [133, 41] width 30 height 15
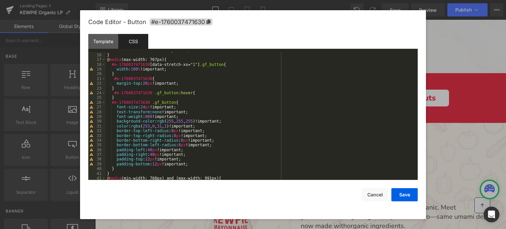
scroll to position [0, 0]
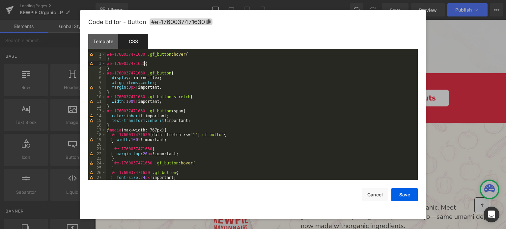
click at [236, 63] on div "#e-1760037471630 .gf_button :hover { } #e-1760037471630 { } #e-1760037471630 .g…" at bounding box center [260, 121] width 309 height 138
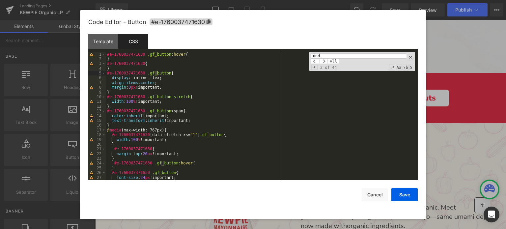
scroll to position [78, 0]
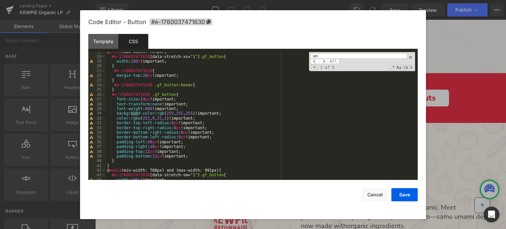
type input "u"
type input "t"
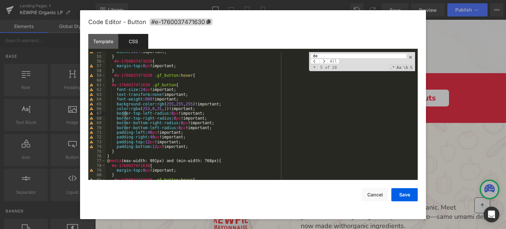
scroll to position [254, 0]
type input "dec"
click at [189, 148] on div "width : 100 % !important; } #e-1760037471630 { margin-top : 0 px !important; } …" at bounding box center [260, 118] width 309 height 138
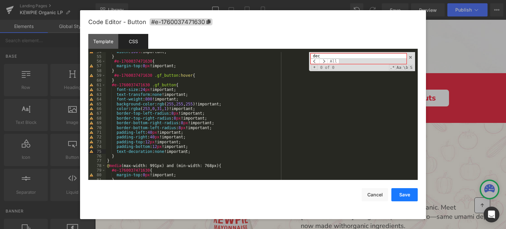
click at [409, 192] on button "Save" at bounding box center [405, 194] width 26 height 13
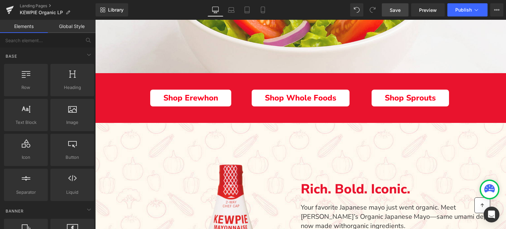
click at [394, 9] on span "Save" at bounding box center [395, 10] width 11 height 7
click at [396, 11] on span "Save" at bounding box center [395, 10] width 11 height 7
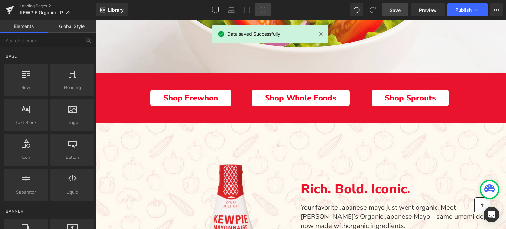
click at [258, 10] on link "Mobile" at bounding box center [263, 9] width 16 height 13
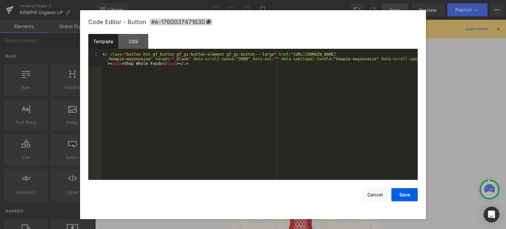
click at [326, 0] on div "You are previewing how the will restyle your page. You can not edit Elements in…" at bounding box center [253, 0] width 506 height 0
click at [136, 37] on div "CSS" at bounding box center [133, 41] width 30 height 15
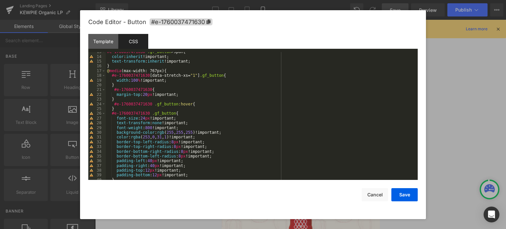
scroll to position [79, 0]
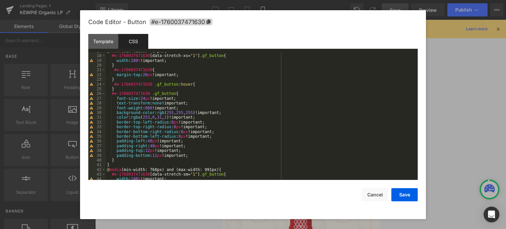
click at [190, 157] on div "@ media (max-width: 767px) { #e-1760037471630 [ data-stretch-xs = " 1 " ] .gf_b…" at bounding box center [260, 118] width 309 height 138
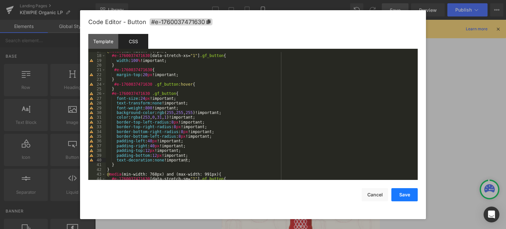
click at [406, 197] on button "Save" at bounding box center [405, 194] width 26 height 13
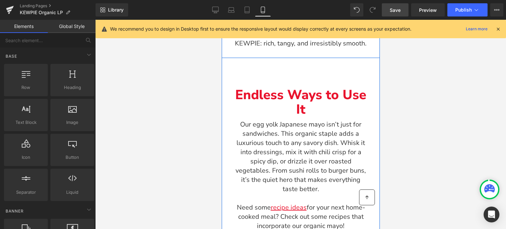
scroll to position [890, 0]
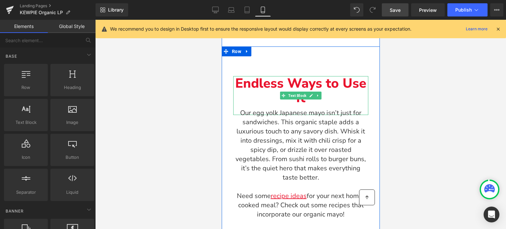
click at [340, 89] on p "Endless Ways to Use It" at bounding box center [300, 90] width 135 height 29
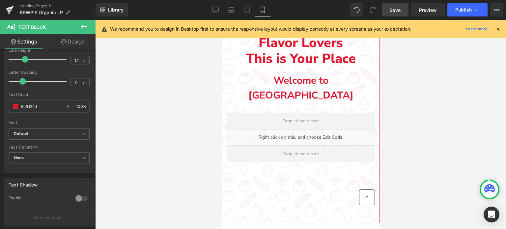
scroll to position [2307, 0]
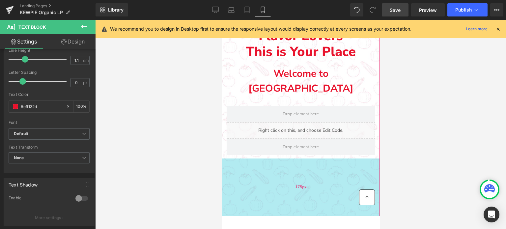
click at [265, 186] on div "175px" at bounding box center [300, 188] width 158 height 58
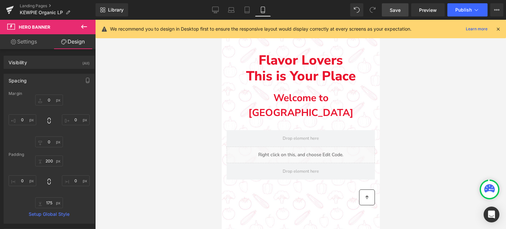
scroll to position [2208, 0]
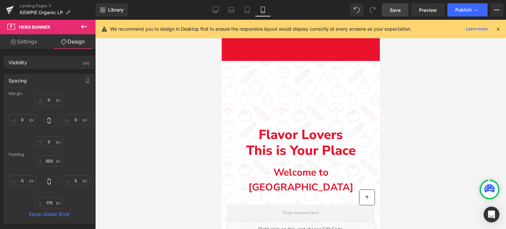
click at [259, 80] on div "Main content" at bounding box center [300, 188] width 158 height 254
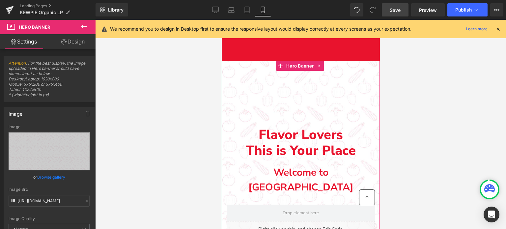
click at [244, 104] on div "Main content" at bounding box center [300, 188] width 158 height 254
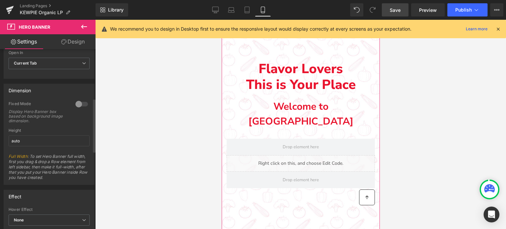
scroll to position [264, 0]
click at [68, 39] on link "Design" at bounding box center [73, 41] width 48 height 15
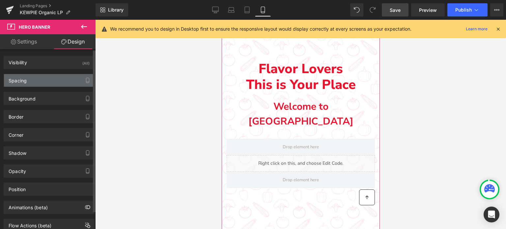
click at [48, 82] on div "Spacing" at bounding box center [49, 80] width 90 height 13
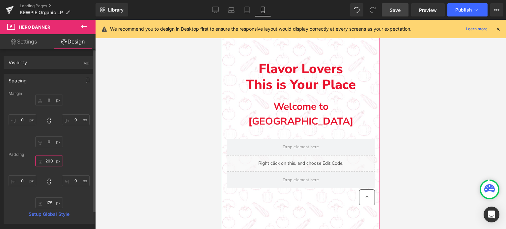
click at [47, 160] on input "200" at bounding box center [49, 161] width 28 height 11
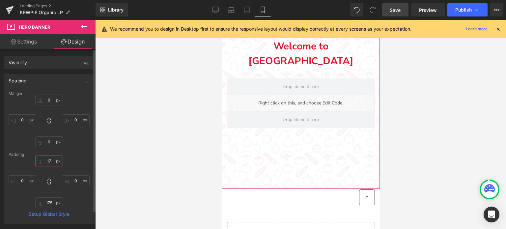
type input "175"
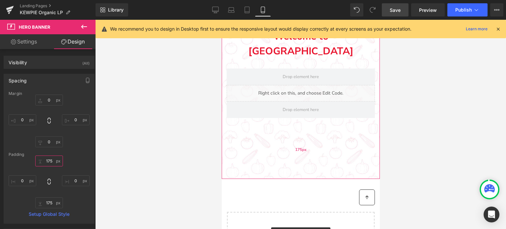
scroll to position [2340, 0]
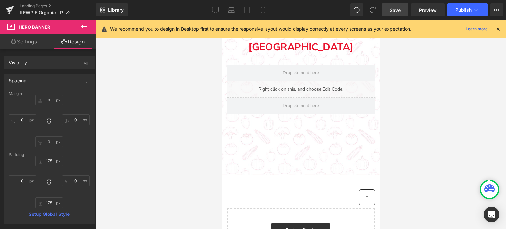
click at [163, 120] on div at bounding box center [300, 124] width 411 height 209
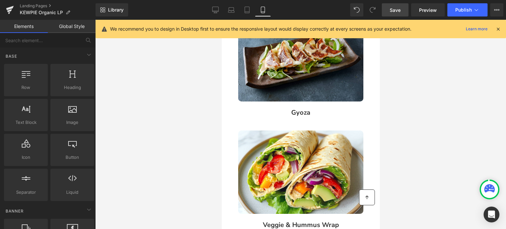
scroll to position [1351, 0]
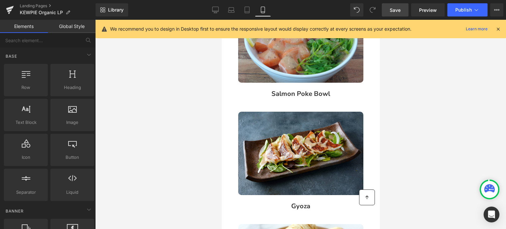
click at [397, 8] on span "Save" at bounding box center [395, 10] width 11 height 7
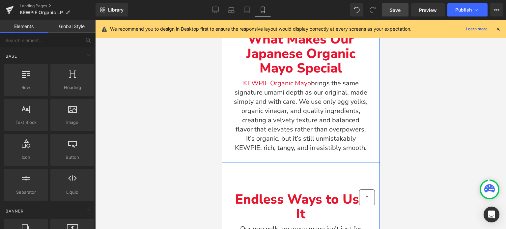
scroll to position [857, 0]
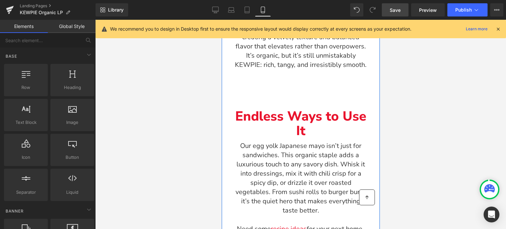
click at [344, 113] on p "Endless Ways to Use It" at bounding box center [300, 123] width 135 height 29
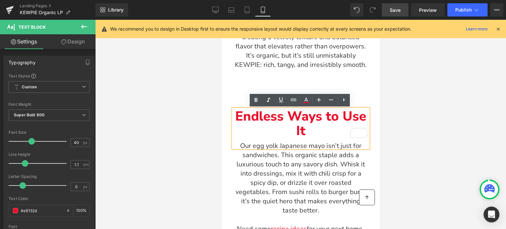
click at [305, 138] on p "Endless Ways to Use It" at bounding box center [300, 123] width 135 height 29
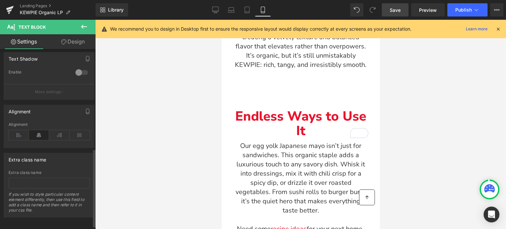
scroll to position [236, 0]
click at [80, 25] on icon at bounding box center [84, 27] width 8 height 8
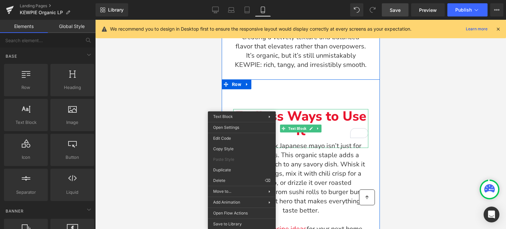
click at [344, 112] on p "Endless Ways to Use It" at bounding box center [300, 123] width 135 height 29
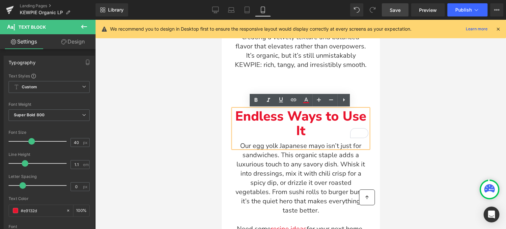
click at [424, 116] on div at bounding box center [300, 124] width 411 height 209
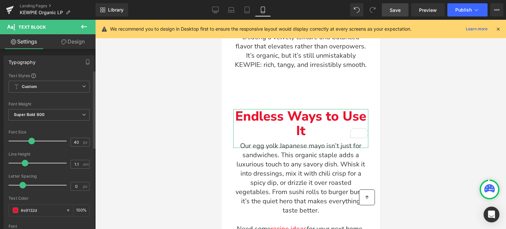
scroll to position [0, 0]
click at [70, 41] on link "Design" at bounding box center [73, 41] width 48 height 15
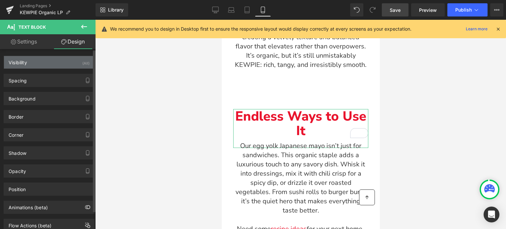
click at [74, 59] on div "Visibility (All)" at bounding box center [49, 62] width 90 height 13
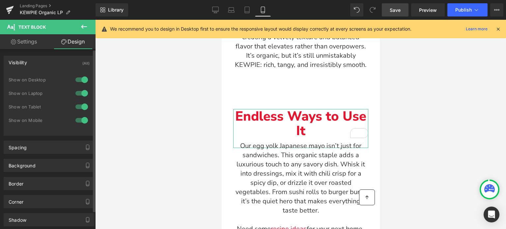
click at [79, 120] on div at bounding box center [82, 120] width 16 height 11
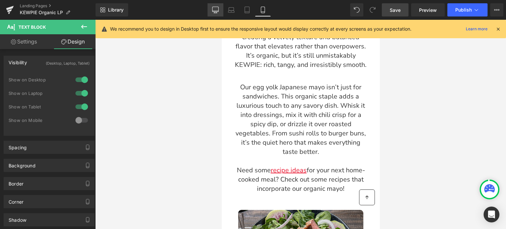
click at [215, 9] on icon at bounding box center [215, 10] width 7 height 7
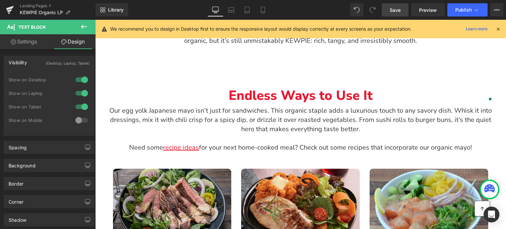
scroll to position [591, 0]
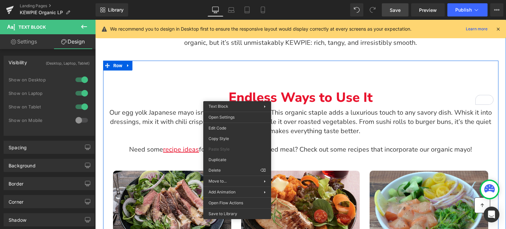
click at [316, 102] on div "Endless Ways to Use It Text Block" at bounding box center [301, 102] width 386 height 24
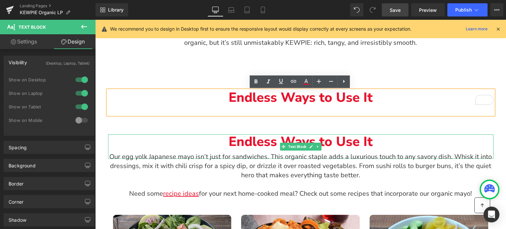
click at [205, 141] on p "Endless Ways to Use It" at bounding box center [301, 141] width 386 height 15
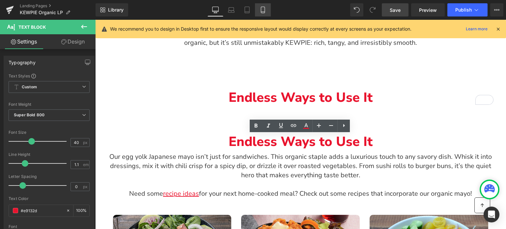
click at [260, 9] on icon at bounding box center [263, 10] width 7 height 7
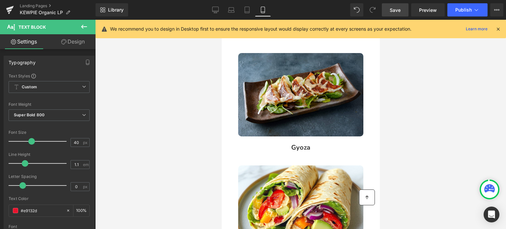
scroll to position [1220, 0]
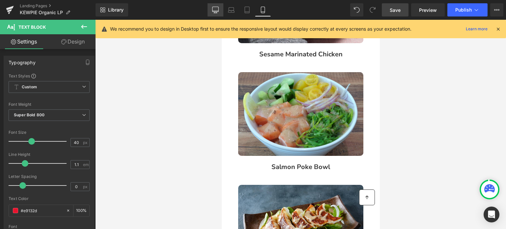
click at [219, 9] on icon at bounding box center [215, 10] width 7 height 7
type input "100"
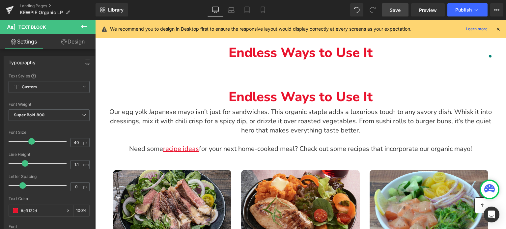
scroll to position [635, 0]
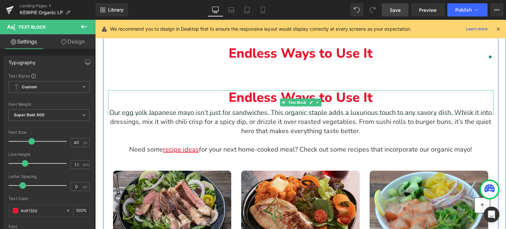
click at [255, 97] on p "Endless Ways to Use It" at bounding box center [301, 97] width 386 height 15
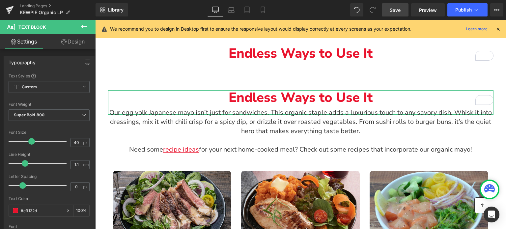
click at [69, 43] on link "Design" at bounding box center [73, 41] width 48 height 15
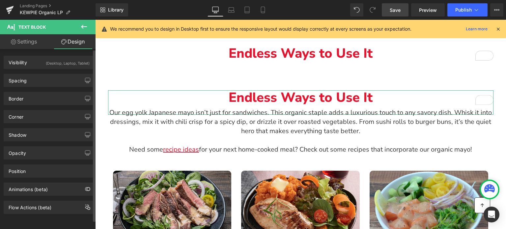
click at [55, 54] on div "Visibility (Desktop, Laptop, Tablet) 0|0|0|0 1 Show on Desktop 1 Show on Laptop…" at bounding box center [49, 60] width 99 height 18
click at [52, 61] on div "(Desktop, Laptop, Tablet)" at bounding box center [68, 61] width 44 height 11
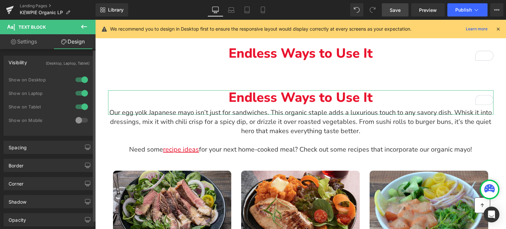
click at [80, 121] on div at bounding box center [82, 120] width 16 height 11
click at [80, 94] on div at bounding box center [82, 93] width 16 height 11
click at [80, 78] on div at bounding box center [82, 79] width 16 height 11
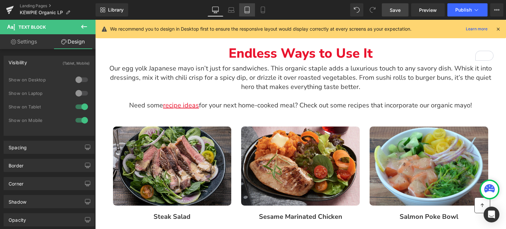
click at [244, 7] on icon at bounding box center [247, 10] width 7 height 7
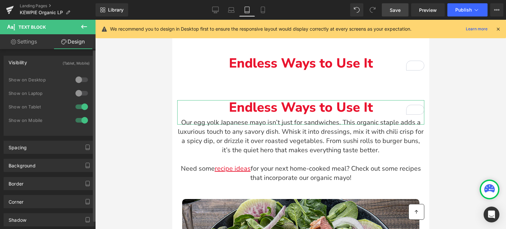
click at [82, 104] on div at bounding box center [82, 107] width 16 height 11
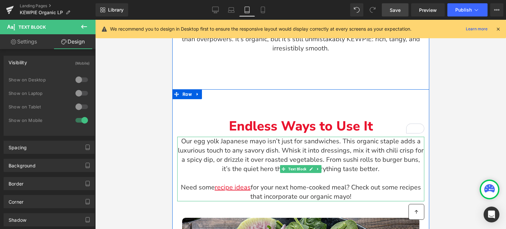
scroll to position [707, 0]
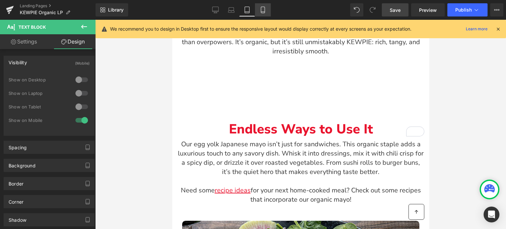
click at [265, 13] on icon at bounding box center [263, 10] width 7 height 7
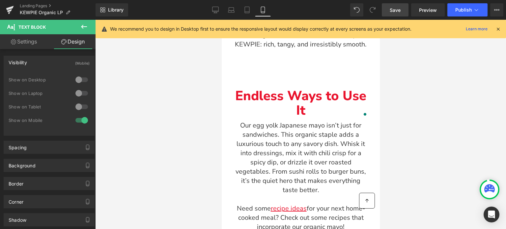
scroll to position [875, 0]
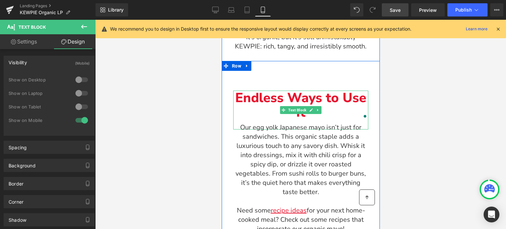
click at [341, 96] on p "Endless Ways to Use It" at bounding box center [300, 105] width 135 height 29
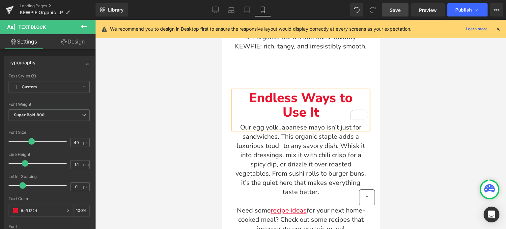
click at [425, 104] on div at bounding box center [300, 124] width 411 height 209
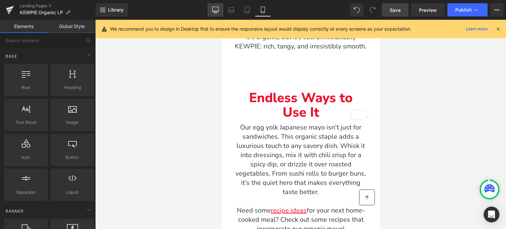
click at [214, 10] on icon at bounding box center [215, 10] width 7 height 7
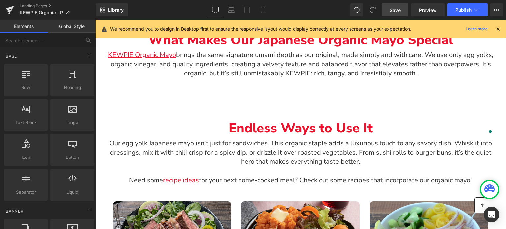
scroll to position [558, 0]
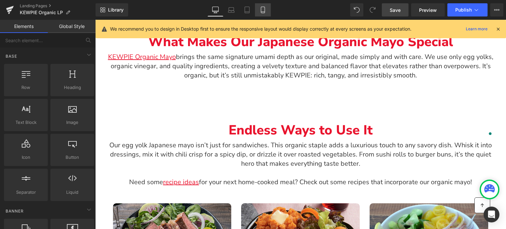
click at [261, 10] on icon at bounding box center [263, 10] width 7 height 7
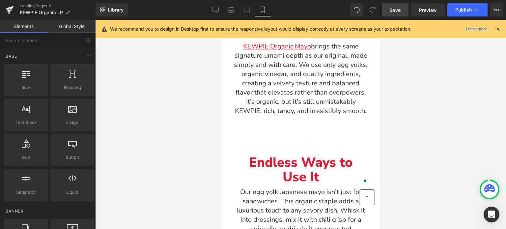
scroll to position [808, 0]
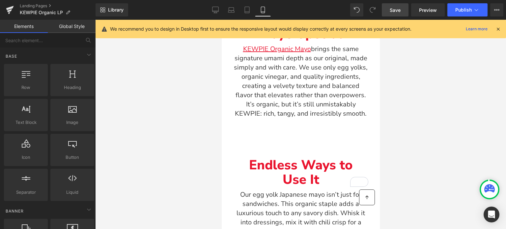
click at [397, 9] on span "Save" at bounding box center [395, 10] width 11 height 7
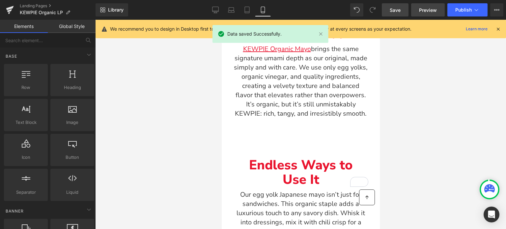
click at [422, 11] on span "Preview" at bounding box center [428, 10] width 18 height 7
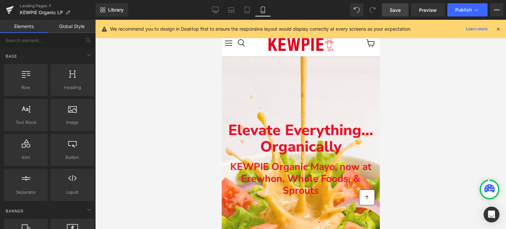
scroll to position [0, 0]
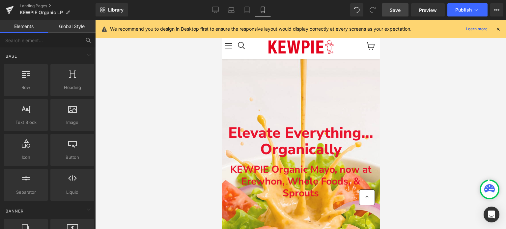
drag, startPoint x: 217, startPoint y: 10, endPoint x: 13, endPoint y: 37, distance: 205.2
click at [217, 10] on icon at bounding box center [215, 10] width 7 height 7
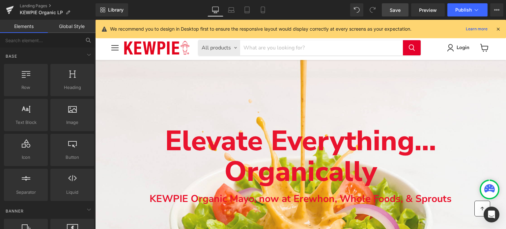
scroll to position [40, 0]
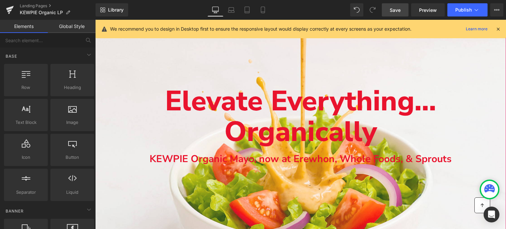
click at [125, 50] on div "Main content" at bounding box center [300, 142] width 411 height 244
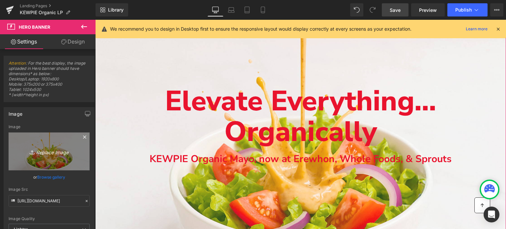
click at [54, 153] on icon "Replace Image" at bounding box center [49, 151] width 53 height 8
type input "C:\fakepath\KA_Markeitng_Branding_Landing-Page_KEWPIE-Organic.jpg"
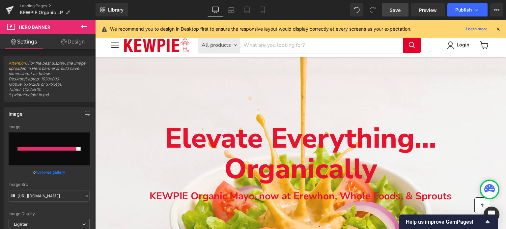
scroll to position [0, 0]
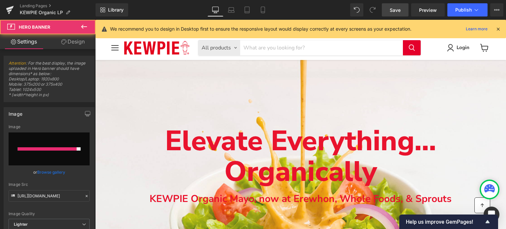
click at [115, 71] on div "Main content" at bounding box center [300, 182] width 411 height 244
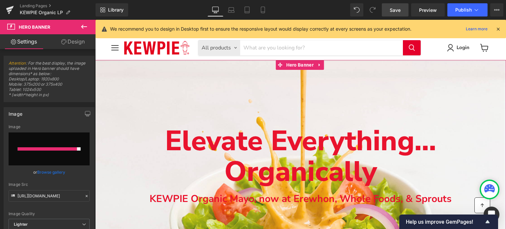
click at [48, 173] on link "Browse gallery" at bounding box center [51, 172] width 28 height 12
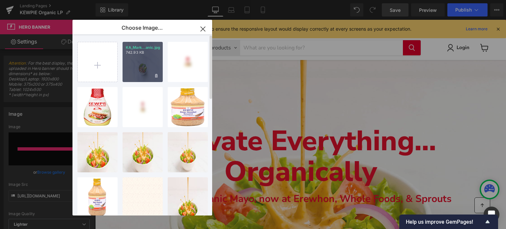
click at [136, 60] on div "KA_Mark...anic.jpg 742.93 KB" at bounding box center [143, 62] width 40 height 40
type input "https://ucarecdn.com/2f47a6ec-d281-4a34-b617-7aa3043c0caa/-/format/auto/-/previ…"
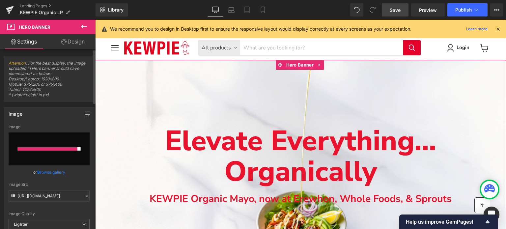
click at [58, 152] on input "file" at bounding box center [49, 149] width 81 height 33
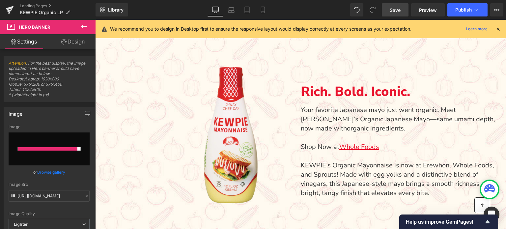
scroll to position [330, 0]
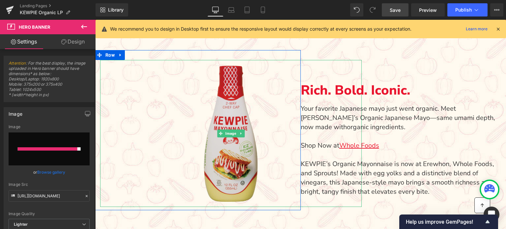
click at [221, 127] on img "Main content" at bounding box center [231, 133] width 78 height 147
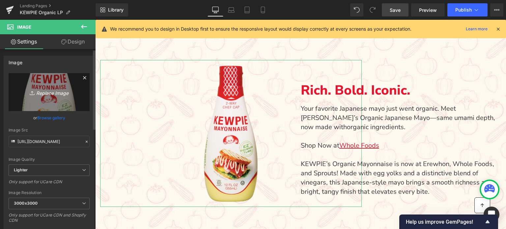
click at [59, 94] on icon "Replace Image" at bounding box center [49, 92] width 53 height 8
type input "C:\fakepath\KA_Marketing_Branding_Kewpie-Organic_Hand-Holding-Product.png"
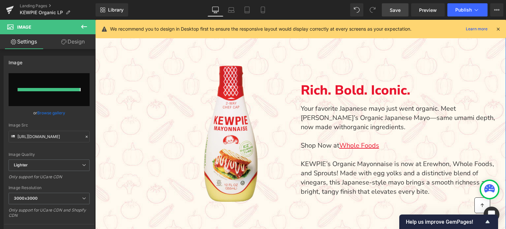
type input "https://ucarecdn.com/974c4956-94ee-499e-bef9-ad0ef9482dd3/-/format/auto/-/previ…"
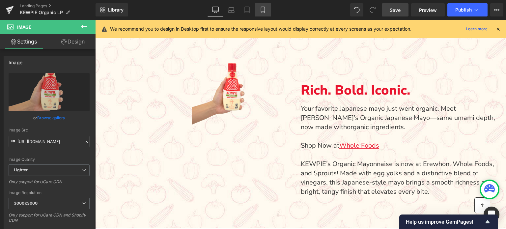
click at [263, 12] on icon at bounding box center [263, 10] width 7 height 7
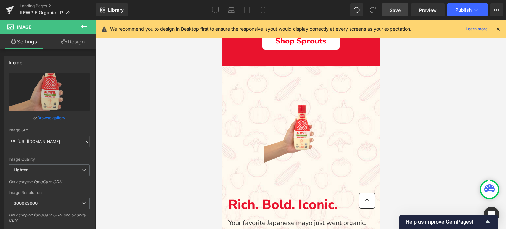
scroll to position [371, 0]
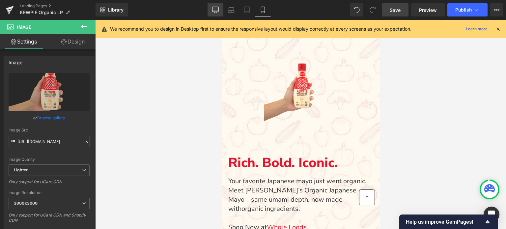
click at [219, 10] on icon at bounding box center [215, 10] width 7 height 7
type input "30"
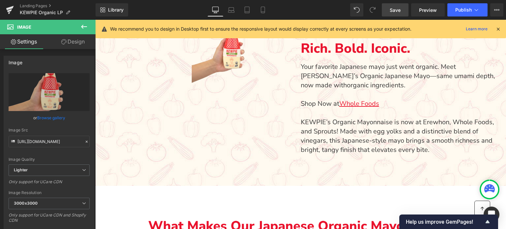
scroll to position [330, 0]
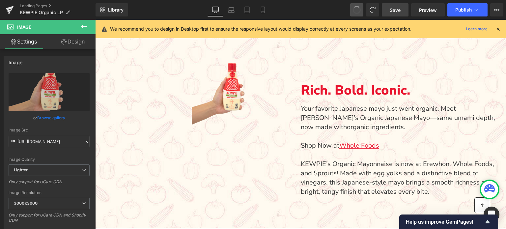
type input "https://ucarecdn.com/19d075a9-0225-454f-a58e-1cd4bc017ae9/-/format/auto/-/previ…"
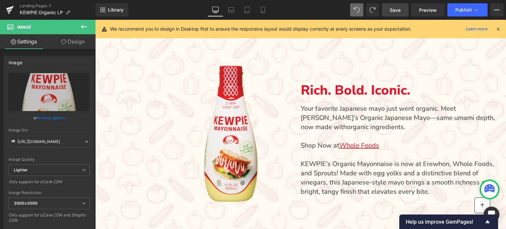
click at [397, 11] on span "Save" at bounding box center [395, 10] width 11 height 7
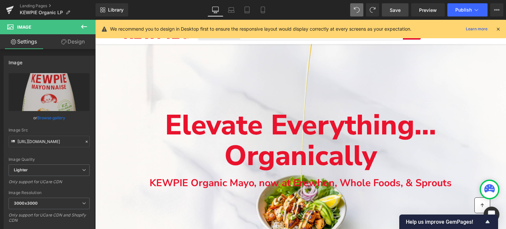
scroll to position [0, 0]
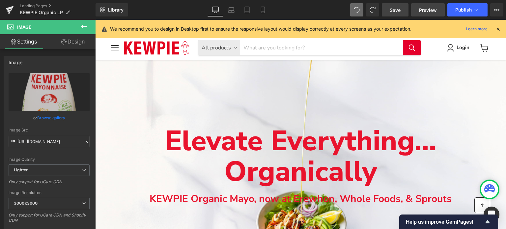
click at [436, 8] on span "Preview" at bounding box center [428, 10] width 18 height 7
click at [397, 9] on span "Save" at bounding box center [395, 10] width 11 height 7
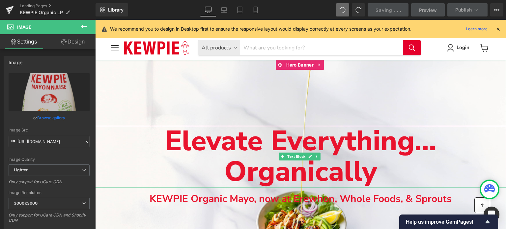
click at [219, 130] on span "Elevate Everything..." at bounding box center [300, 141] width 271 height 38
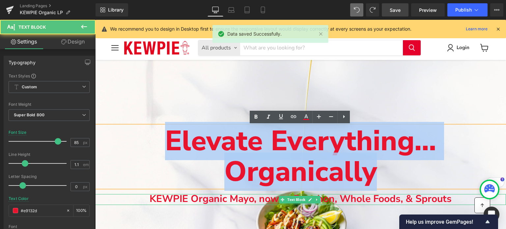
drag, startPoint x: 134, startPoint y: 139, endPoint x: 394, endPoint y: 192, distance: 264.8
click at [394, 192] on span "Elevate Everything... Organically Text Block KEWPIE Organic Mayo, now at Erewho…" at bounding box center [300, 165] width 411 height 79
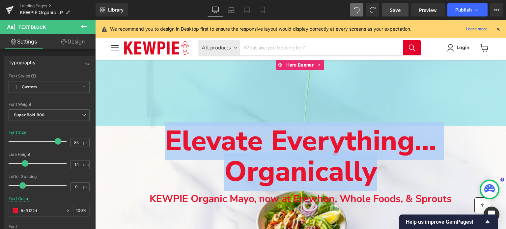
drag, startPoint x: 127, startPoint y: 123, endPoint x: 174, endPoint y: 146, distance: 52.6
click at [127, 123] on div "200px" at bounding box center [300, 93] width 411 height 66
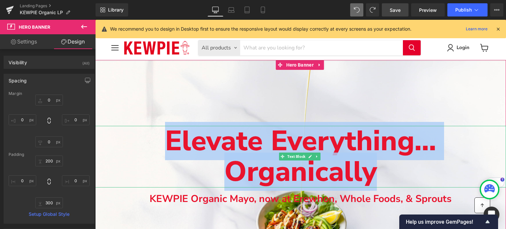
click at [410, 173] on p "Organically" at bounding box center [300, 172] width 411 height 31
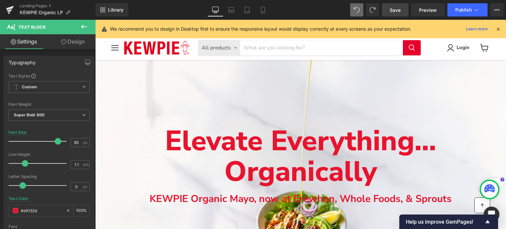
click at [85, 27] on icon at bounding box center [84, 27] width 6 height 4
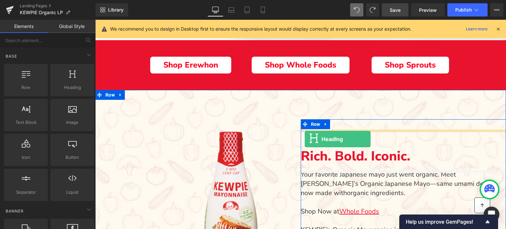
drag, startPoint x: 169, startPoint y: 107, endPoint x: 305, endPoint y: 139, distance: 139.8
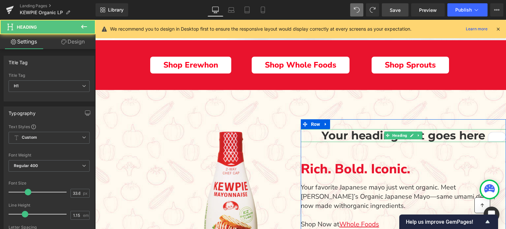
click at [457, 134] on h1 "Your heading text goes here" at bounding box center [404, 135] width 206 height 13
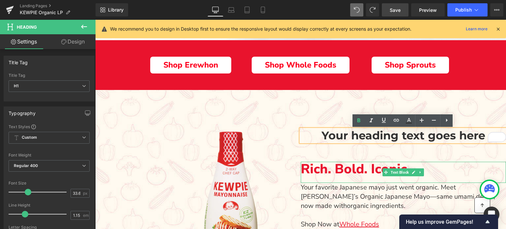
click at [326, 168] on p "Rich. Bold. Iconic." at bounding box center [404, 169] width 206 height 15
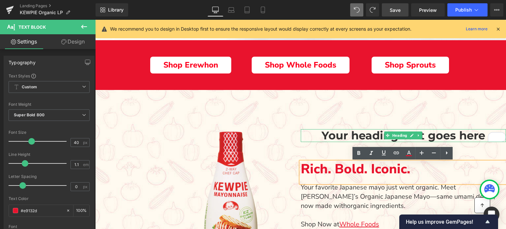
click at [327, 133] on h1 "Your heading text goes here" at bounding box center [404, 135] width 206 height 13
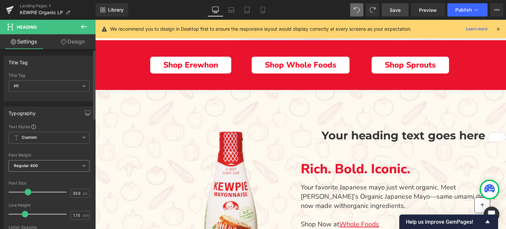
click at [32, 166] on b "Regular 400" at bounding box center [26, 165] width 24 height 5
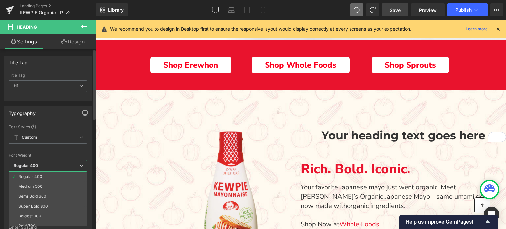
scroll to position [33, 0]
click at [28, 204] on div "Super Bold 800" at bounding box center [33, 203] width 30 height 5
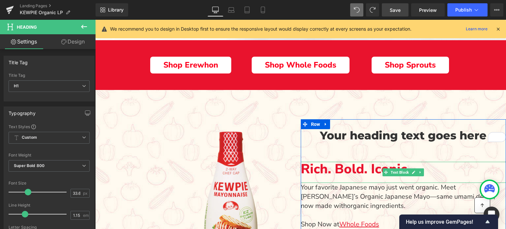
click at [352, 168] on p "Rich. Bold. Iconic." at bounding box center [404, 169] width 206 height 15
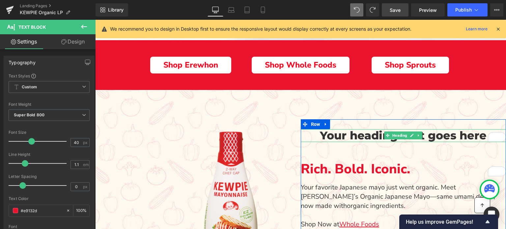
click at [362, 134] on h1 "Your heading text goes here" at bounding box center [404, 135] width 206 height 13
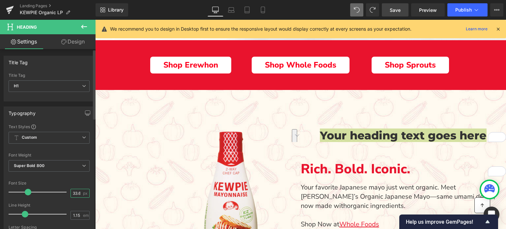
click at [73, 195] on input "33.6" at bounding box center [77, 193] width 12 height 8
type input "40"
click at [67, 182] on div "Font Size" at bounding box center [49, 183] width 81 height 5
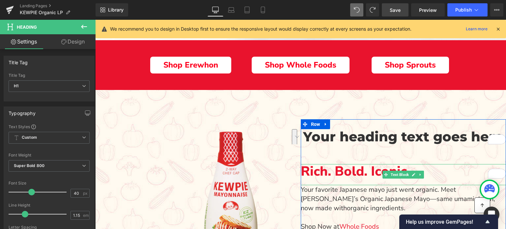
click at [361, 172] on p "Rich. Bold. Iconic." at bounding box center [404, 171] width 206 height 15
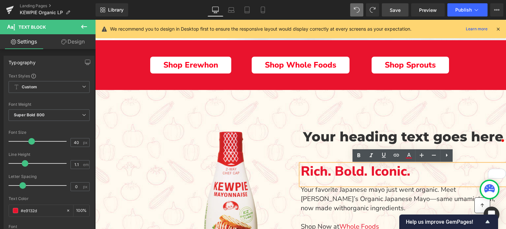
click at [343, 137] on h1 "Your heading text goes here" at bounding box center [404, 136] width 206 height 15
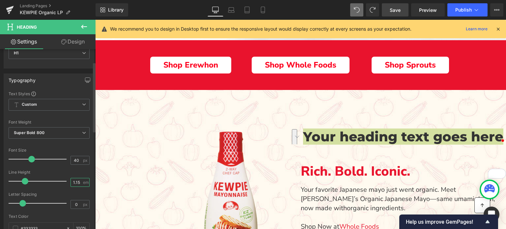
click at [74, 182] on input "1.15" at bounding box center [77, 182] width 12 height 8
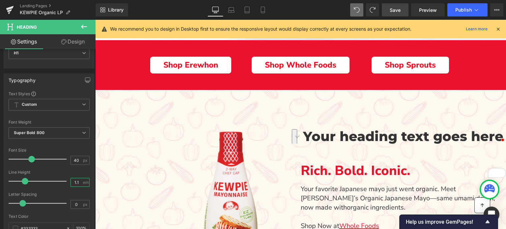
type input "1.1"
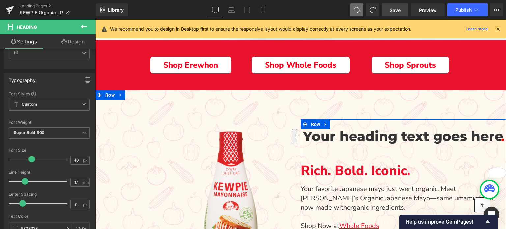
click at [316, 172] on p "Rich. Bold. Iconic." at bounding box center [404, 170] width 206 height 15
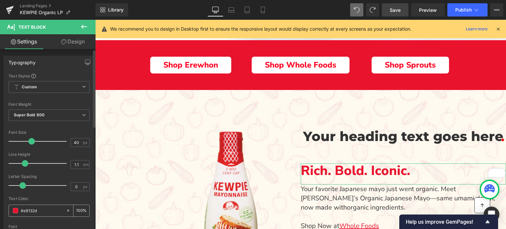
drag, startPoint x: 43, startPoint y: 209, endPoint x: 16, endPoint y: 209, distance: 26.4
click at [16, 209] on div "#e9132d" at bounding box center [37, 211] width 57 height 12
click at [55, 199] on div "Text Color" at bounding box center [49, 198] width 81 height 5
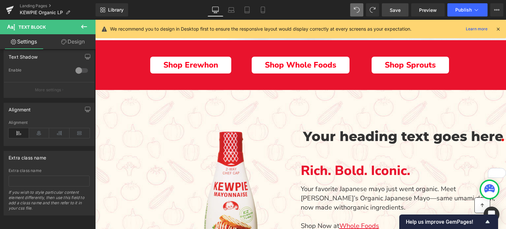
scroll to position [236, 0]
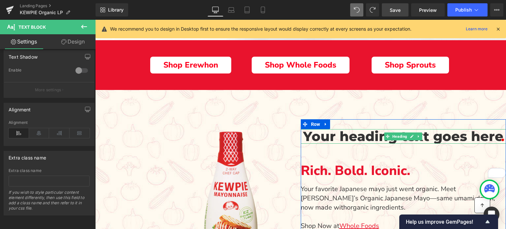
click at [344, 133] on h1 "Your heading text goes here" at bounding box center [404, 136] width 206 height 15
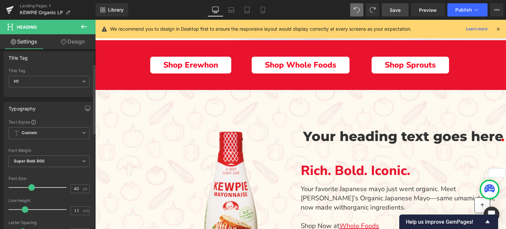
scroll to position [0, 0]
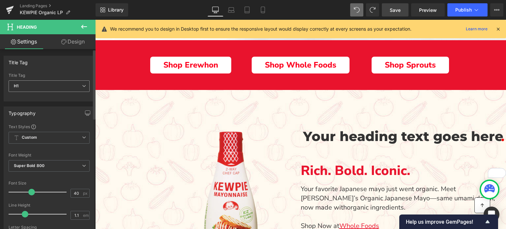
click at [42, 86] on span "H1" at bounding box center [49, 86] width 81 height 12
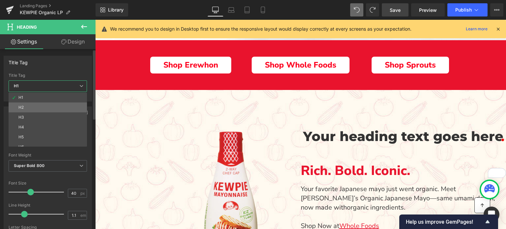
click at [29, 106] on li "H2" at bounding box center [49, 108] width 81 height 10
type input "31.2"
type input "1.15"
type input "100"
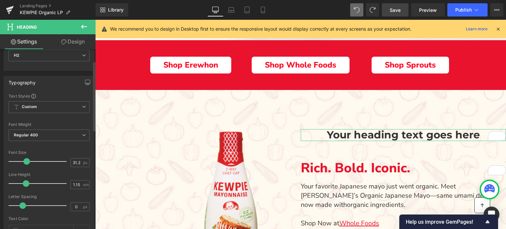
scroll to position [33, 0]
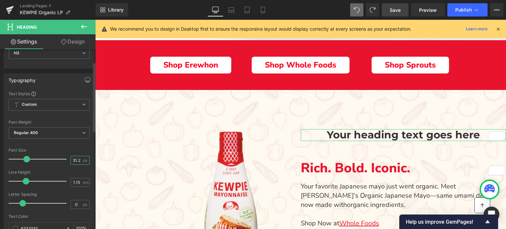
click at [74, 157] on input "31.2" at bounding box center [77, 160] width 12 height 8
type input "40"
click at [75, 179] on input "1.15" at bounding box center [77, 182] width 12 height 8
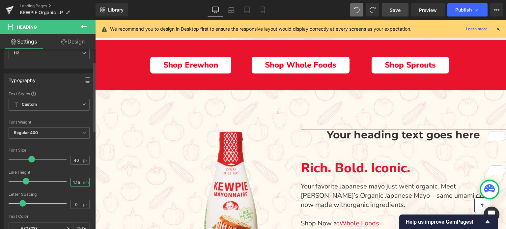
click at [75, 179] on input "1.15" at bounding box center [77, 182] width 12 height 8
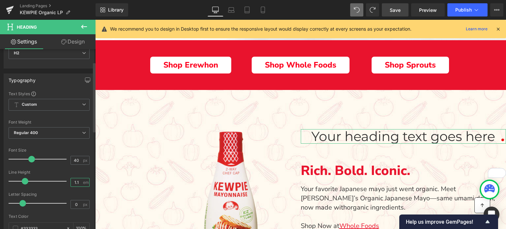
type input "1.1"
click at [59, 190] on div at bounding box center [49, 190] width 81 height 4
click at [55, 134] on span "Regular 400" at bounding box center [49, 133] width 81 height 12
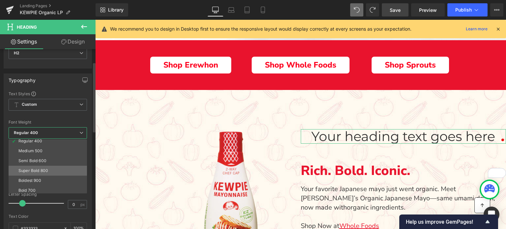
click at [41, 170] on div "Super Bold 800" at bounding box center [33, 170] width 30 height 5
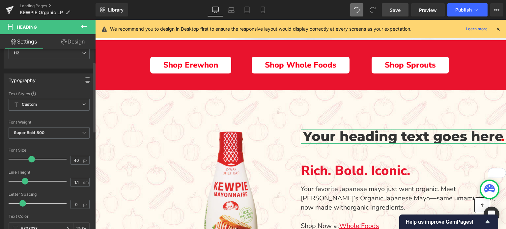
click at [42, 192] on div "Letter Spacing" at bounding box center [49, 194] width 81 height 5
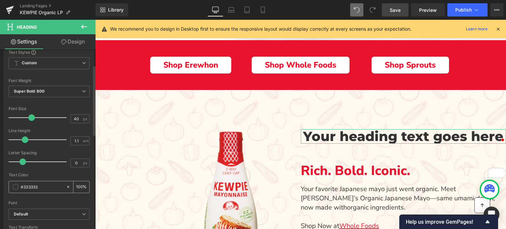
scroll to position [99, 0]
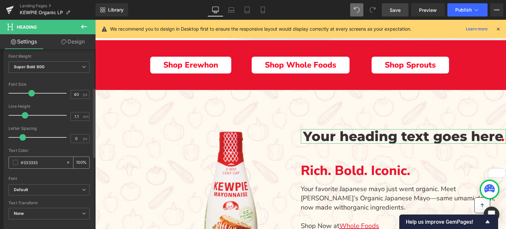
click at [43, 162] on input "#333333" at bounding box center [42, 162] width 42 height 7
paste input "e9132d"
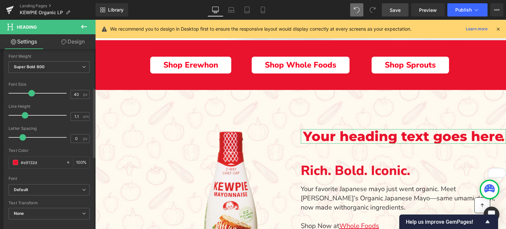
type input "#e9132d"
click at [55, 150] on div "Text Color" at bounding box center [49, 150] width 81 height 5
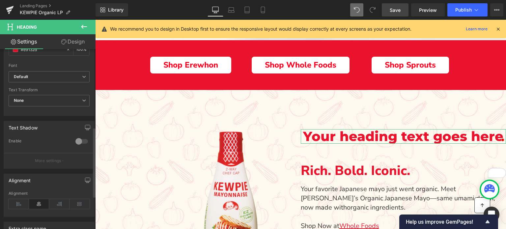
scroll to position [264, 0]
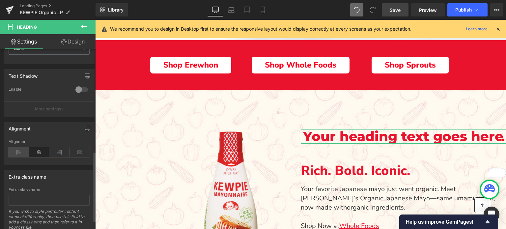
click at [18, 152] on icon at bounding box center [19, 152] width 20 height 10
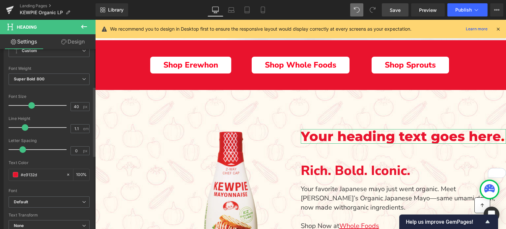
scroll to position [99, 0]
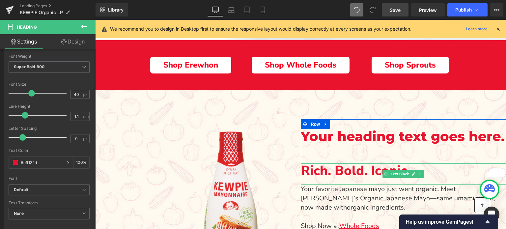
click at [316, 172] on p "Rich. Bold. Iconic." at bounding box center [404, 170] width 206 height 15
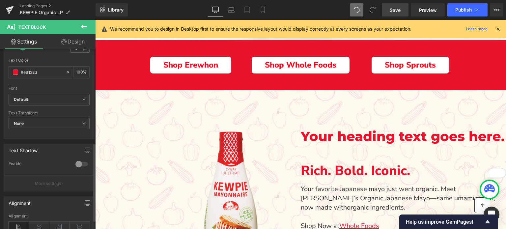
scroll to position [137, 0]
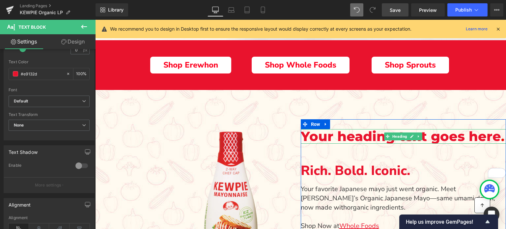
click at [351, 137] on h2 "Your heading text goes here" at bounding box center [404, 136] width 206 height 15
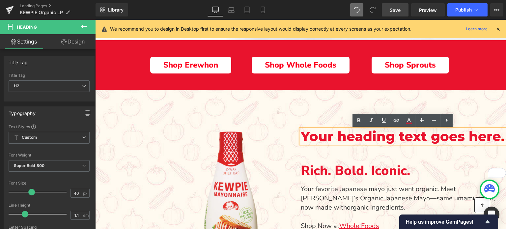
click at [325, 138] on h2 "Your heading text goes here" at bounding box center [404, 136] width 206 height 15
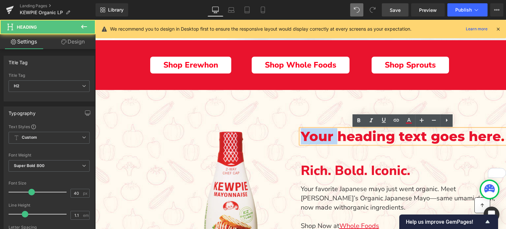
click at [325, 138] on h2 "Your heading text goes here" at bounding box center [404, 136] width 206 height 15
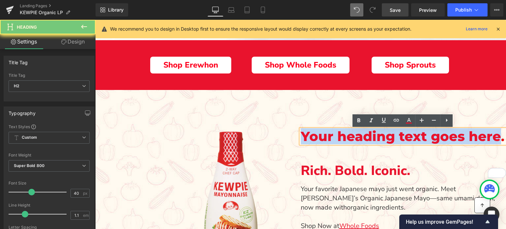
click at [325, 138] on h2 "Your heading text goes here" at bounding box center [404, 136] width 206 height 15
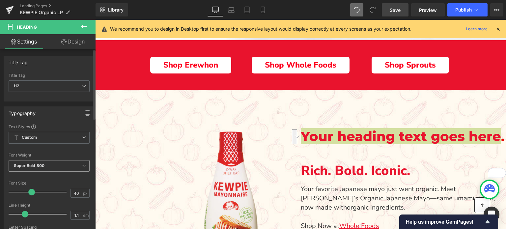
click at [29, 165] on b "Super Bold 800" at bounding box center [29, 165] width 31 height 5
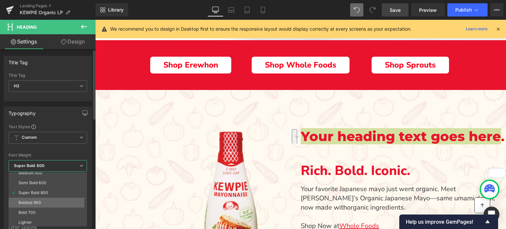
scroll to position [55, 0]
click at [41, 175] on li "Semi Bold 600" at bounding box center [49, 172] width 81 height 10
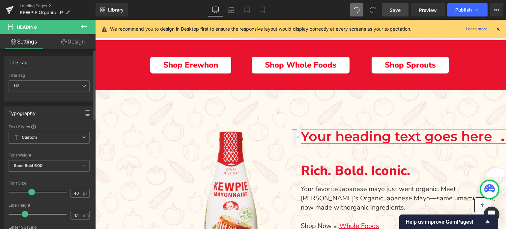
click at [56, 153] on div "Font Weight" at bounding box center [49, 155] width 81 height 5
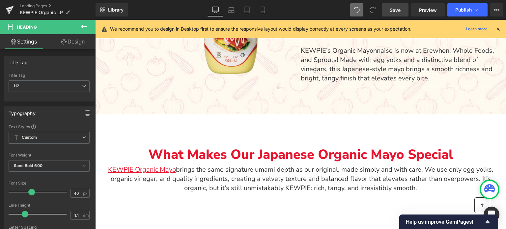
scroll to position [461, 0]
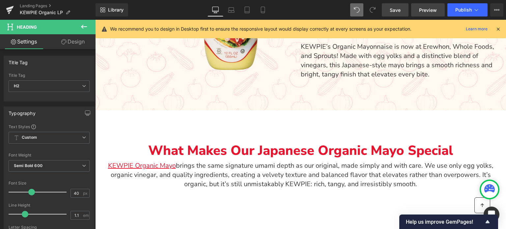
click at [431, 9] on span "Preview" at bounding box center [428, 10] width 18 height 7
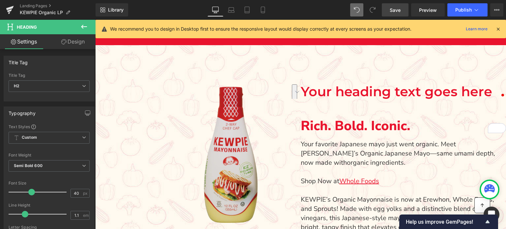
scroll to position [297, 0]
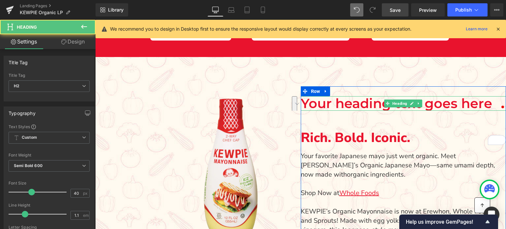
click at [339, 105] on h2 "Your heading text goes here" at bounding box center [404, 103] width 206 height 15
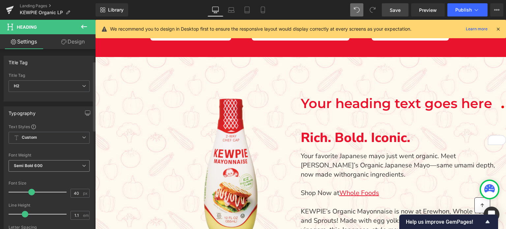
scroll to position [33, 0]
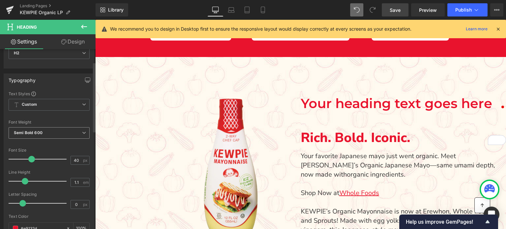
click at [30, 130] on b "Semi Bold 600" at bounding box center [28, 132] width 29 height 5
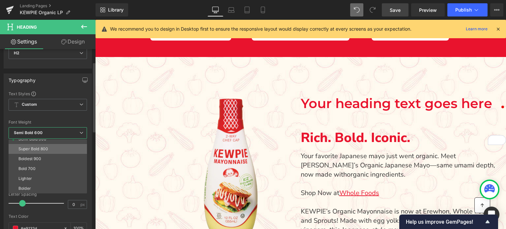
click at [42, 149] on div "Super Bold 800" at bounding box center [33, 149] width 30 height 5
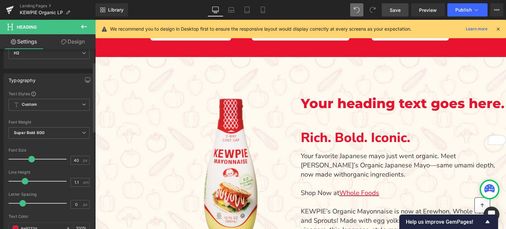
click at [43, 146] on div "Font Default Courgette Work Sans Roboto Poppins Gloria Hallelujah Noto Serif Pl…" at bounding box center [49, 170] width 81 height 159
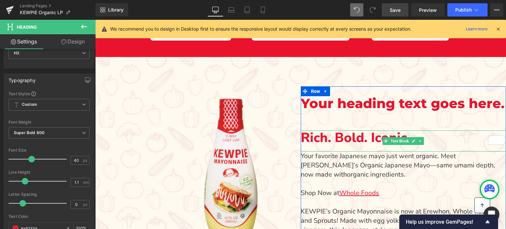
click at [349, 141] on p "Rich. Bold. Iconic." at bounding box center [404, 138] width 206 height 15
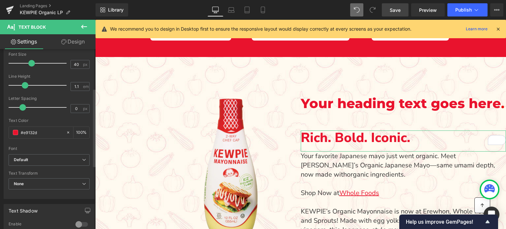
scroll to position [99, 0]
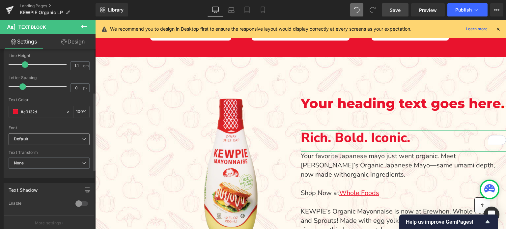
click at [40, 140] on b "Default" at bounding box center [48, 139] width 68 height 6
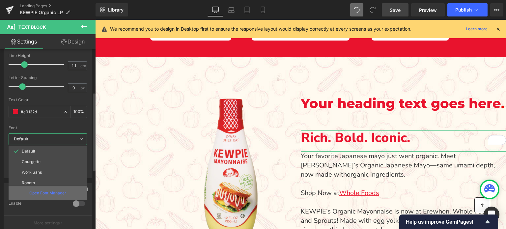
click at [42, 195] on p "Open Font Manager" at bounding box center [47, 193] width 37 height 6
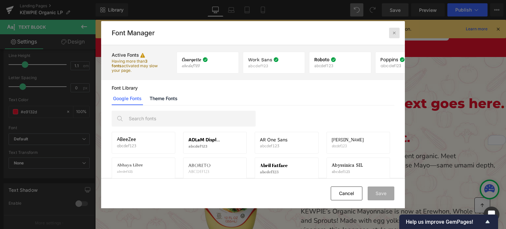
click at [394, 36] on div at bounding box center [394, 33] width 11 height 11
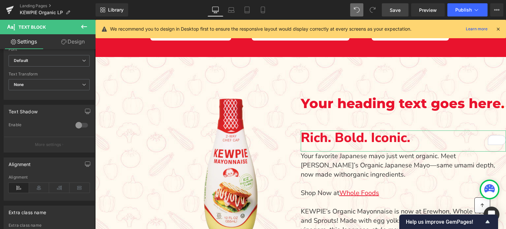
scroll to position [71, 0]
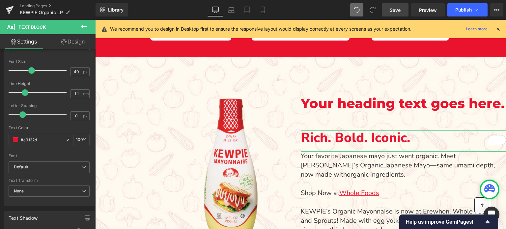
drag, startPoint x: 76, startPoint y: 41, endPoint x: 37, endPoint y: 105, distance: 75.6
click at [76, 41] on link "Design" at bounding box center [73, 41] width 48 height 15
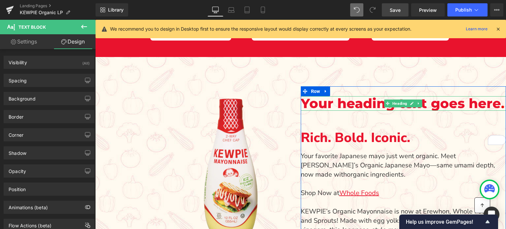
click at [320, 104] on h2 "Your heading text goes here" at bounding box center [404, 103] width 206 height 15
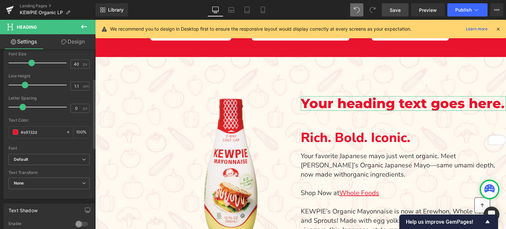
scroll to position [165, 0]
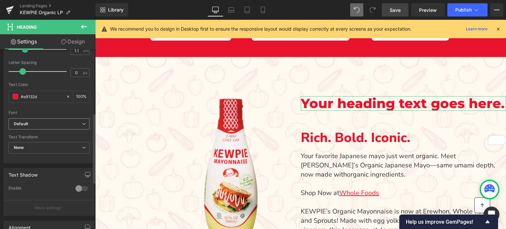
click at [31, 123] on b "Default" at bounding box center [48, 124] width 68 height 6
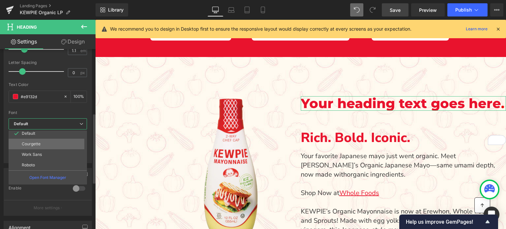
scroll to position [0, 0]
click at [36, 146] on p "Courgette" at bounding box center [31, 146] width 19 height 5
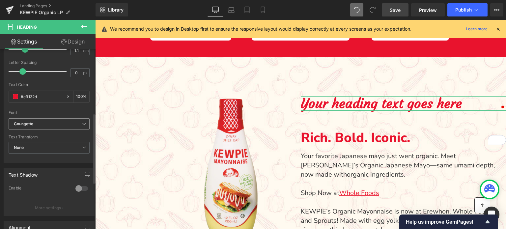
click at [34, 123] on b "Courgette" at bounding box center [48, 124] width 68 height 6
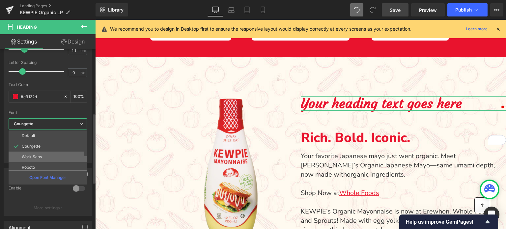
click at [28, 156] on p "Work Sans" at bounding box center [32, 157] width 20 height 5
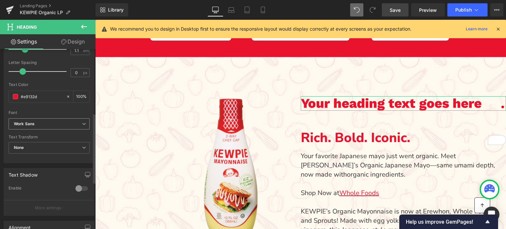
click at [30, 126] on span "Work Sans" at bounding box center [49, 124] width 81 height 12
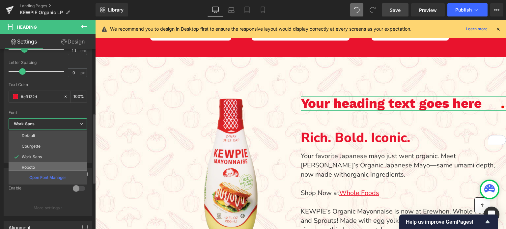
click at [30, 163] on li "Roboto" at bounding box center [49, 167] width 81 height 11
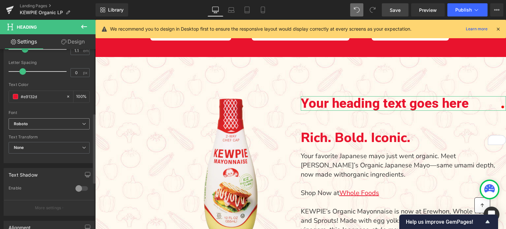
click at [33, 128] on span "Roboto" at bounding box center [49, 124] width 81 height 12
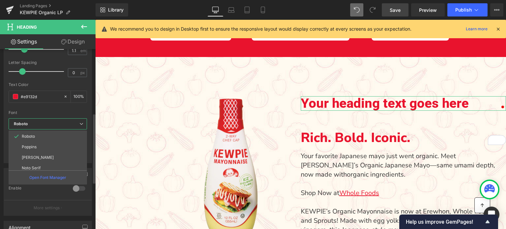
scroll to position [33, 0]
click at [30, 144] on p "Poppins" at bounding box center [29, 145] width 15 height 5
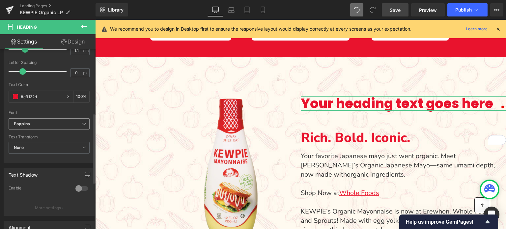
click at [31, 122] on b "Poppins" at bounding box center [48, 124] width 68 height 6
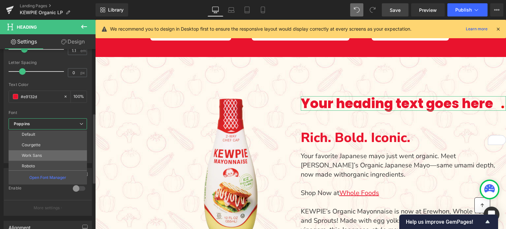
scroll to position [0, 0]
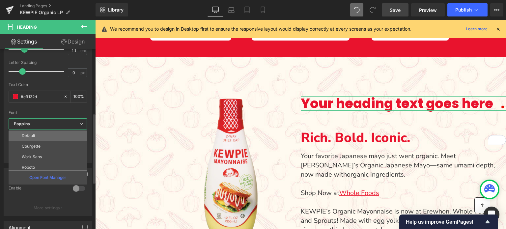
click at [30, 133] on p "Default" at bounding box center [29, 135] width 14 height 5
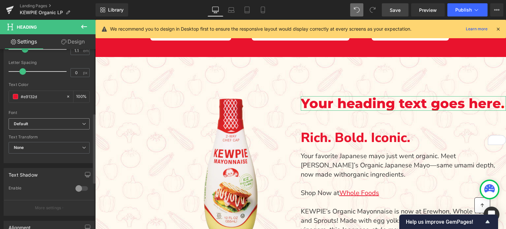
click at [36, 124] on b "Default" at bounding box center [48, 124] width 68 height 6
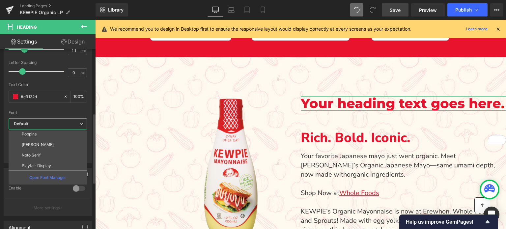
scroll to position [45, 0]
click at [42, 151] on li "Noto Serif" at bounding box center [49, 154] width 81 height 11
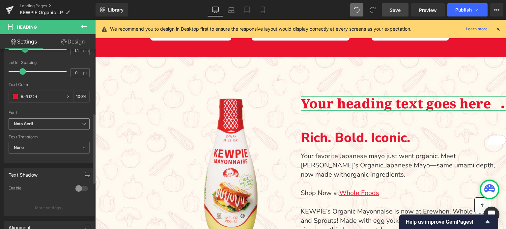
click at [37, 123] on b "Noto Serif" at bounding box center [48, 124] width 68 height 6
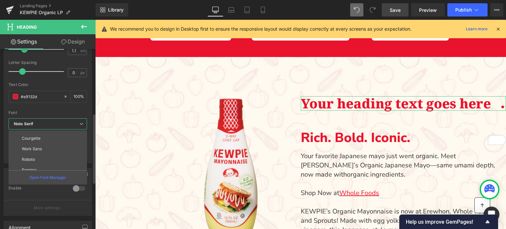
scroll to position [0, 0]
click at [37, 137] on li "Default" at bounding box center [49, 136] width 81 height 11
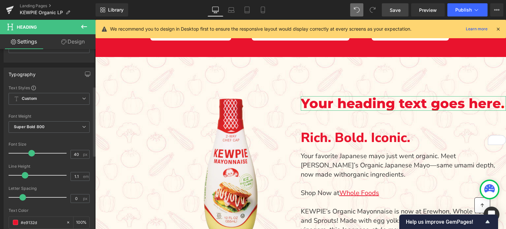
scroll to position [33, 0]
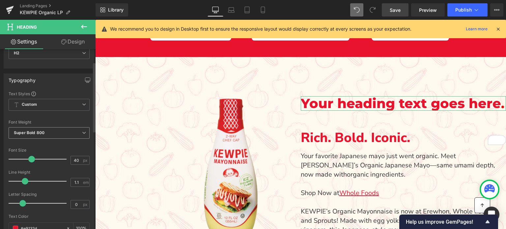
click at [34, 135] on span "Super Bold 800" at bounding box center [49, 133] width 81 height 12
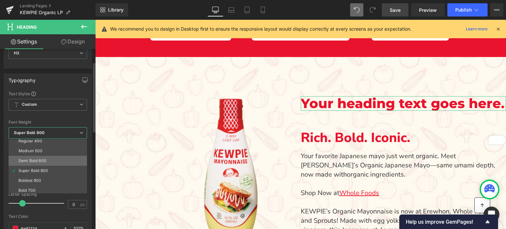
click at [32, 160] on div "Semi Bold 600" at bounding box center [32, 161] width 28 height 5
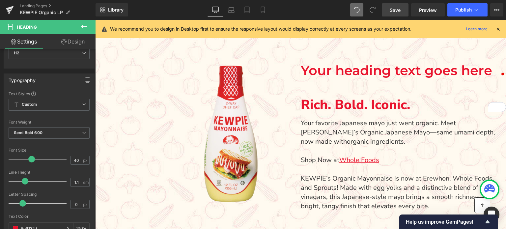
scroll to position [330, 0]
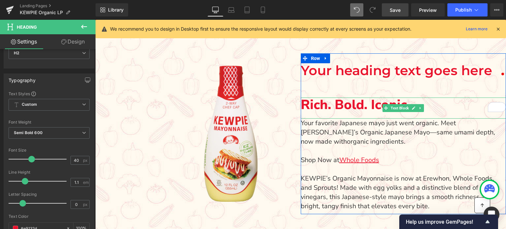
click at [310, 100] on p "Rich. Bold. Iconic." at bounding box center [404, 105] width 206 height 15
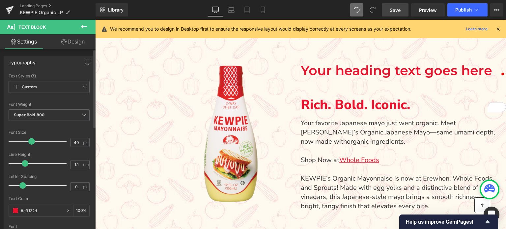
click at [41, 100] on div at bounding box center [49, 98] width 81 height 4
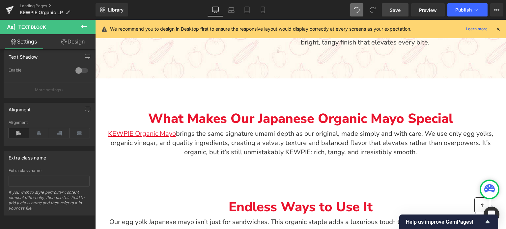
scroll to position [494, 0]
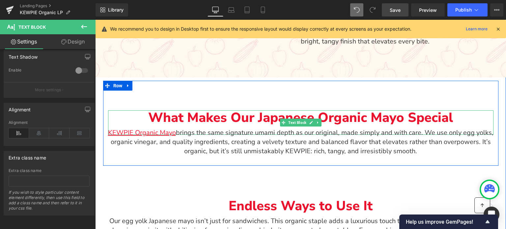
drag, startPoint x: 261, startPoint y: 115, endPoint x: 247, endPoint y: 117, distance: 14.3
click at [261, 115] on p "What Makes Our Japanese Organic Mayo Special" at bounding box center [301, 117] width 386 height 15
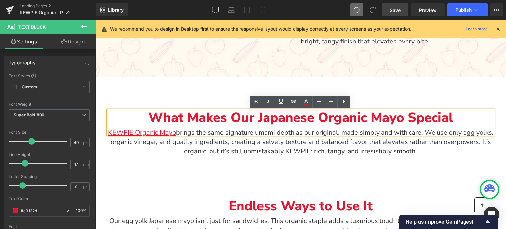
click at [152, 99] on div "What Makes Our Japanese Organic Mayo Special Text Block KEWPIE Organic Mayo bri…" at bounding box center [301, 127] width 396 height 72
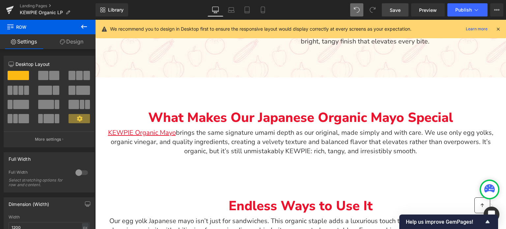
click at [83, 29] on icon at bounding box center [84, 27] width 8 height 8
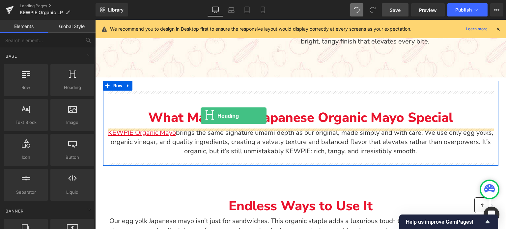
drag, startPoint x: 157, startPoint y: 97, endPoint x: 201, endPoint y: 116, distance: 48.1
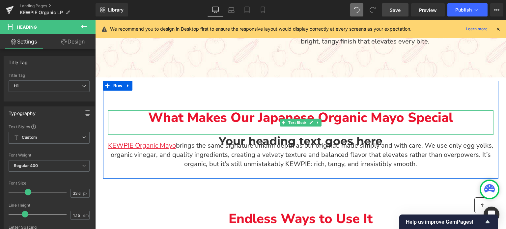
click at [213, 118] on p "What Makes Our Japanese Organic Mayo Special" at bounding box center [301, 117] width 386 height 15
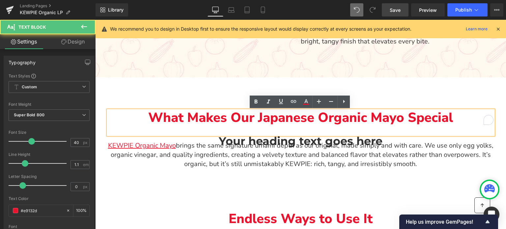
click at [213, 118] on p "What Makes Our Japanese Organic Mayo Special" at bounding box center [301, 117] width 386 height 15
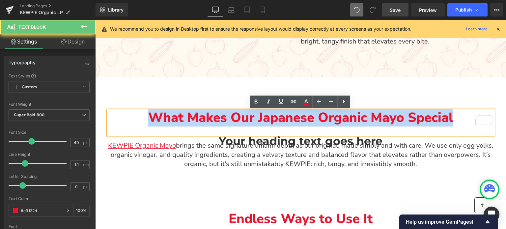
click at [213, 118] on p "What Makes Our Japanese Organic Mayo Special" at bounding box center [301, 117] width 386 height 15
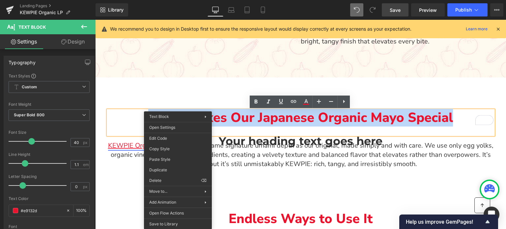
drag, startPoint x: 259, startPoint y: 168, endPoint x: 163, endPoint y: 148, distance: 97.3
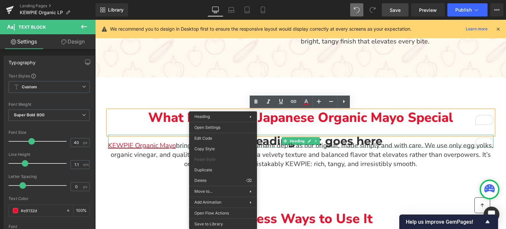
click at [442, 137] on h1 "Your heading text goes here" at bounding box center [301, 141] width 386 height 13
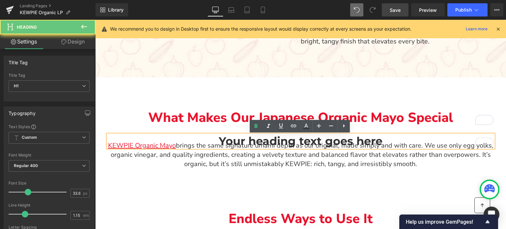
click at [390, 139] on h1 "Your heading text goes here" at bounding box center [301, 141] width 386 height 13
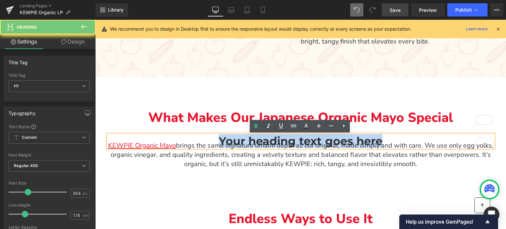
click at [390, 139] on h1 "Your heading text goes here" at bounding box center [301, 141] width 386 height 13
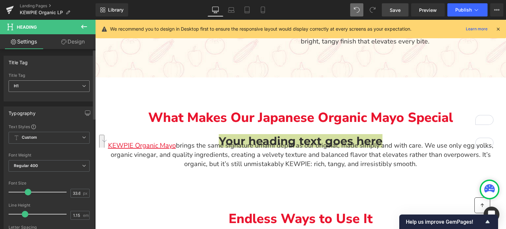
click at [48, 87] on span "H1" at bounding box center [49, 86] width 81 height 12
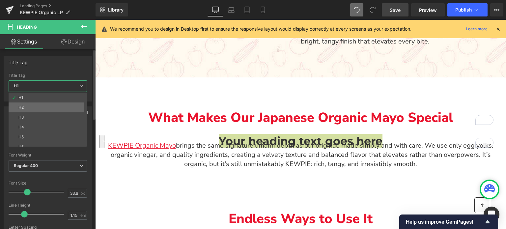
click at [29, 111] on li "H2" at bounding box center [49, 108] width 81 height 10
type input "31.2"
type input "100"
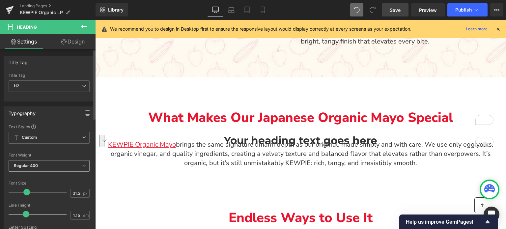
click at [32, 167] on b "Regular 400" at bounding box center [26, 165] width 24 height 5
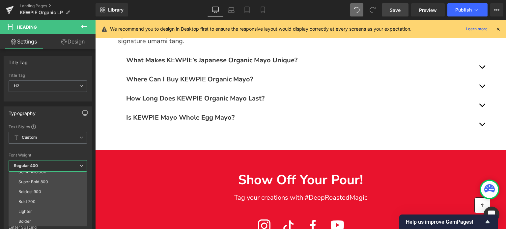
scroll to position [1187, 0]
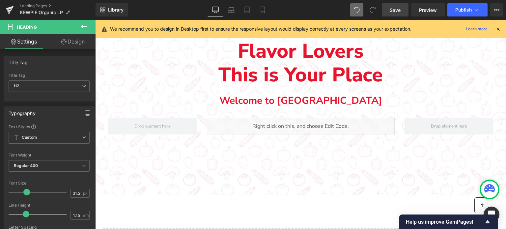
scroll to position [1384, 0]
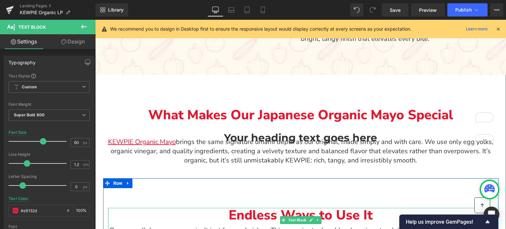
scroll to position [494, 0]
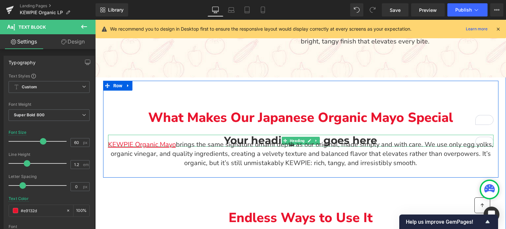
click at [221, 138] on h2 "Your heading text goes here" at bounding box center [301, 141] width 386 height 12
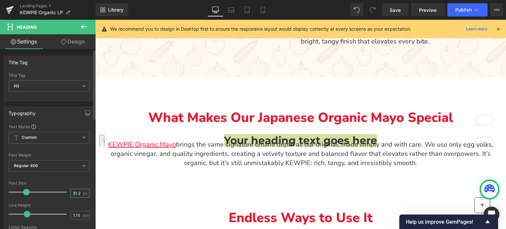
click at [73, 194] on input "31.2" at bounding box center [77, 193] width 12 height 8
click at [59, 178] on div at bounding box center [49, 177] width 81 height 4
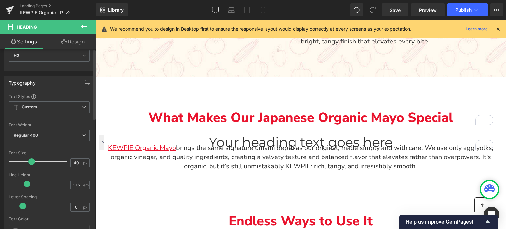
scroll to position [33, 0]
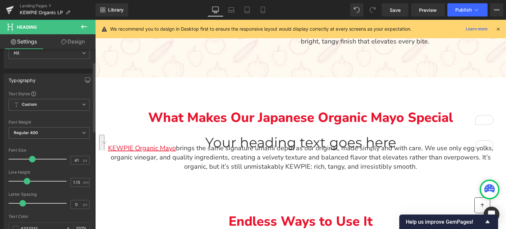
drag, startPoint x: 29, startPoint y: 158, endPoint x: 30, endPoint y: 161, distance: 3.7
click at [30, 161] on span at bounding box center [32, 159] width 7 height 7
click at [73, 158] on input "41" at bounding box center [77, 160] width 12 height 8
type input "40"
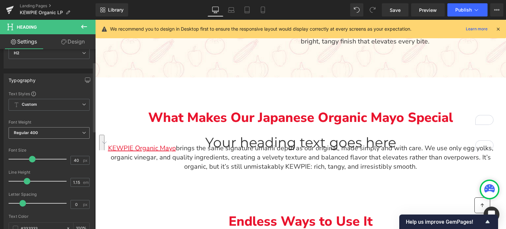
click at [53, 135] on span "Regular 400" at bounding box center [49, 133] width 81 height 12
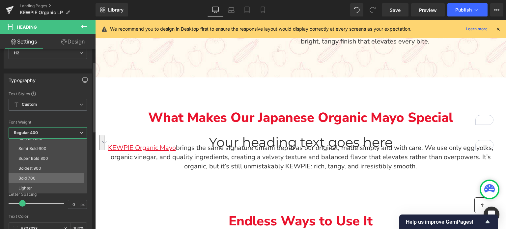
scroll to position [55, 0]
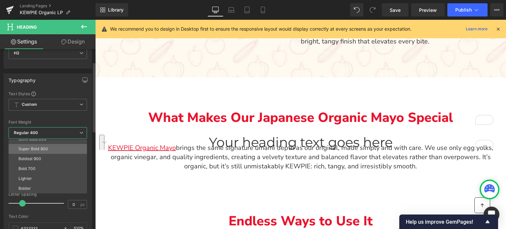
click at [30, 147] on div "Super Bold 800" at bounding box center [33, 149] width 30 height 5
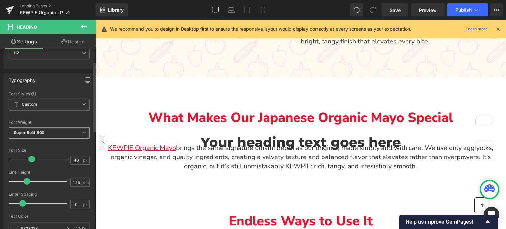
click at [32, 134] on b "Super Bold 800" at bounding box center [29, 132] width 31 height 5
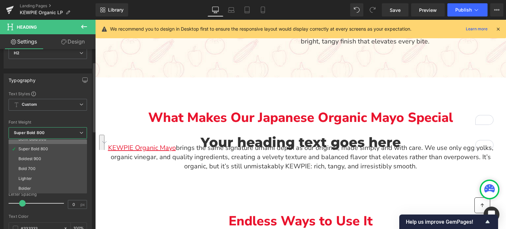
click at [29, 139] on div "Semi Bold 600" at bounding box center [32, 139] width 28 height 5
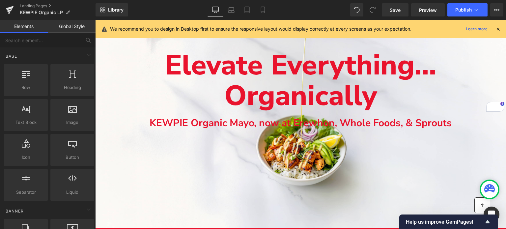
drag, startPoint x: 505, startPoint y: 82, endPoint x: 601, endPoint y: 53, distance: 100.5
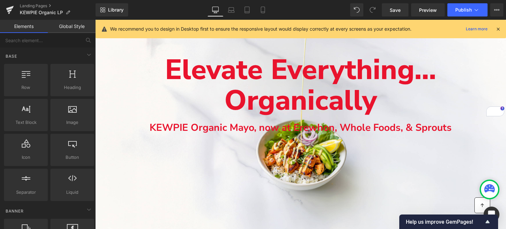
click at [498, 29] on icon at bounding box center [498, 29] width 6 height 6
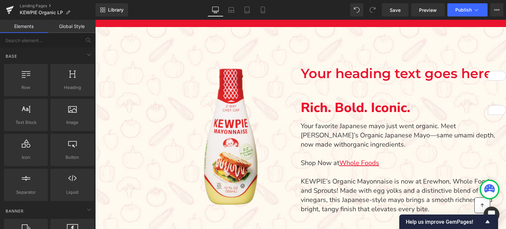
scroll to position [335, 0]
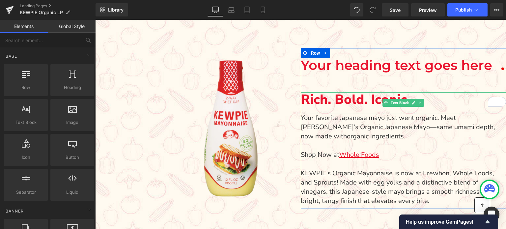
click at [339, 97] on p "Rich. Bold. Iconic." at bounding box center [404, 99] width 206 height 15
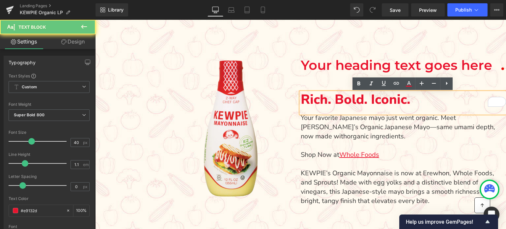
click at [339, 97] on p "Rich. Bold. Iconic." at bounding box center [404, 99] width 206 height 15
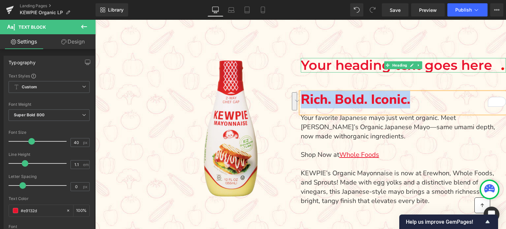
click at [339, 64] on h2 "Your heading text goes here" at bounding box center [404, 65] width 206 height 15
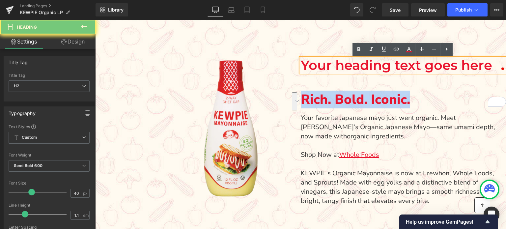
paste div "To enrich screen reader interactions, please activate Accessibility in Grammarl…"
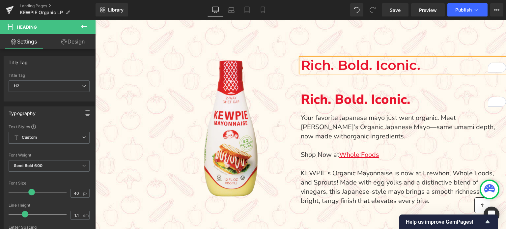
click at [364, 84] on div "Rich. Bold. Iconic. Heading Rich. Bold. Iconic. Text Block Your favorite Japane…" at bounding box center [404, 132] width 206 height 148
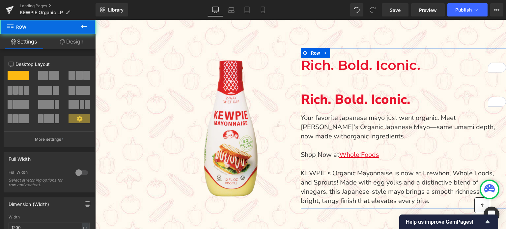
click at [308, 83] on div "Rich. Bold. Iconic. Heading Rich. Bold. Iconic. Text Block Your favorite Japane…" at bounding box center [404, 132] width 206 height 148
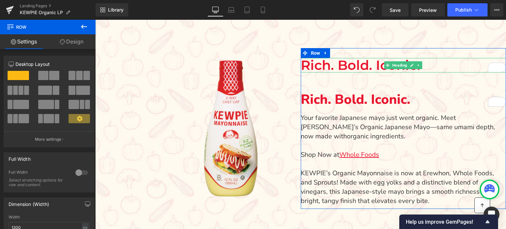
click at [350, 69] on h2 "Rich. Bold. Iconic." at bounding box center [404, 65] width 206 height 15
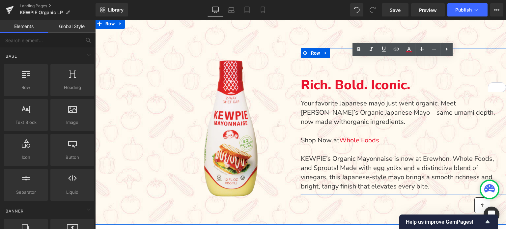
click at [332, 67] on div "Rich. Bold. Iconic. Text Block Your favorite Japanese mayo just went organic. M…" at bounding box center [404, 124] width 206 height 133
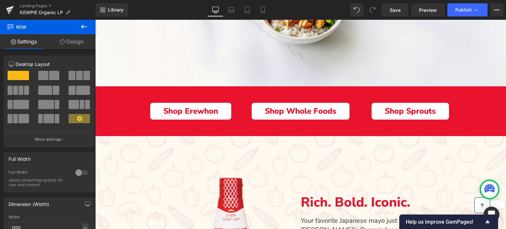
scroll to position [203, 0]
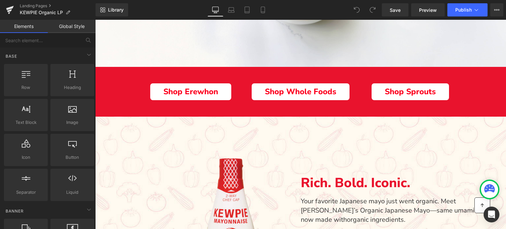
scroll to position [198, 0]
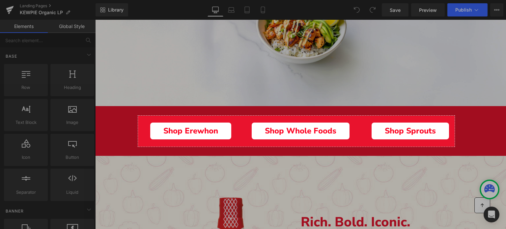
drag, startPoint x: 138, startPoint y: 116, endPoint x: 455, endPoint y: 147, distance: 318.3
click at [455, 147] on div "961 X 94" at bounding box center [253, 114] width 506 height 229
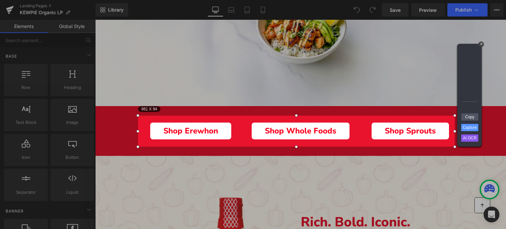
click at [470, 126] on link "Capture" at bounding box center [469, 127] width 17 height 7
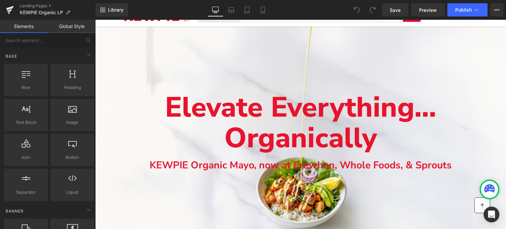
scroll to position [33, 0]
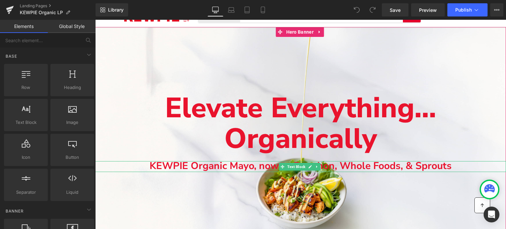
click at [266, 165] on b "KEWPIE Organic Mayo, now at Erewhon, Whole Foods, & Sprouts" at bounding box center [301, 166] width 302 height 14
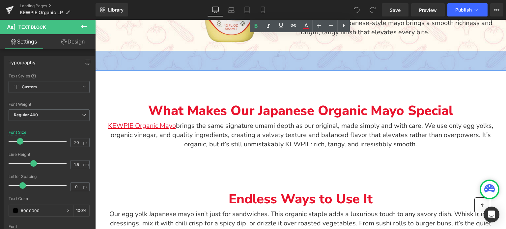
scroll to position [494, 0]
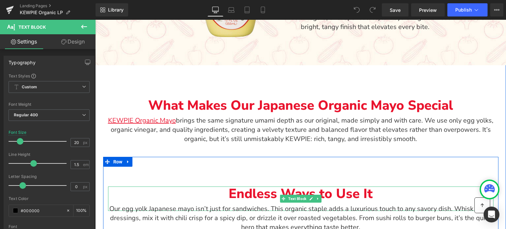
click at [356, 195] on p "Endless Ways to Use It" at bounding box center [301, 194] width 386 height 15
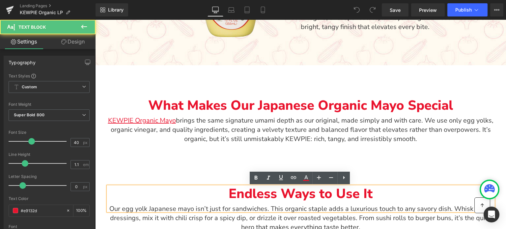
click at [370, 192] on p "Endless Ways to Use It" at bounding box center [301, 194] width 386 height 15
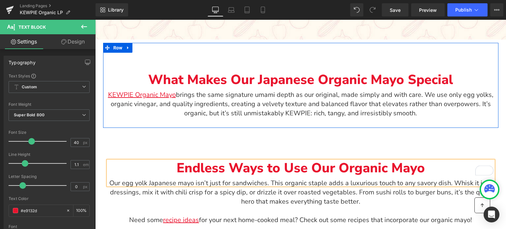
scroll to position [560, 0]
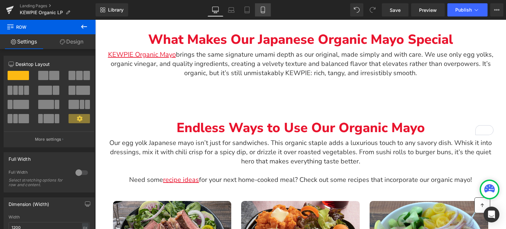
click at [262, 12] on icon at bounding box center [263, 12] width 4 height 0
type input "100"
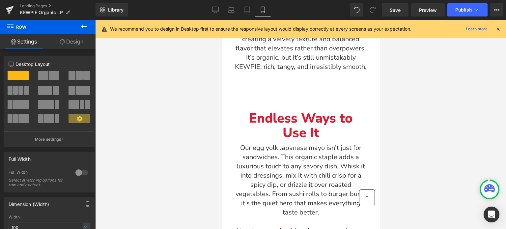
scroll to position [879, 0]
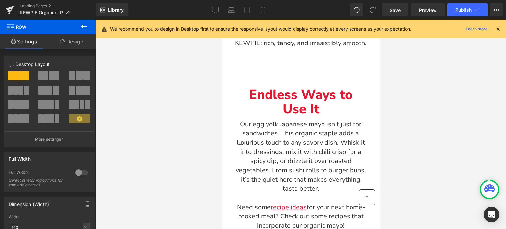
click at [326, 104] on p "Use It" at bounding box center [300, 109] width 135 height 15
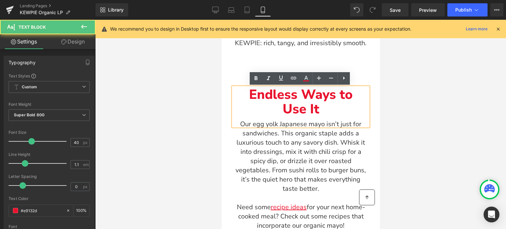
click at [321, 109] on p "Use It" at bounding box center [300, 109] width 135 height 15
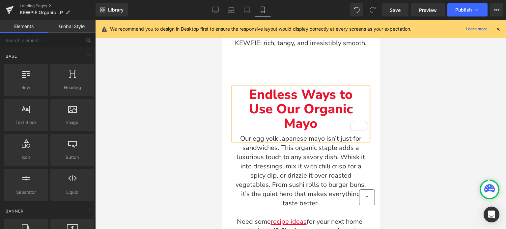
click at [169, 111] on div at bounding box center [300, 124] width 411 height 209
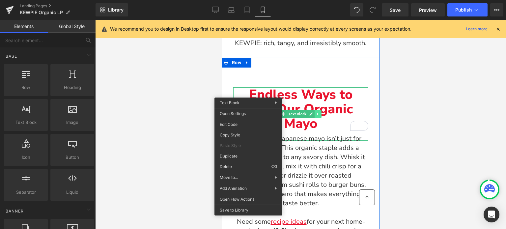
click at [318, 114] on div "Endless Ways to Use Our Organic Mayo Text Block" at bounding box center [300, 113] width 135 height 53
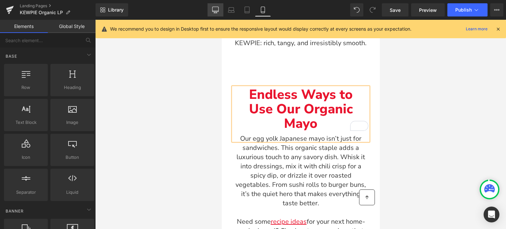
click at [210, 8] on link "Desktop" at bounding box center [216, 9] width 16 height 13
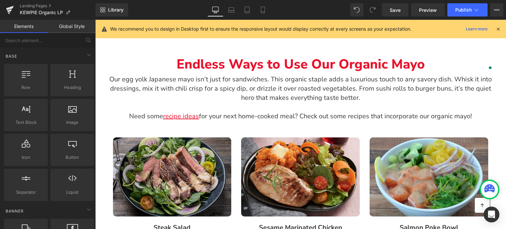
scroll to position [492, 0]
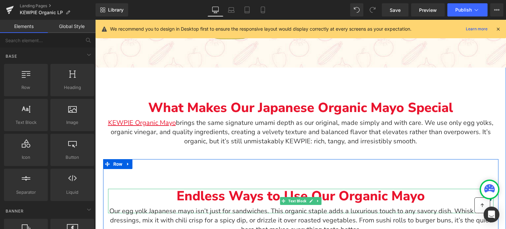
click at [208, 193] on p "Endless Ways to Use Our Organic Mayo" at bounding box center [301, 196] width 386 height 15
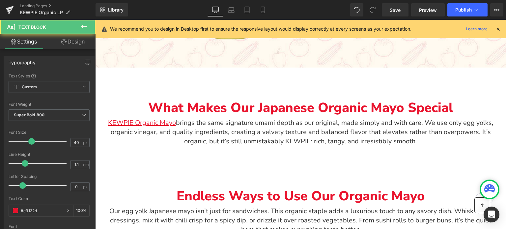
click at [77, 41] on link "Design" at bounding box center [73, 41] width 48 height 15
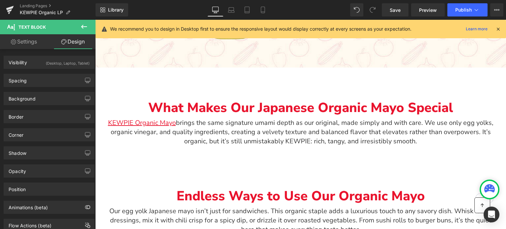
click at [59, 63] on div "(Desktop, Laptop, Tablet)" at bounding box center [68, 61] width 44 height 11
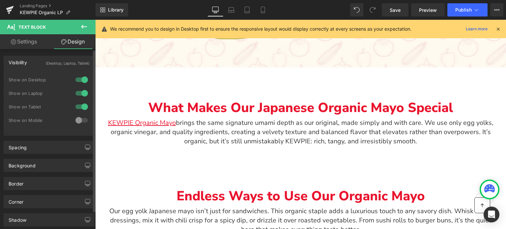
click at [78, 118] on div at bounding box center [82, 120] width 16 height 11
click at [263, 8] on icon at bounding box center [263, 10] width 7 height 7
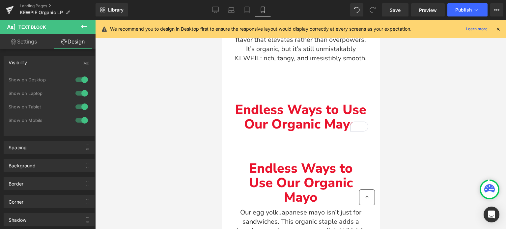
scroll to position [876, 0]
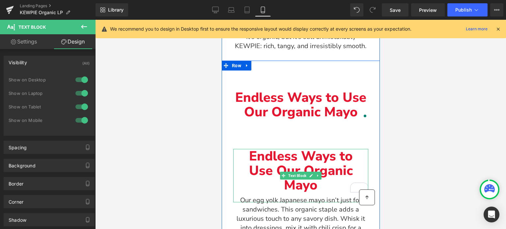
click at [279, 166] on p "Use Our Organic Mayo" at bounding box center [300, 177] width 135 height 29
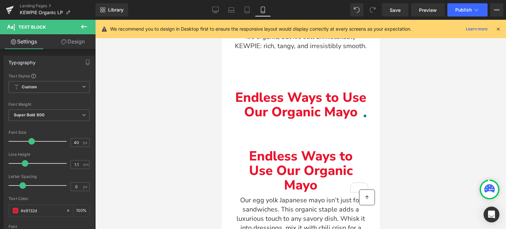
click at [66, 35] on link "Design" at bounding box center [73, 41] width 48 height 15
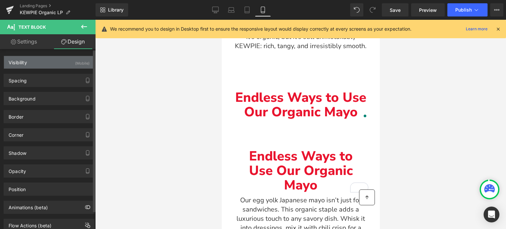
click at [75, 62] on div "(Mobile)" at bounding box center [82, 61] width 15 height 11
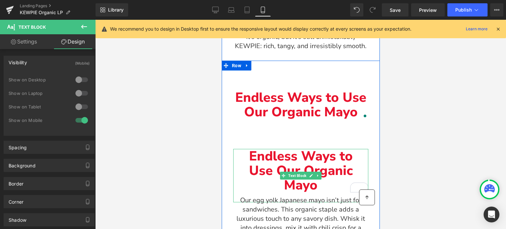
click at [247, 157] on p "Endless Ways to" at bounding box center [300, 156] width 135 height 15
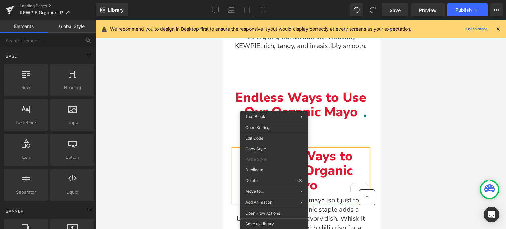
click at [385, 146] on div at bounding box center [300, 124] width 411 height 209
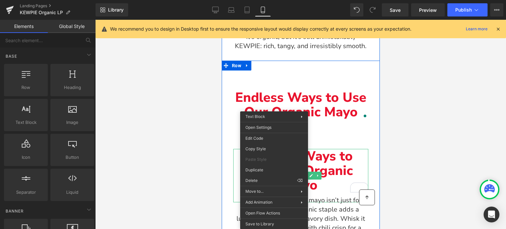
click at [347, 157] on p "Endless Ways to" at bounding box center [300, 156] width 135 height 15
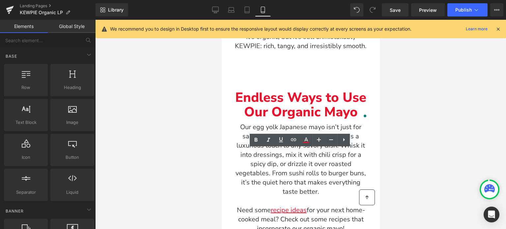
click at [411, 131] on div at bounding box center [300, 124] width 411 height 209
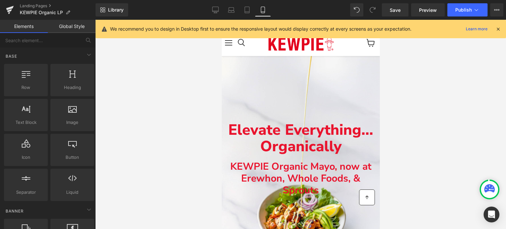
scroll to position [0, 0]
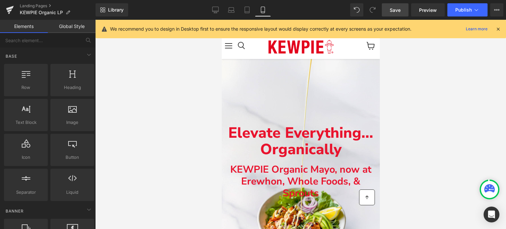
click at [399, 10] on span "Save" at bounding box center [395, 10] width 11 height 7
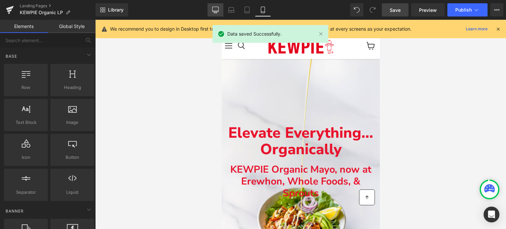
click at [210, 5] on link "Desktop" at bounding box center [216, 9] width 16 height 13
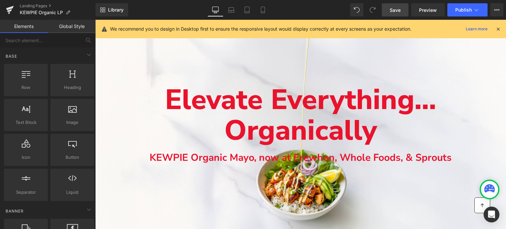
scroll to position [40, 0]
